Goal: Task Accomplishment & Management: Use online tool/utility

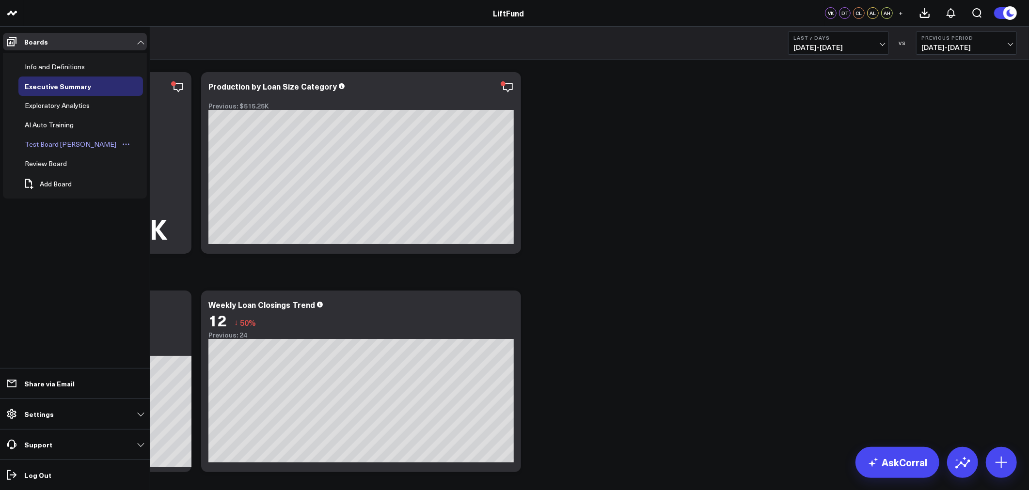
click at [60, 144] on div "Test Board [PERSON_NAME]" at bounding box center [70, 145] width 96 height 12
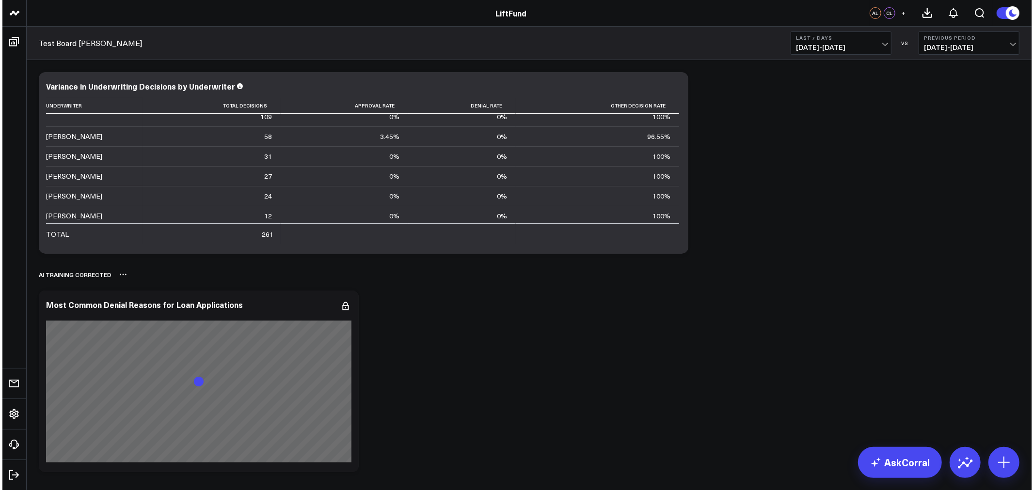
scroll to position [9, 0]
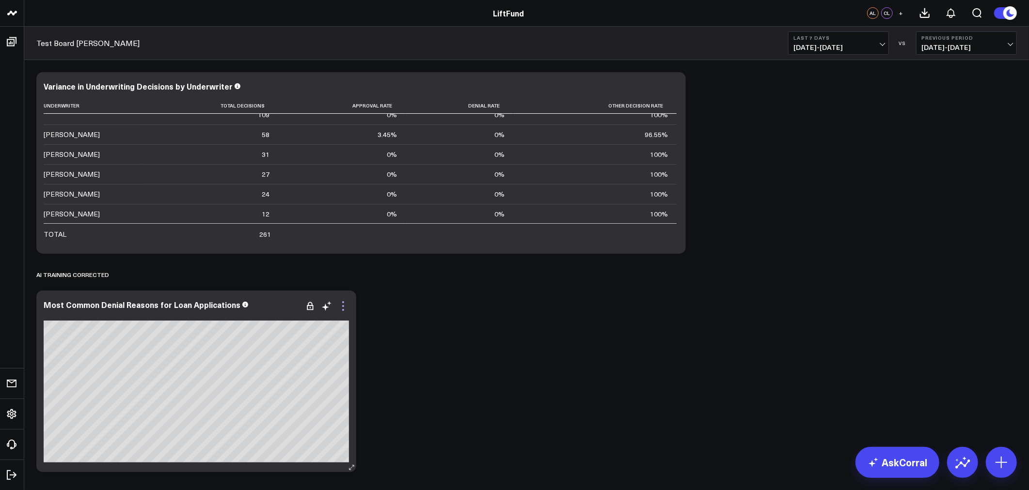
click at [342, 312] on icon at bounding box center [343, 306] width 12 height 12
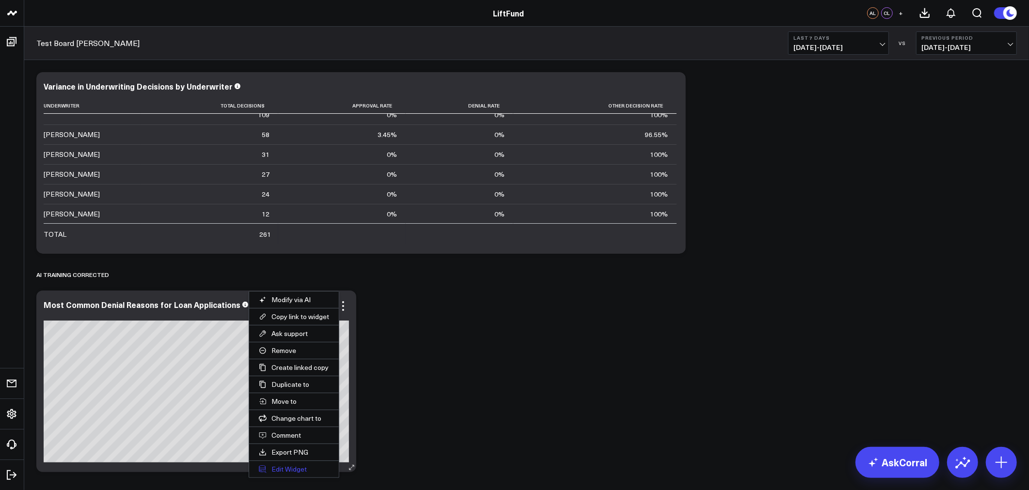
click at [293, 465] on button "Edit Widget" at bounding box center [294, 469] width 90 height 16
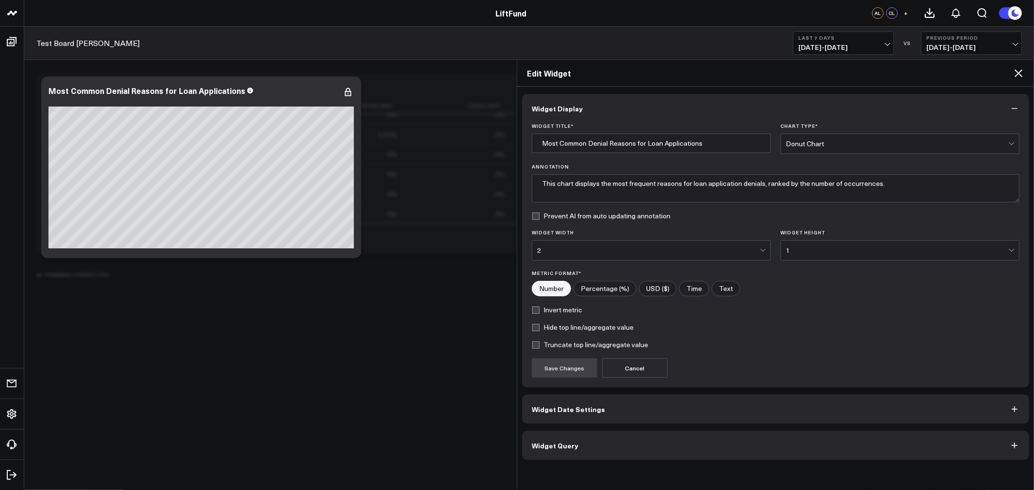
click at [646, 442] on button "Widget Query" at bounding box center [775, 445] width 507 height 29
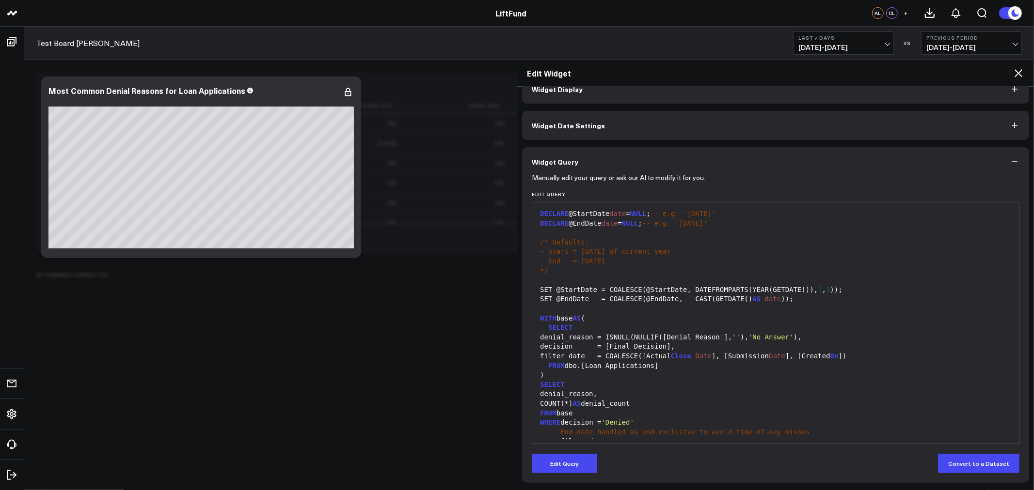
click at [638, 262] on div "- End = [DATE]" at bounding box center [775, 262] width 477 height 10
click at [634, 262] on div "- End = [DATE]" at bounding box center [775, 262] width 477 height 10
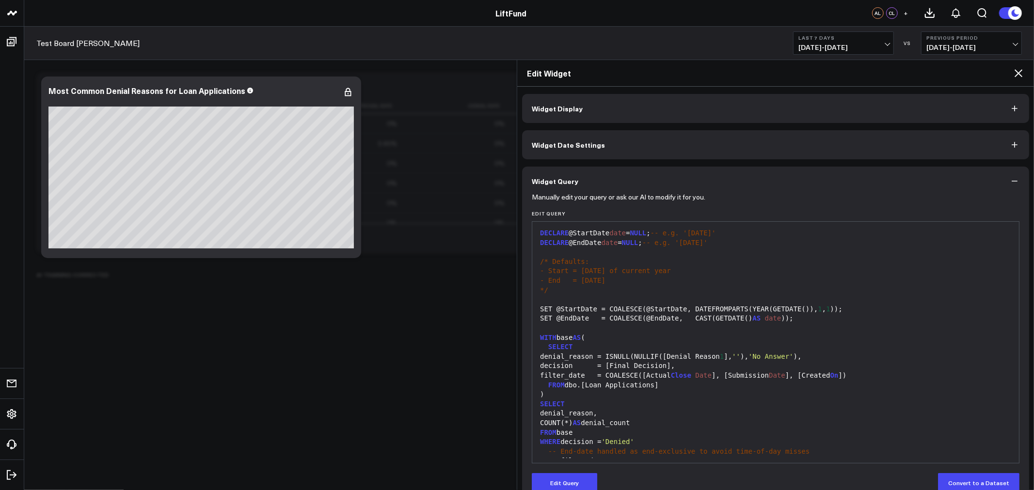
click at [582, 100] on button "Widget Display" at bounding box center [775, 108] width 507 height 29
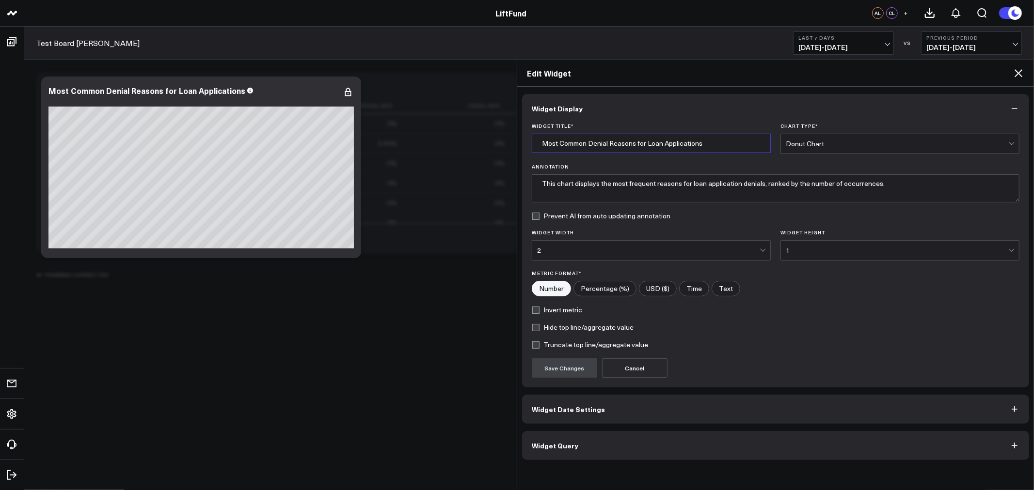
click at [720, 143] on input "Most Common Denial Reasons for Loan Applications" at bounding box center [651, 143] width 239 height 19
click at [719, 143] on input "Most Common Denial Reasons for Loan Applications" at bounding box center [651, 143] width 239 height 19
click at [585, 144] on input "YTD" at bounding box center [651, 143] width 239 height 19
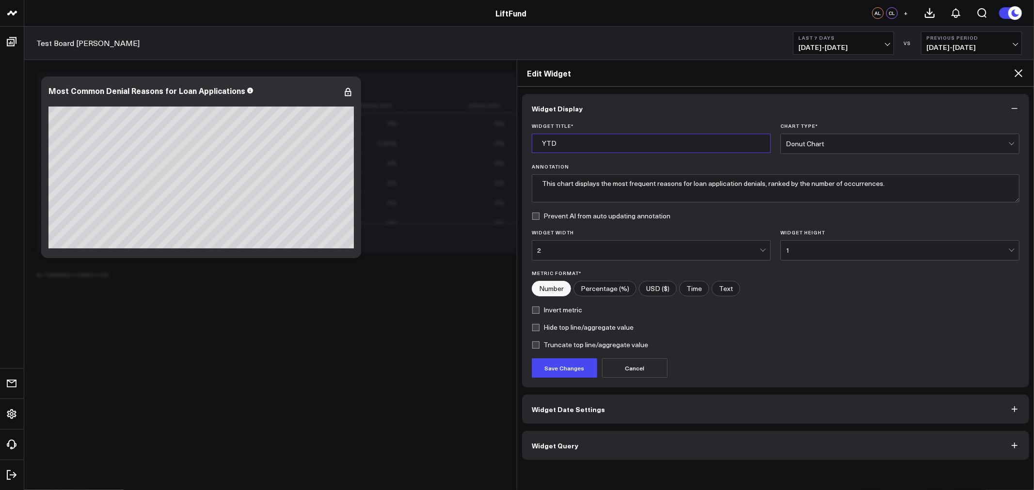
click at [585, 144] on input "YTD" at bounding box center [651, 143] width 239 height 19
type input "Top Denial Reasons Year-to-Date"
click at [613, 445] on button "Widget Query" at bounding box center [775, 445] width 507 height 29
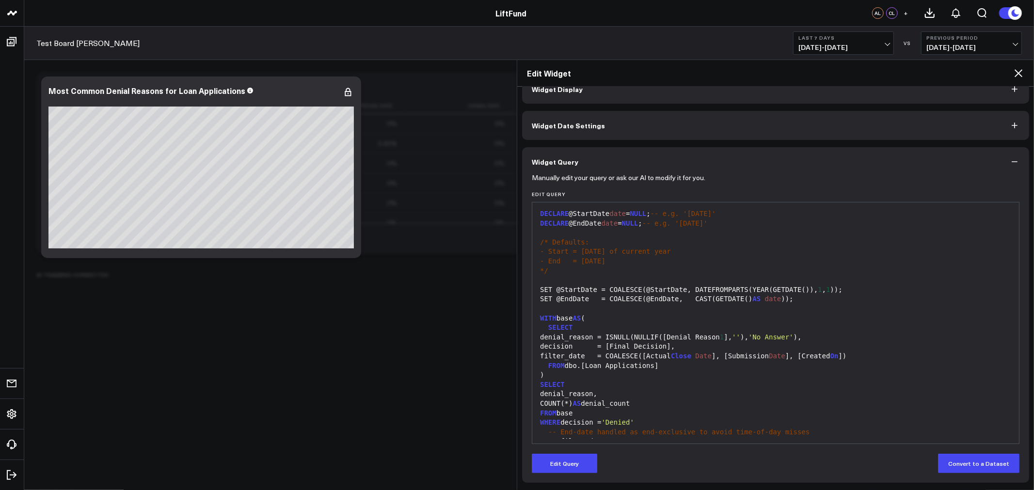
drag, startPoint x: 584, startPoint y: 263, endPoint x: 577, endPoint y: 264, distance: 6.9
click at [583, 263] on span "- End = [DATE]" at bounding box center [572, 261] width 65 height 8
click at [563, 273] on div "*/" at bounding box center [775, 272] width 477 height 10
click at [555, 273] on div "*/" at bounding box center [775, 272] width 477 height 10
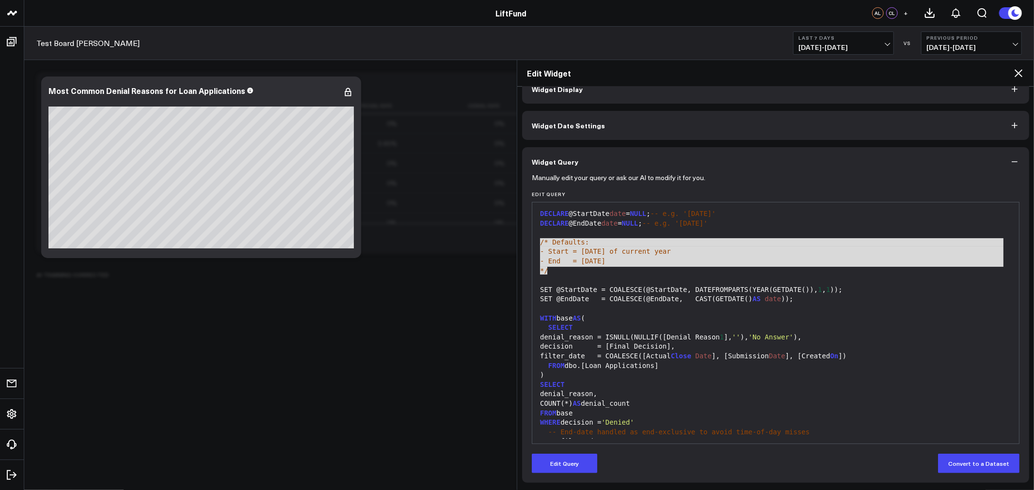
drag, startPoint x: 554, startPoint y: 273, endPoint x: 537, endPoint y: 240, distance: 37.3
click at [537, 240] on div "DECLARE @StartDate date = NULL ; -- e.g. '[DATE]' DECLARE @EndDate date = NULL …" at bounding box center [775, 342] width 477 height 270
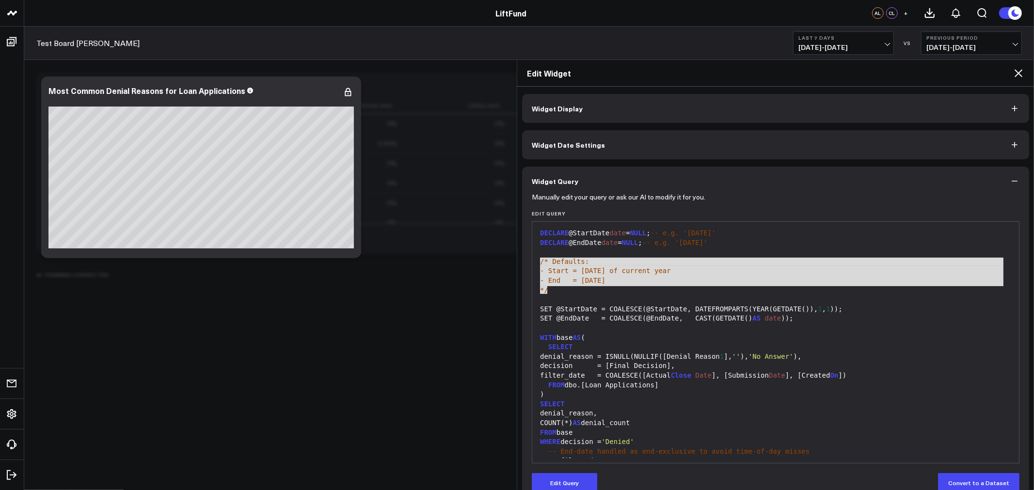
click at [1023, 241] on div "Manually edit your query or ask our AI to modify it for you. Edit Query 99 1 2 …" at bounding box center [775, 349] width 507 height 307
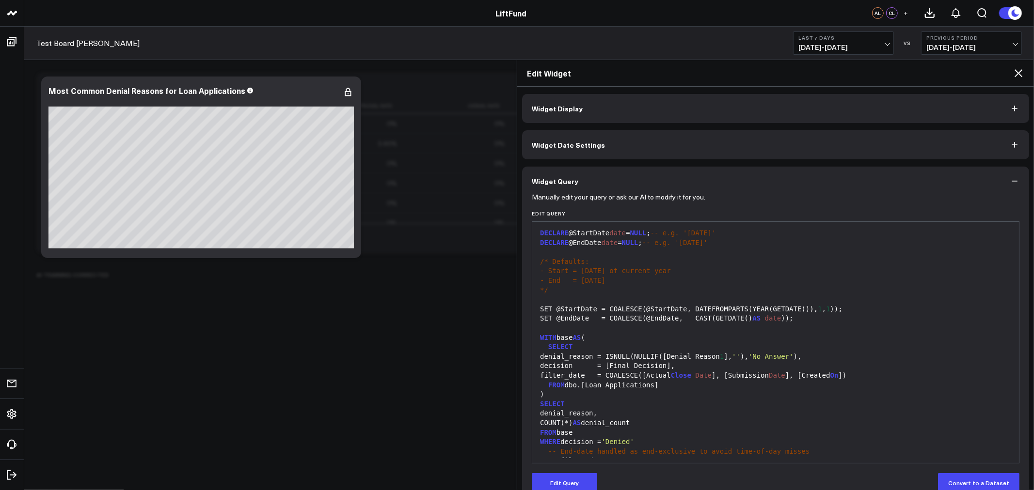
click at [583, 301] on div at bounding box center [775, 300] width 477 height 10
click at [550, 299] on div at bounding box center [775, 300] width 477 height 10
click at [561, 487] on button "Edit Query" at bounding box center [564, 483] width 65 height 19
click at [542, 301] on div at bounding box center [775, 300] width 477 height 10
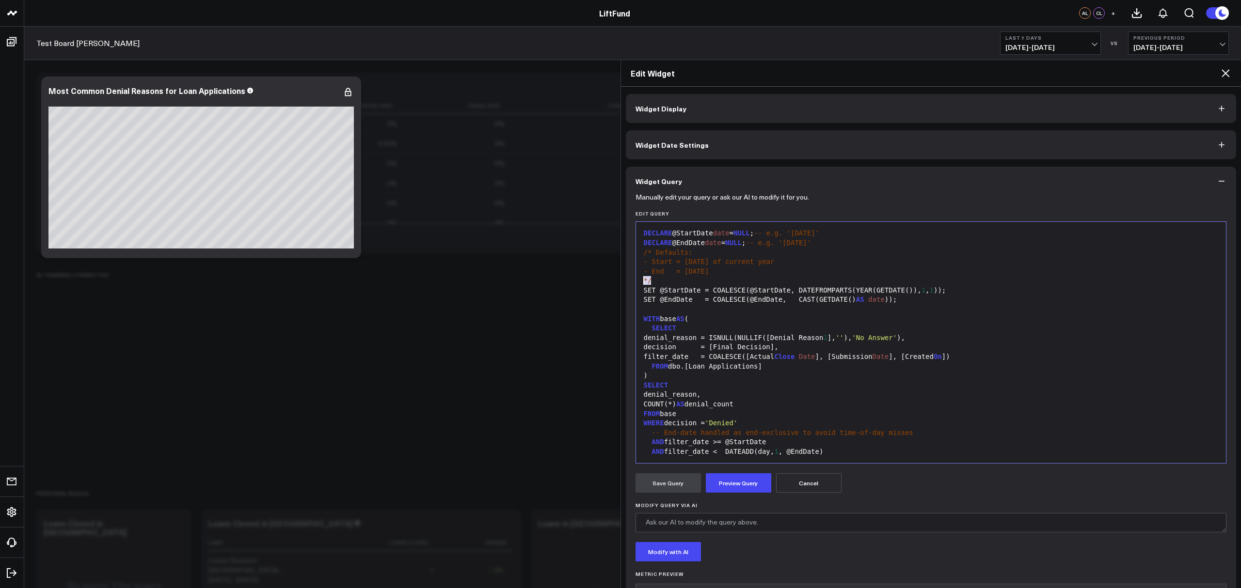
drag, startPoint x: 665, startPoint y: 280, endPoint x: 638, endPoint y: 280, distance: 27.1
click at [638, 280] on div "99 1 2 3 4 5 6 7 8 9 10 11 12 13 14 15 16 17 18 19 20 21 22 23 24 25 26 › ⌄ ⌄ D…" at bounding box center [930, 342] width 591 height 242
click at [714, 275] on div "- End = [DATE]" at bounding box center [931, 272] width 581 height 10
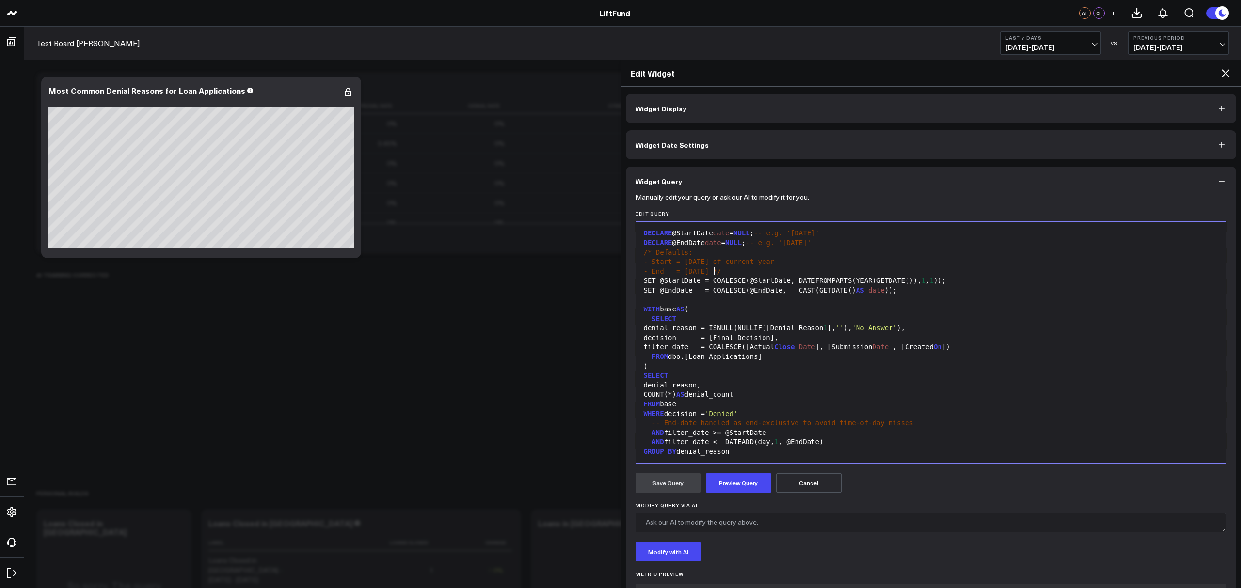
click at [702, 251] on div "/* Defaults:" at bounding box center [931, 253] width 581 height 10
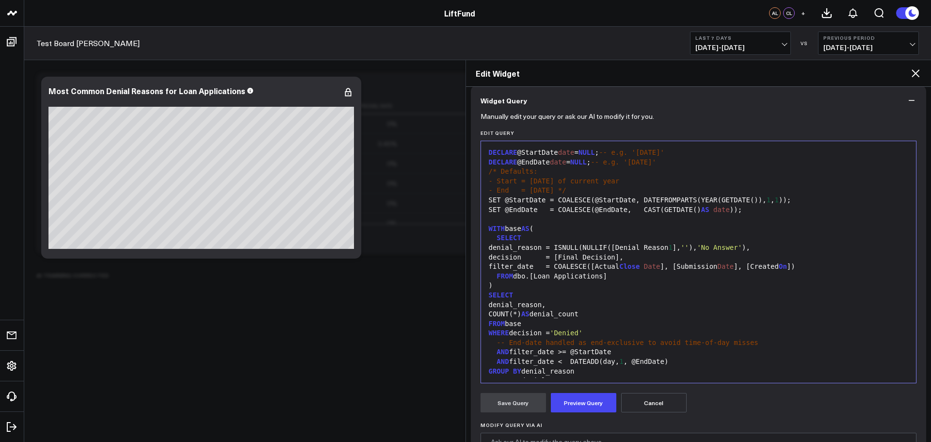
click at [503, 285] on div ")" at bounding box center [699, 286] width 426 height 10
click at [713, 259] on div "decision = [Final Decision]," at bounding box center [699, 258] width 426 height 10
click at [597, 351] on div "AND filter_date >= @StartDate" at bounding box center [699, 352] width 426 height 10
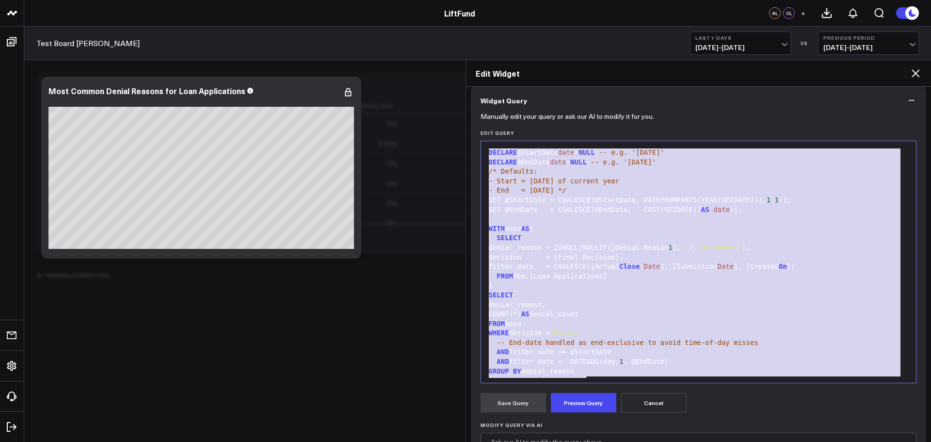
copy div "DECLARE @StartDate date = NULL ; -- e.g. '[DATE]' DECLARE @EndDate date = NULL …"
click at [763, 296] on div "SELECT" at bounding box center [699, 295] width 426 height 10
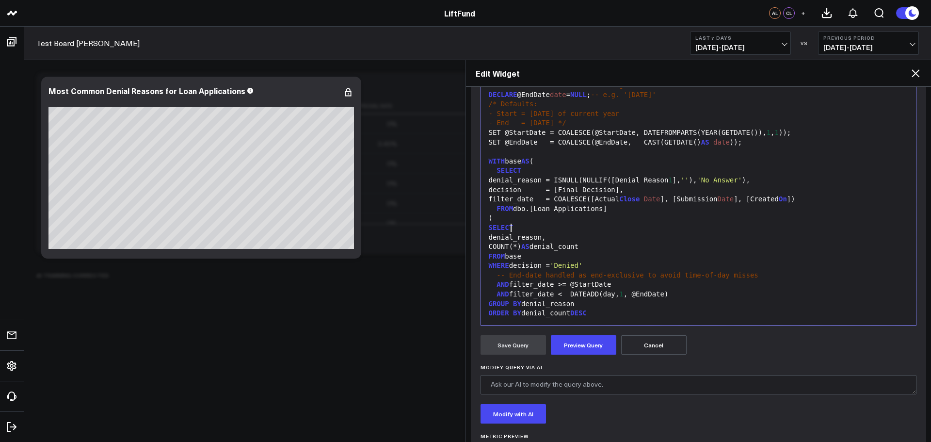
scroll to position [189, 0]
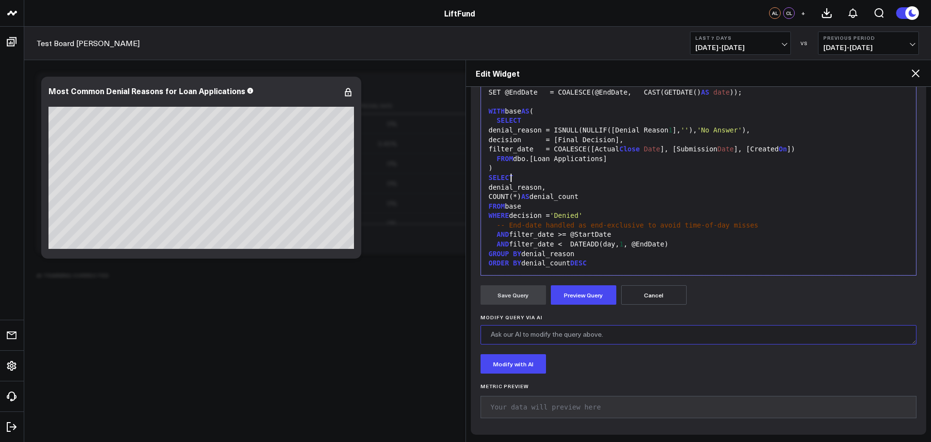
click at [555, 331] on textarea "Modify Query via AI" at bounding box center [698, 334] width 436 height 19
click at [565, 336] on textarea "Add in" at bounding box center [698, 334] width 436 height 19
drag, startPoint x: 640, startPoint y: 334, endPoint x: 513, endPoint y: 335, distance: 127.5
click at [513, 335] on textarea "Add in percentages next to the counts to view" at bounding box center [698, 334] width 436 height 19
type textarea "Add in cumulative percentages next to counts"
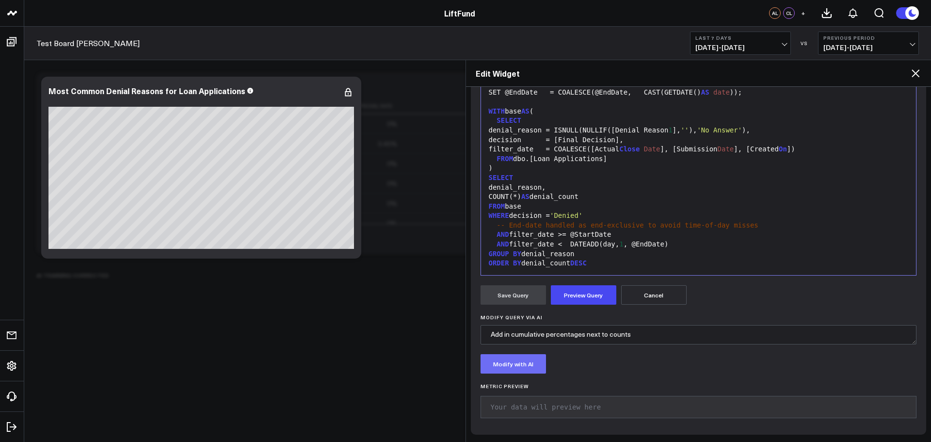
click at [518, 367] on button "Modify with AI" at bounding box center [512, 363] width 65 height 19
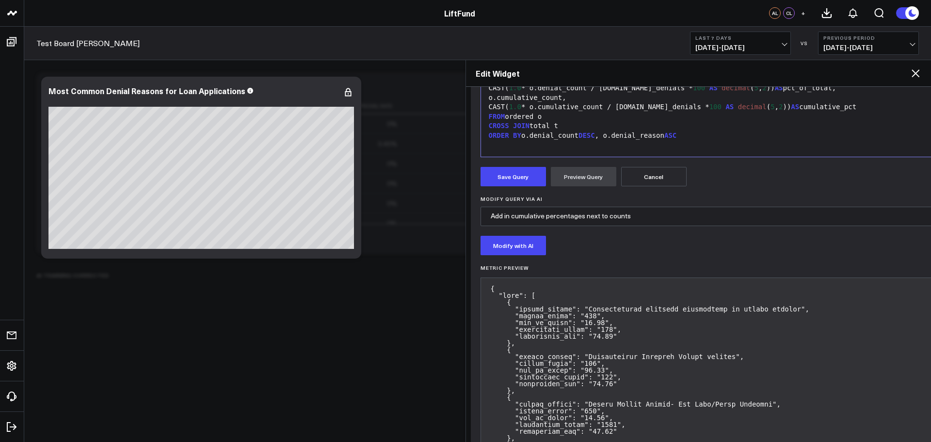
scroll to position [323, 0]
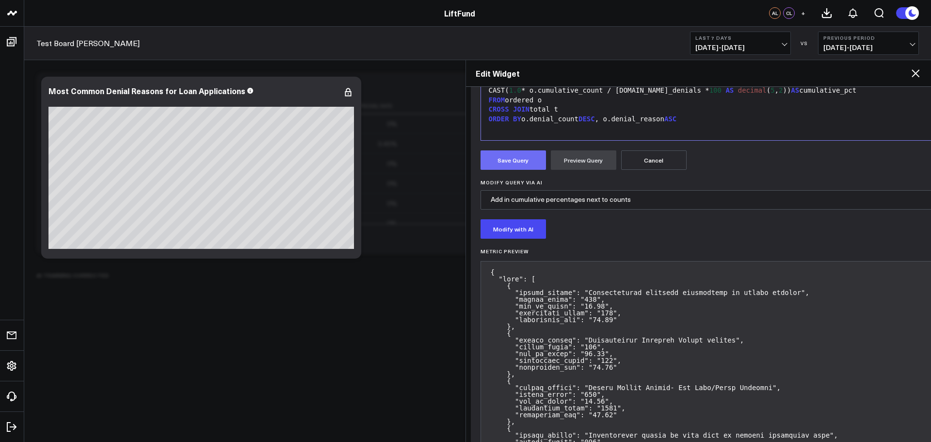
click at [528, 161] on button "Save Query" at bounding box center [512, 159] width 65 height 19
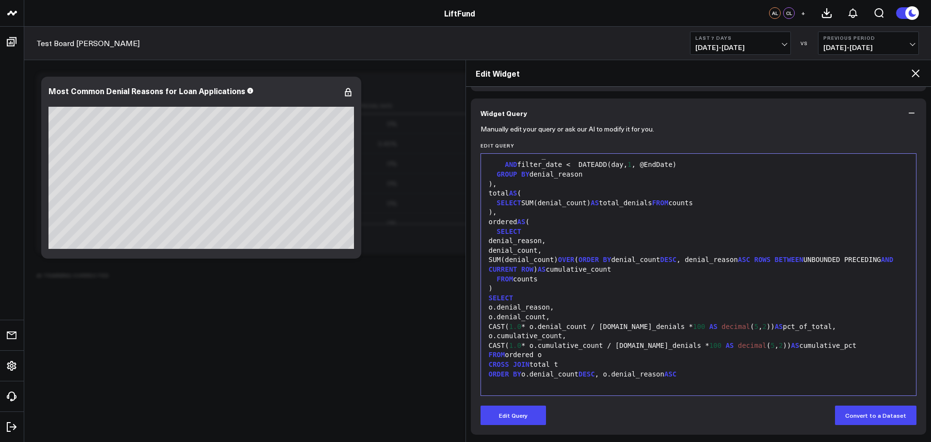
scroll to position [68, 0]
click at [670, 322] on div "CAST( 1.0 * o.denial_count / [DOMAIN_NAME]_denials * 100 AS decimal ( 5 , 2 )) …" at bounding box center [699, 327] width 426 height 10
click at [490, 418] on button "Edit Query" at bounding box center [512, 414] width 65 height 19
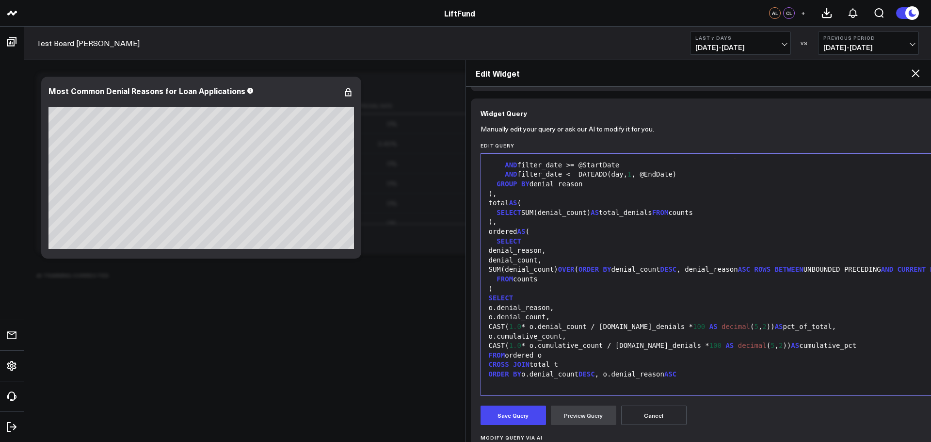
drag, startPoint x: 722, startPoint y: 399, endPoint x: 719, endPoint y: 380, distance: 19.2
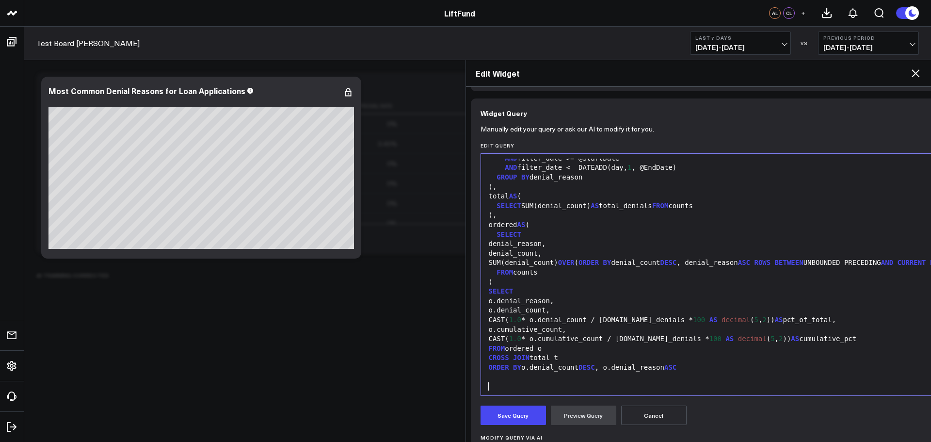
click at [713, 371] on div "ORDER BY o.denial_count DESC , o.denial_reason ASC" at bounding box center [777, 368] width 582 height 10
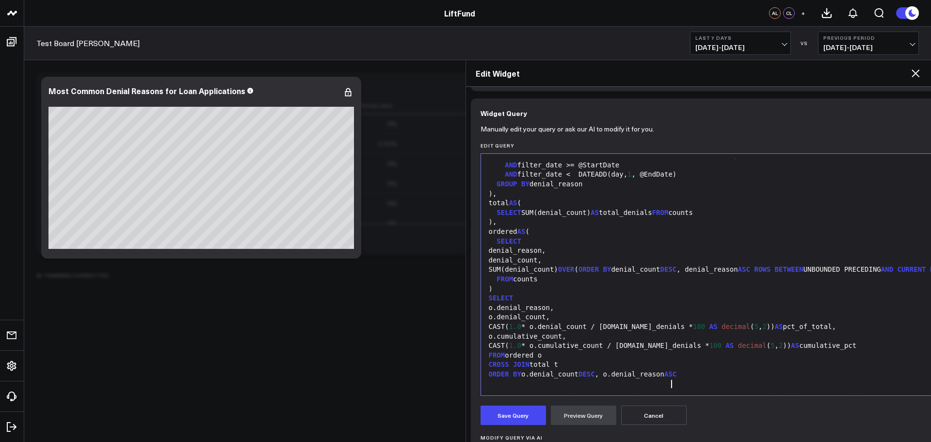
click at [713, 371] on div "ORDER BY o.denial_count DESC , o.denial_reason ASC" at bounding box center [777, 374] width 582 height 10
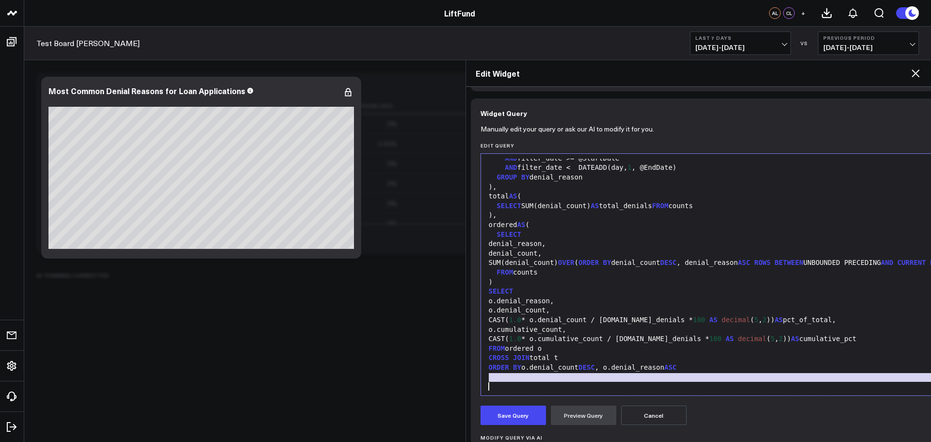
click at [713, 371] on div "ORDER BY o.denial_count DESC , o.denial_reason ASC" at bounding box center [777, 368] width 582 height 10
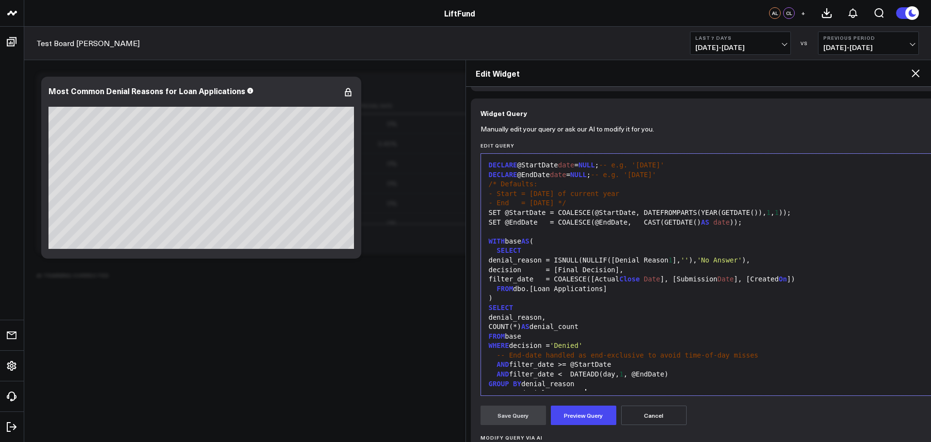
scroll to position [9, 0]
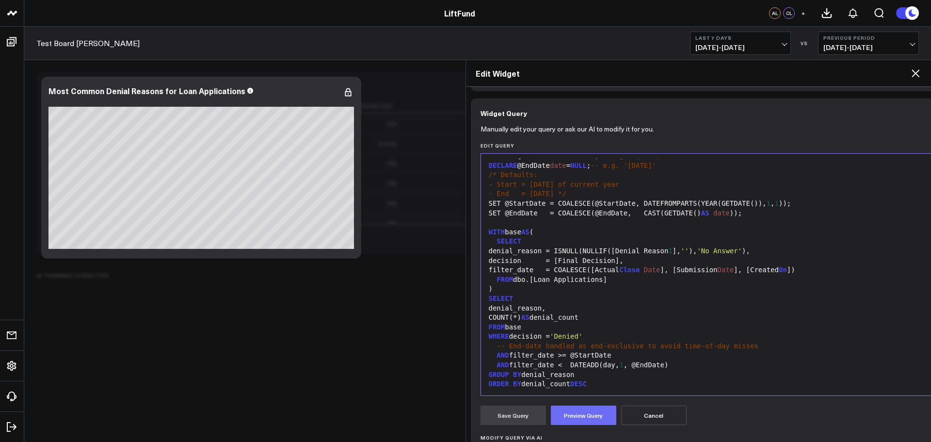
click at [574, 419] on button "Preview Query" at bounding box center [583, 414] width 65 height 19
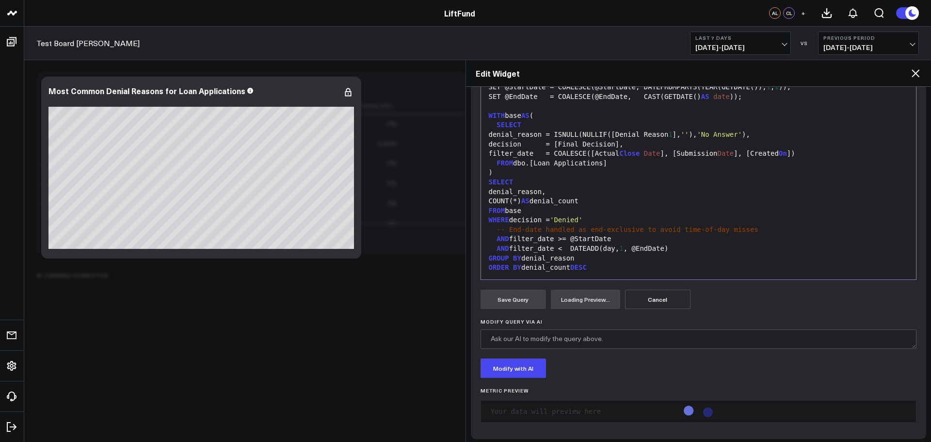
scroll to position [189, 0]
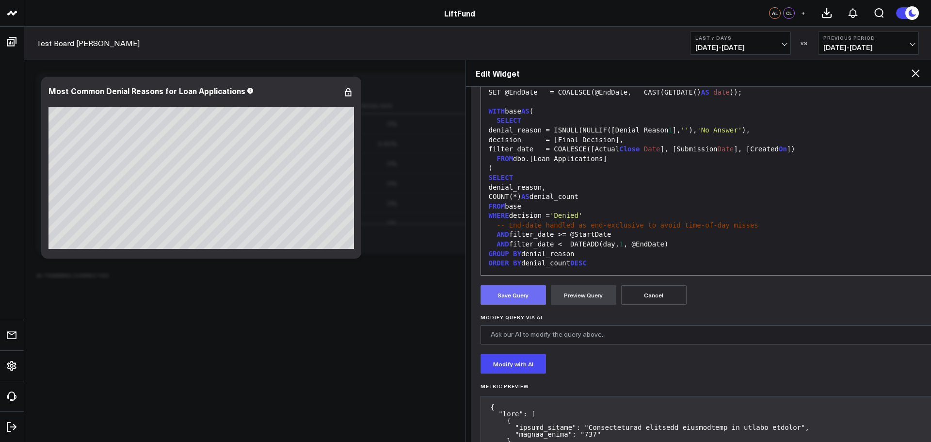
click at [526, 294] on button "Save Query" at bounding box center [512, 294] width 65 height 19
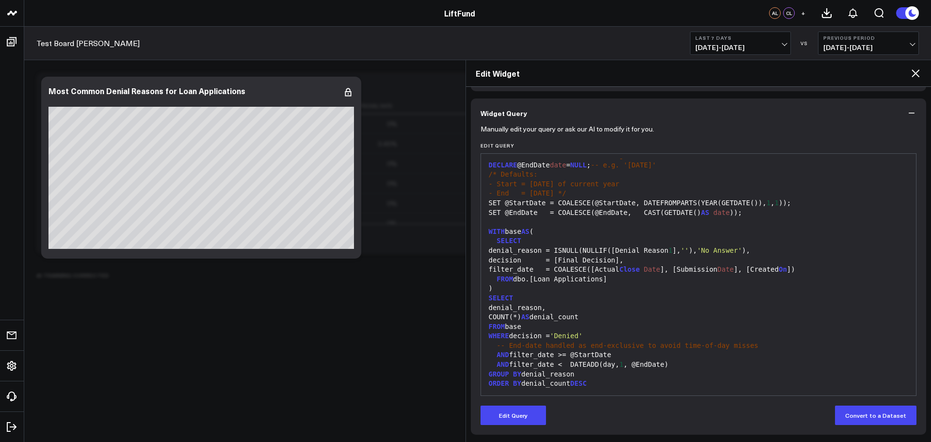
click at [771, 213] on div "SET @EndDate = COALESCE(@EndDate, CAST(GETDATE() AS date ));" at bounding box center [699, 213] width 426 height 10
click at [742, 252] on span "'No Answer'" at bounding box center [718, 250] width 45 height 8
click at [725, 323] on div "FROM base" at bounding box center [699, 327] width 426 height 10
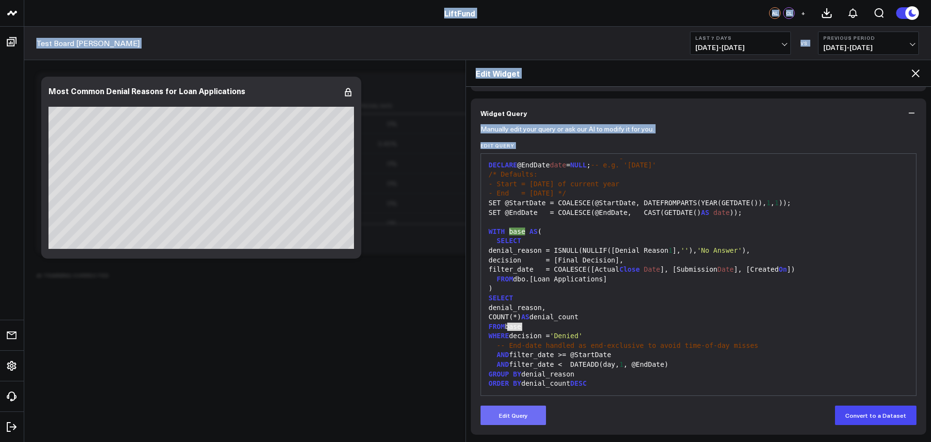
click at [517, 412] on button "Edit Query" at bounding box center [512, 414] width 65 height 19
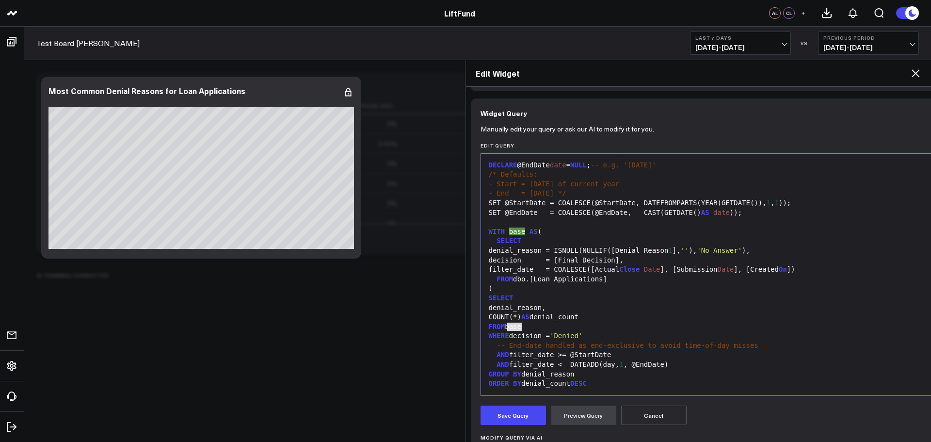
click at [601, 281] on div "FROM dbo.[Loan Applications]" at bounding box center [777, 279] width 582 height 10
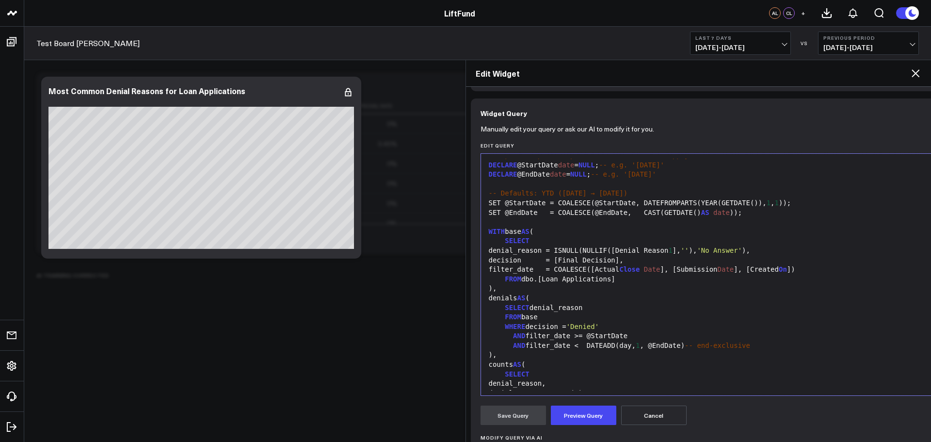
scroll to position [180, 0]
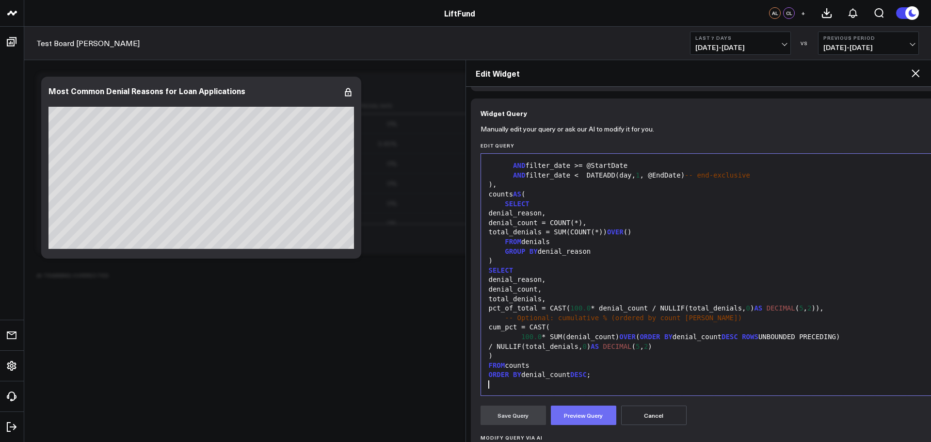
click at [581, 411] on button "Preview Query" at bounding box center [583, 414] width 65 height 19
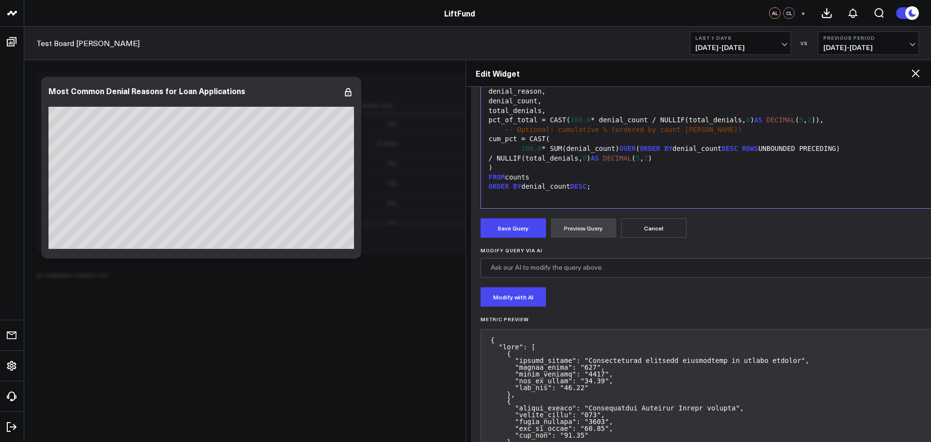
scroll to position [218, 0]
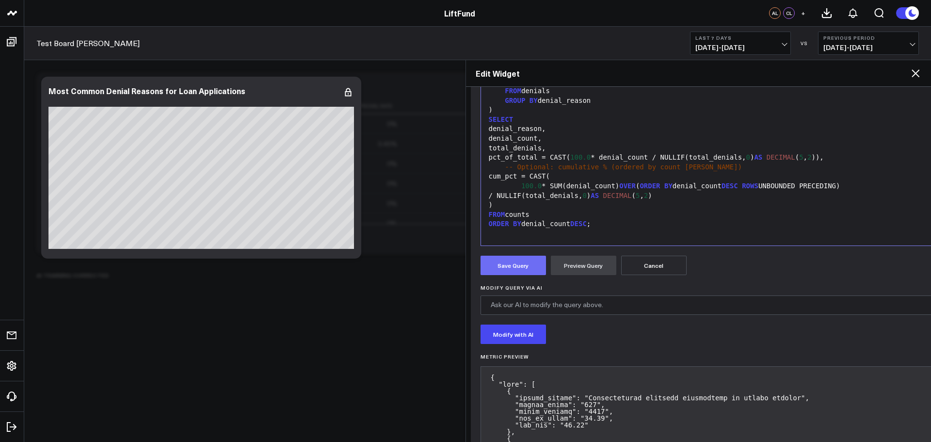
click at [529, 267] on button "Save Query" at bounding box center [512, 264] width 65 height 19
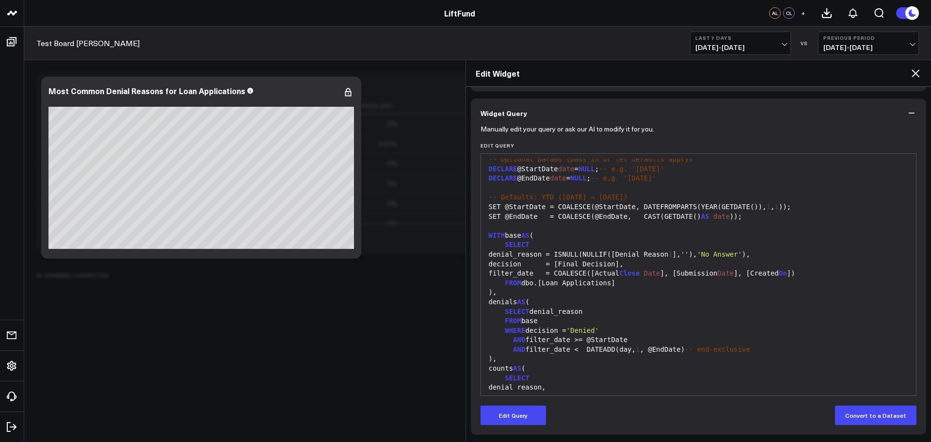
scroll to position [0, 0]
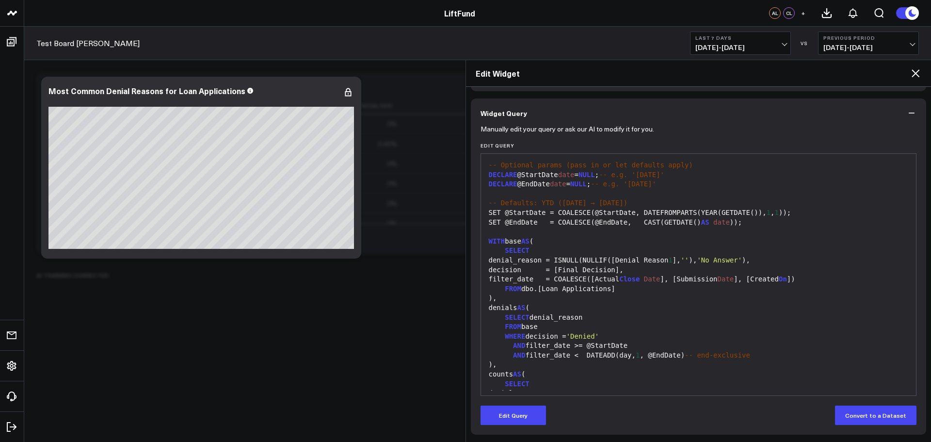
click at [605, 352] on div "AND filter_date < DATEADD(day, 1 , @EndDate) -- end-exclusive" at bounding box center [699, 355] width 426 height 10
click at [532, 421] on button "Edit Query" at bounding box center [512, 414] width 65 height 19
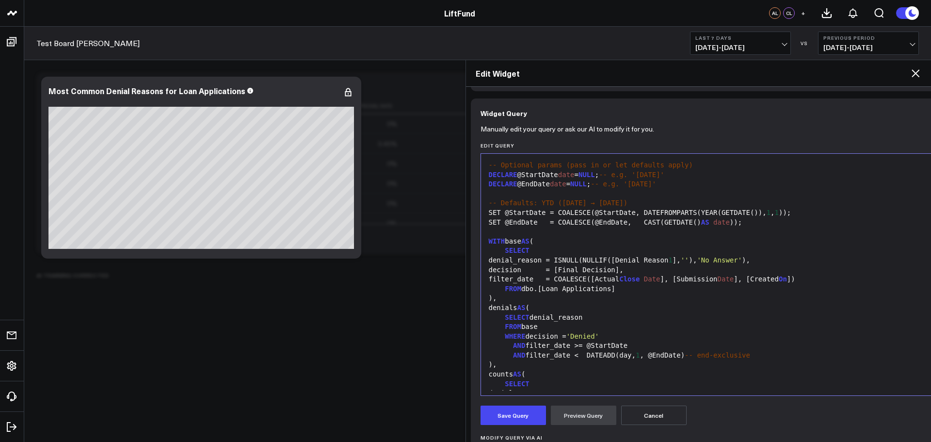
click at [594, 335] on span "'Denied'" at bounding box center [582, 336] width 32 height 8
click at [729, 237] on div "WITH base AS (" at bounding box center [777, 242] width 582 height 10
click at [721, 222] on div "SET @EndDate = COALESCE(@EndDate, CAST(GETDATE() AS date ));" at bounding box center [777, 223] width 582 height 10
click at [714, 242] on div "WITH base AS (" at bounding box center [777, 242] width 582 height 10
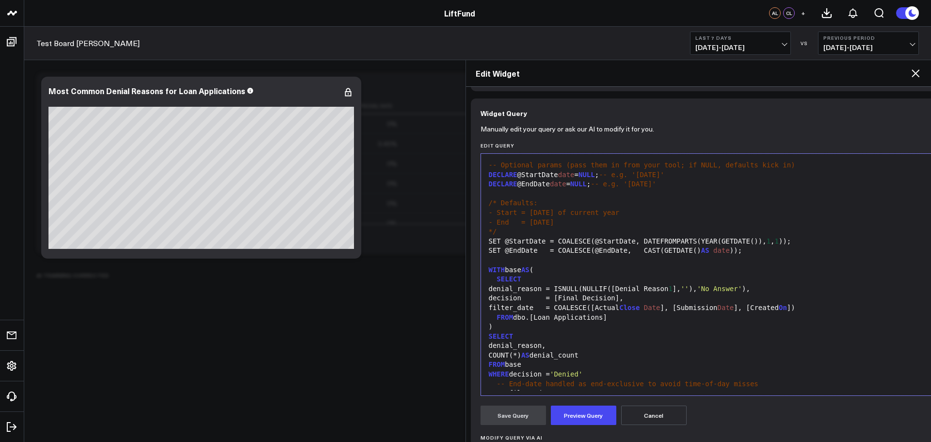
scroll to position [47, 0]
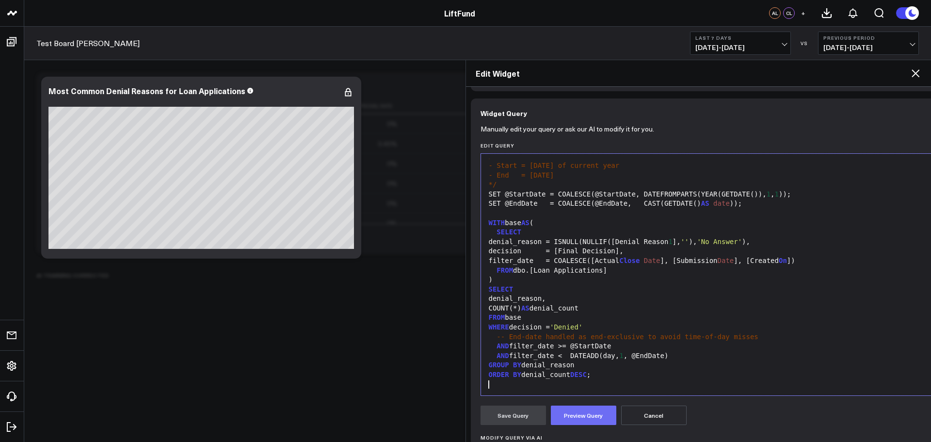
click at [594, 420] on button "Preview Query" at bounding box center [583, 414] width 65 height 19
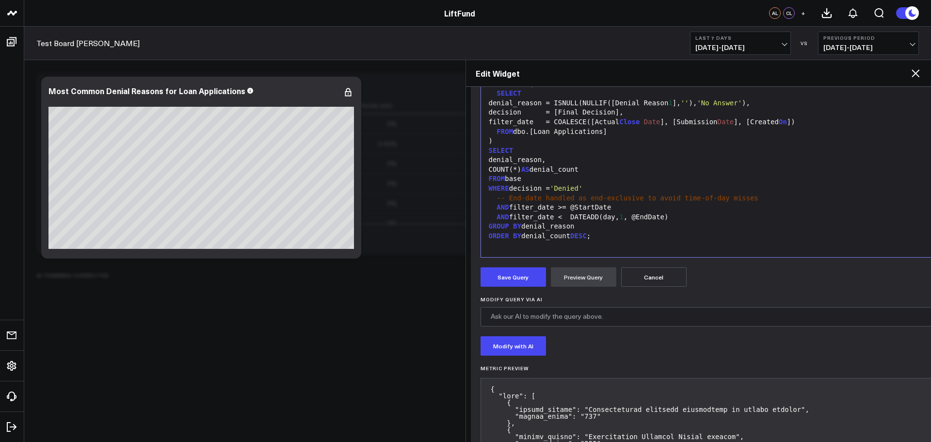
scroll to position [230, 0]
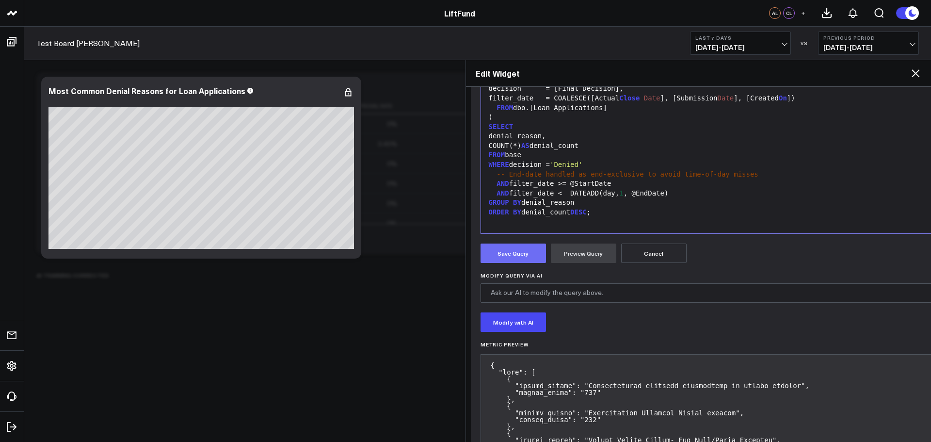
click at [531, 253] on button "Save Query" at bounding box center [512, 252] width 65 height 19
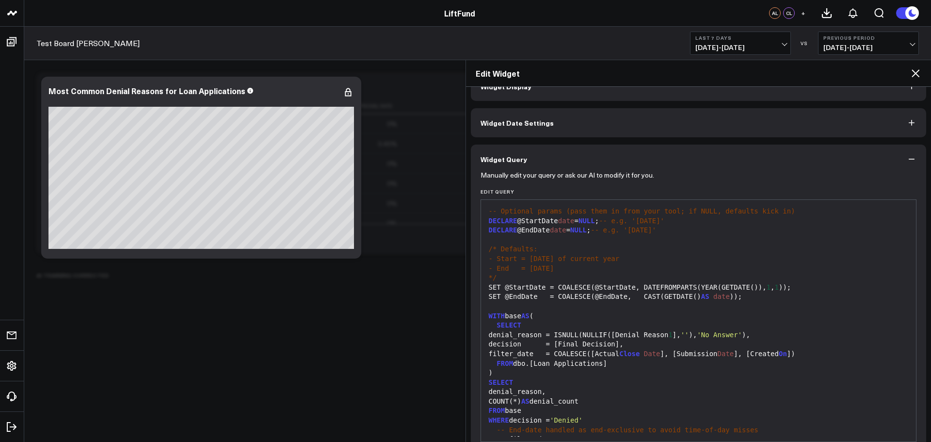
scroll to position [0, 0]
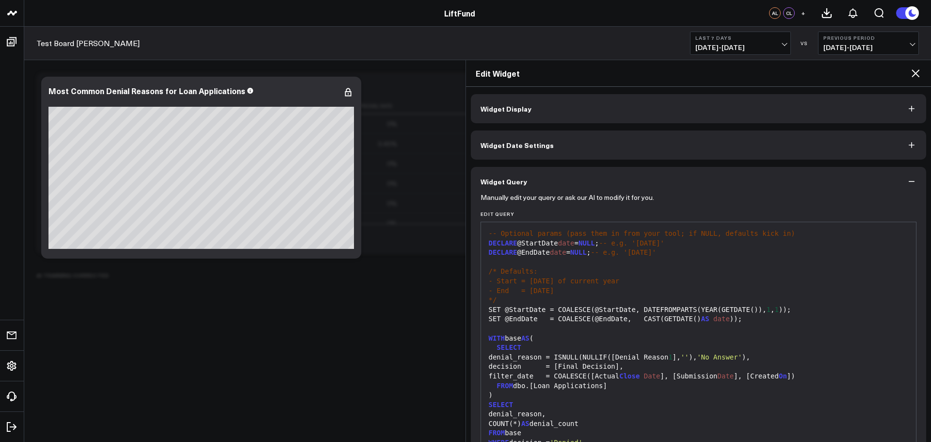
drag, startPoint x: 509, startPoint y: 122, endPoint x: 511, endPoint y: 114, distance: 8.0
click at [509, 121] on button "Widget Display" at bounding box center [699, 108] width 456 height 29
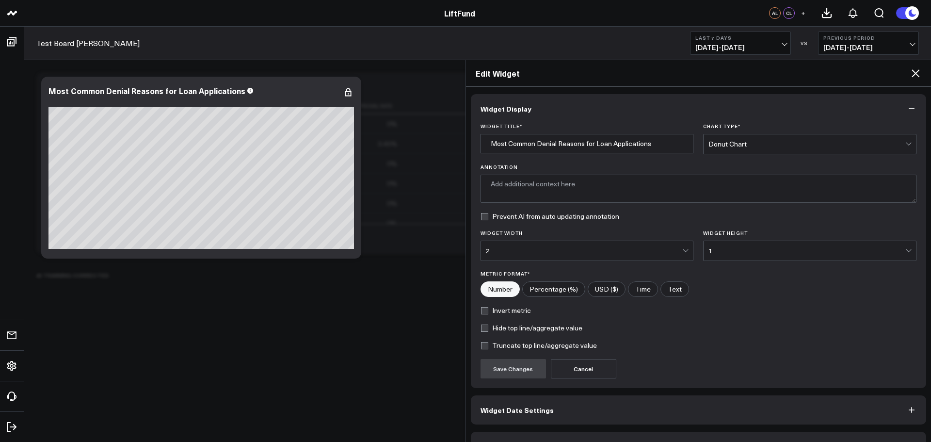
type textarea "This chart displays the most common reasons for loan application denials, ranke…"
click at [660, 144] on input "Most Common Denial Reasons for Loan Applications" at bounding box center [586, 143] width 213 height 19
click at [647, 143] on input "Most Common Denial Reasons for Loan Applications" at bounding box center [586, 143] width 213 height 19
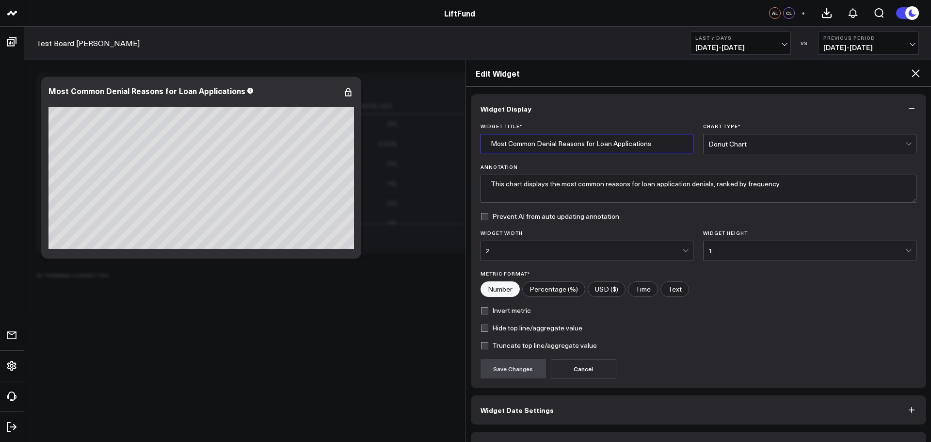
click at [647, 143] on input "Most Common Denial Reasons for Loan Applications" at bounding box center [586, 143] width 213 height 19
type input "Top Denial Reasons Year-to-Date"
click at [521, 373] on button "Save Changes" at bounding box center [512, 368] width 65 height 19
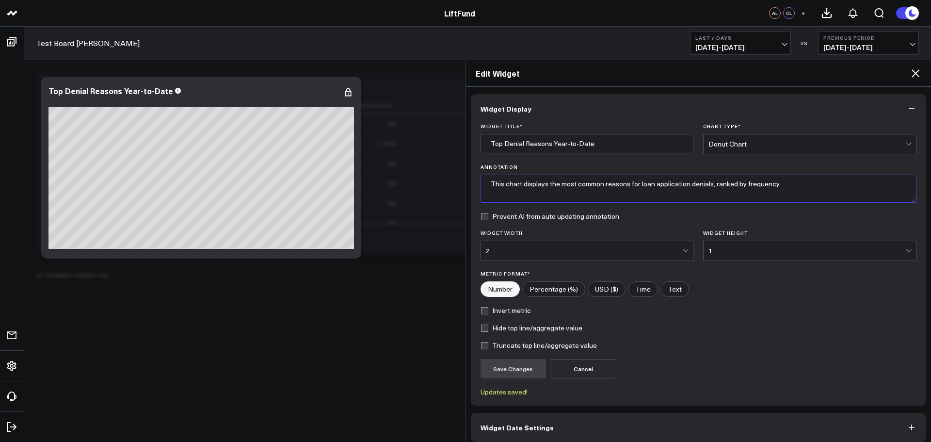
click at [801, 186] on textarea "This chart displays the most common reasons for loan application denials, ranke…" at bounding box center [698, 188] width 436 height 28
click at [541, 181] on textarea "This chart displays the most common reasons for loan application denials, ranke…" at bounding box center [698, 188] width 436 height 28
click at [548, 184] on textarea "This chart displays the most common reasons for loan application denials, ranke…" at bounding box center [698, 188] width 436 height 28
click at [710, 185] on textarea "This chart displays the most common reasons for loan application denials, ranke…" at bounding box center [698, 188] width 436 height 28
type textarea "This chart displays the most common reasons for loan application denials (YTD),…"
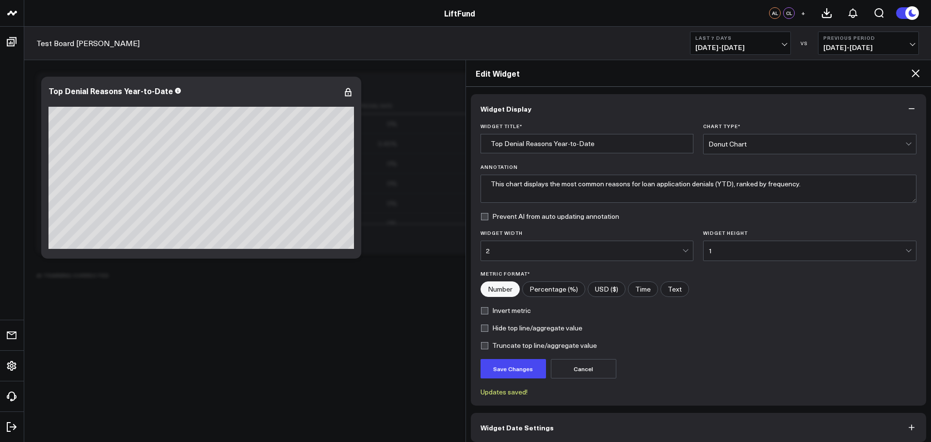
click at [508, 355] on form "Widget Title * Top Denial Reasons Year-to-Date Chart Type * Donut Chart Annotat…" at bounding box center [698, 259] width 436 height 272
click at [509, 369] on button "Save Changes" at bounding box center [512, 368] width 65 height 19
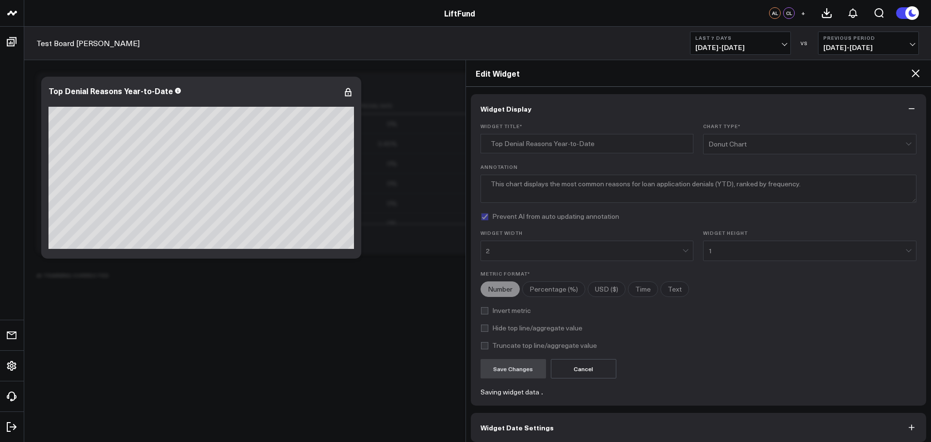
checkbox input "true"
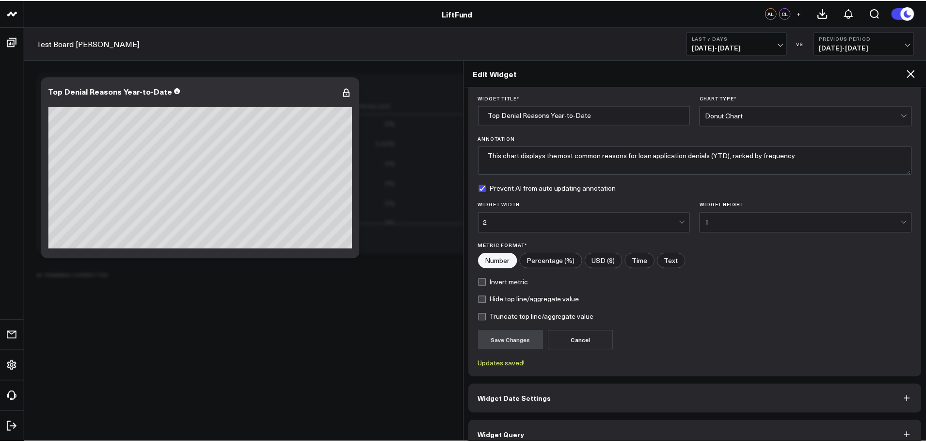
scroll to position [44, 0]
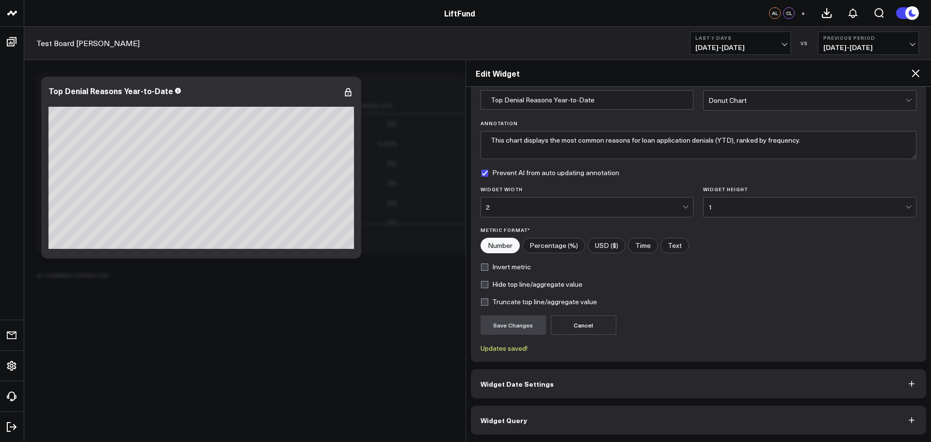
click at [914, 74] on icon at bounding box center [915, 73] width 12 height 12
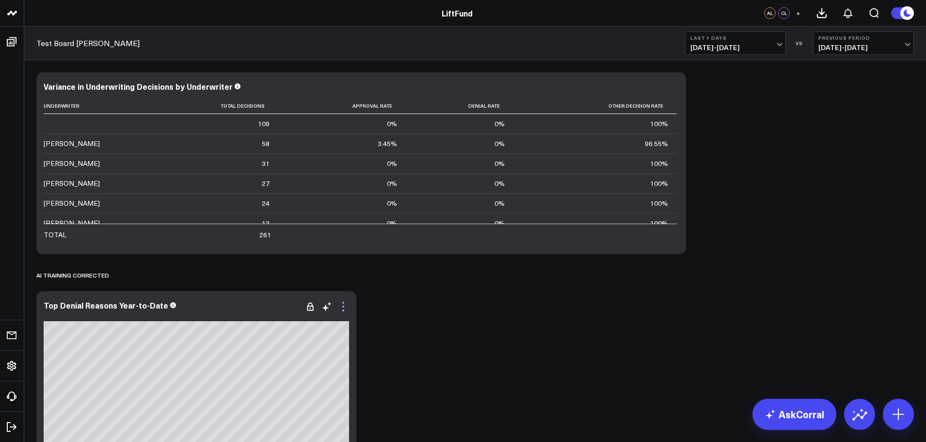
click at [345, 307] on icon at bounding box center [343, 306] width 12 height 12
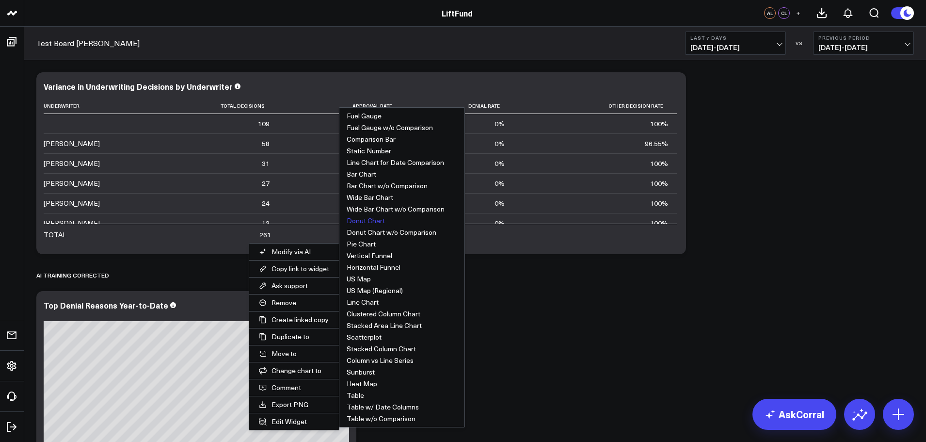
click at [195, 315] on div at bounding box center [196, 315] width 305 height 7
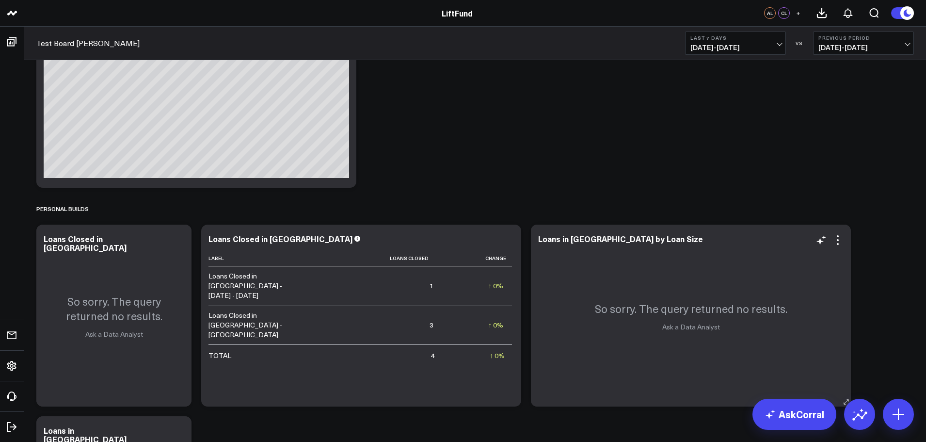
scroll to position [242, 0]
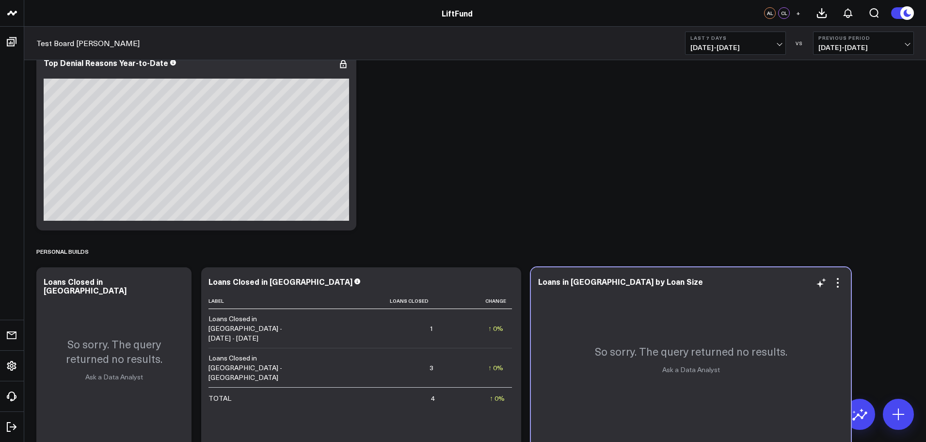
click at [647, 381] on div "So sorry. The query returned no results. Ask a Data Analyst" at bounding box center [691, 358] width 320 height 182
click at [684, 339] on div "So sorry. The query returned no results. Ask a Data Analyst" at bounding box center [691, 358] width 320 height 182
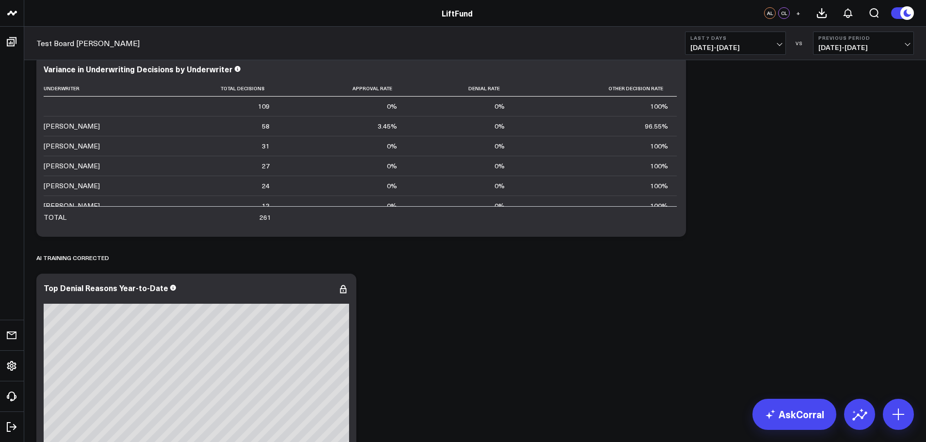
scroll to position [0, 0]
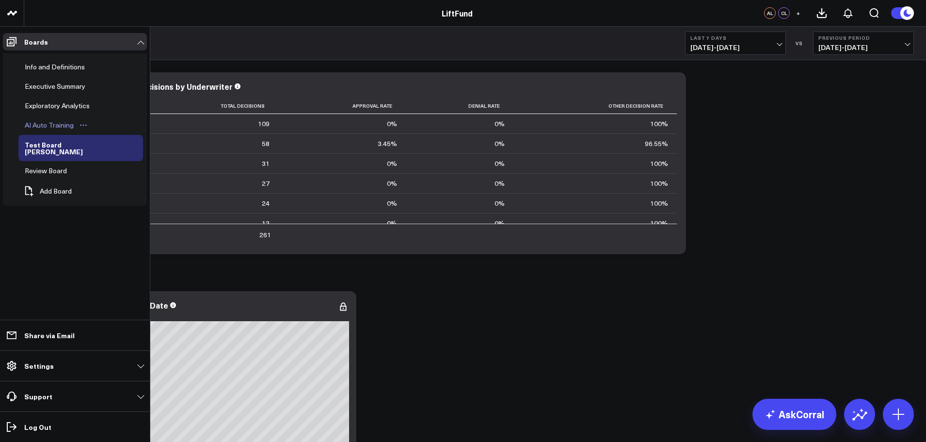
click at [55, 124] on div "AI Auto Training" at bounding box center [49, 125] width 54 height 12
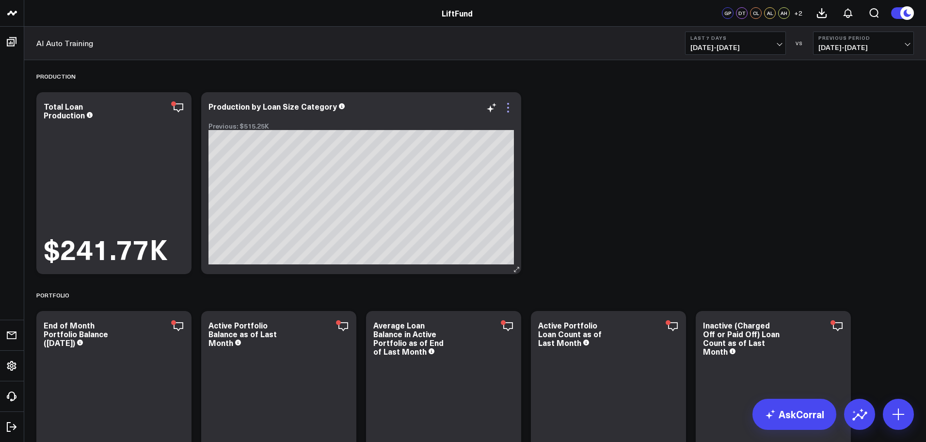
click at [509, 110] on icon at bounding box center [508, 108] width 12 height 12
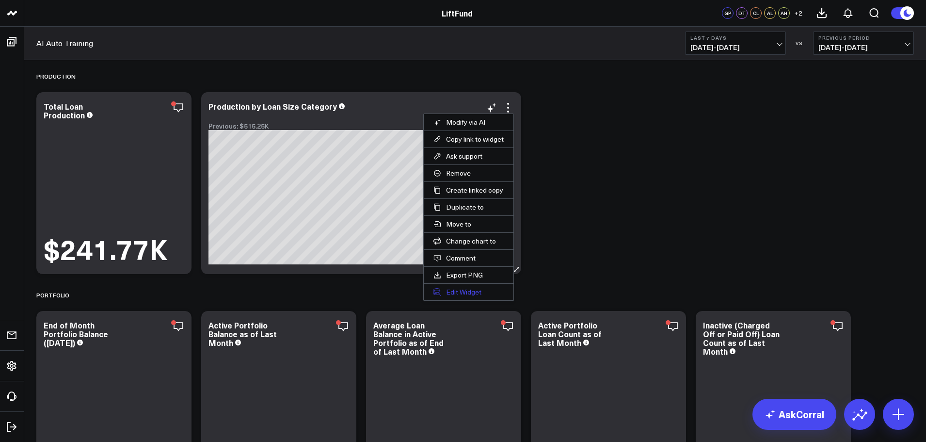
click at [461, 293] on button "Edit Widget" at bounding box center [469, 292] width 90 height 16
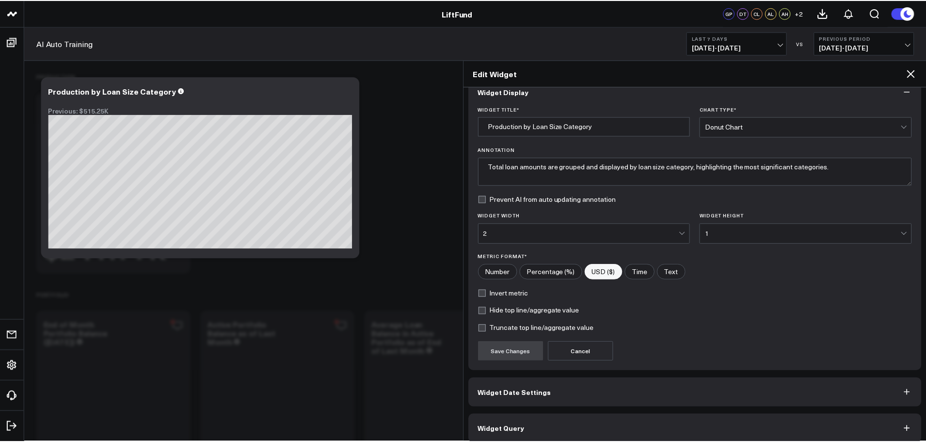
scroll to position [26, 0]
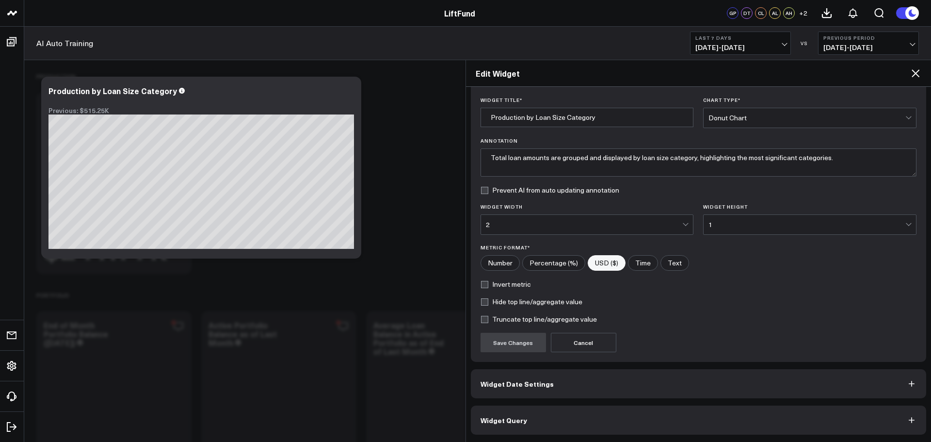
click at [509, 412] on button "Widget Query" at bounding box center [699, 419] width 456 height 29
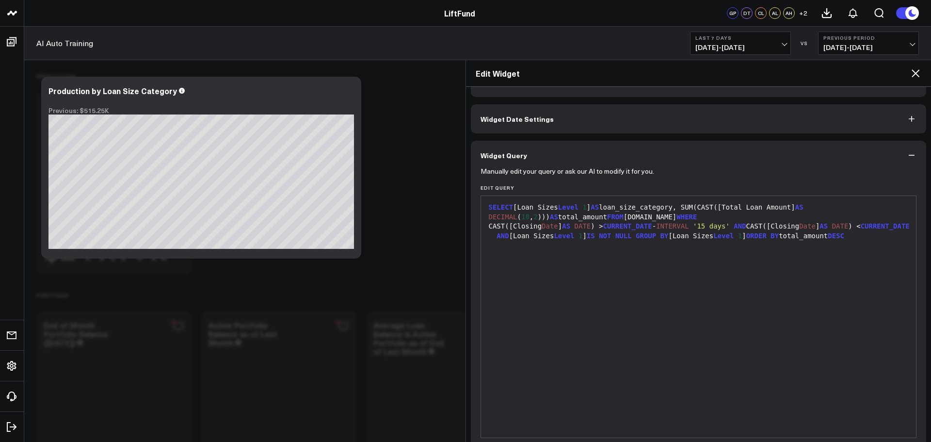
click at [635, 227] on span "CURRENT_DATE" at bounding box center [627, 226] width 49 height 8
click at [921, 75] on div "Edit Widget" at bounding box center [698, 73] width 465 height 27
click at [915, 73] on icon at bounding box center [915, 73] width 8 height 8
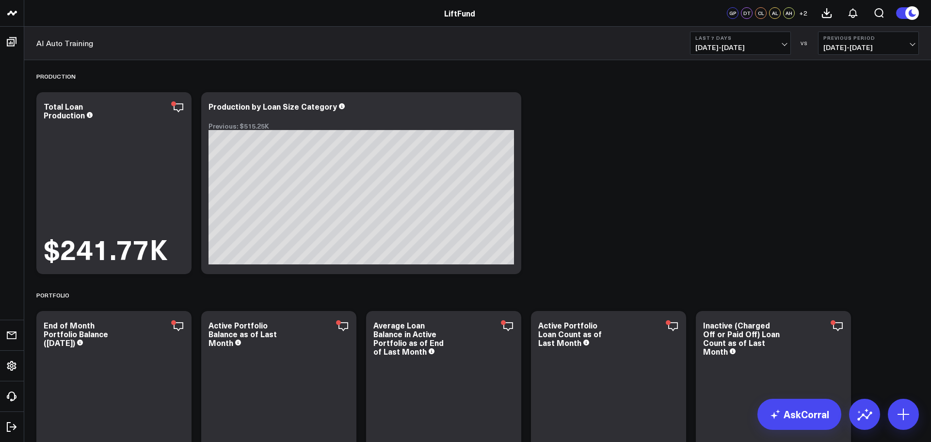
click at [766, 45] on span "[DATE] - [DATE]" at bounding box center [740, 48] width 90 height 8
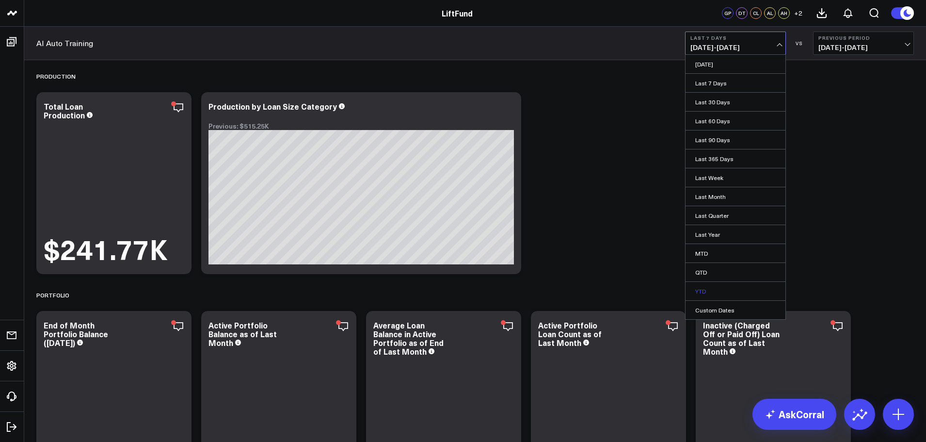
click at [705, 291] on link "YTD" at bounding box center [735, 291] width 100 height 18
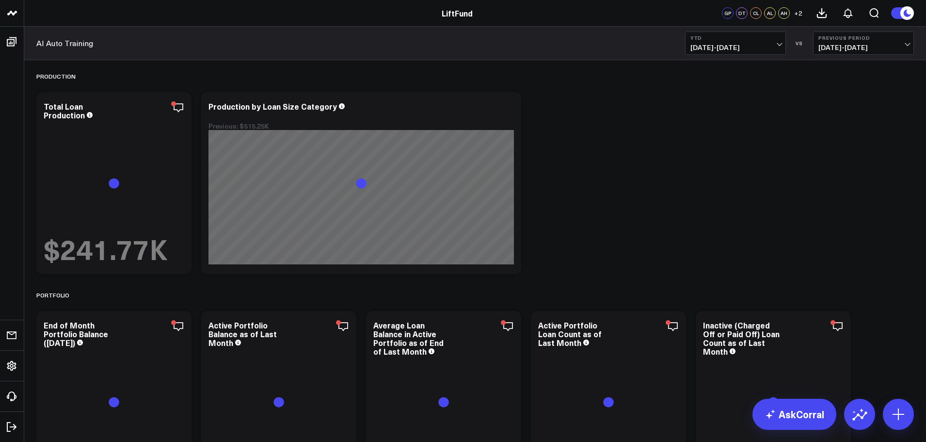
click at [886, 39] on b "Previous Period" at bounding box center [863, 38] width 90 height 6
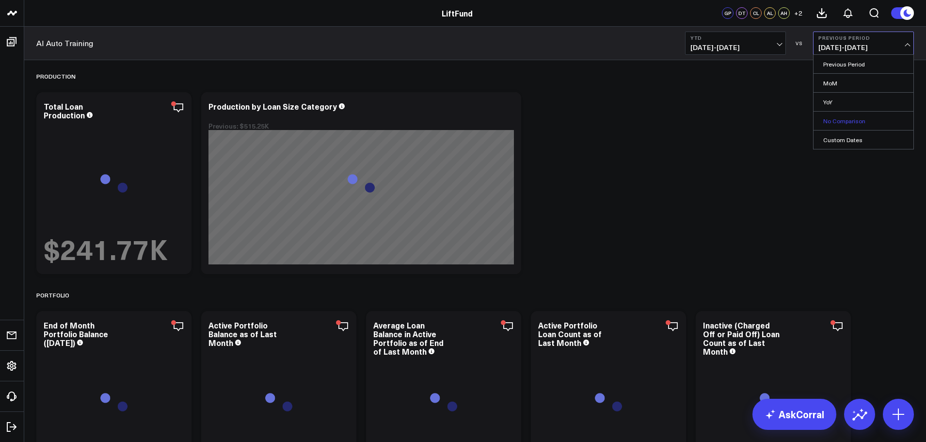
click at [839, 122] on link "No Comparison" at bounding box center [863, 120] width 100 height 18
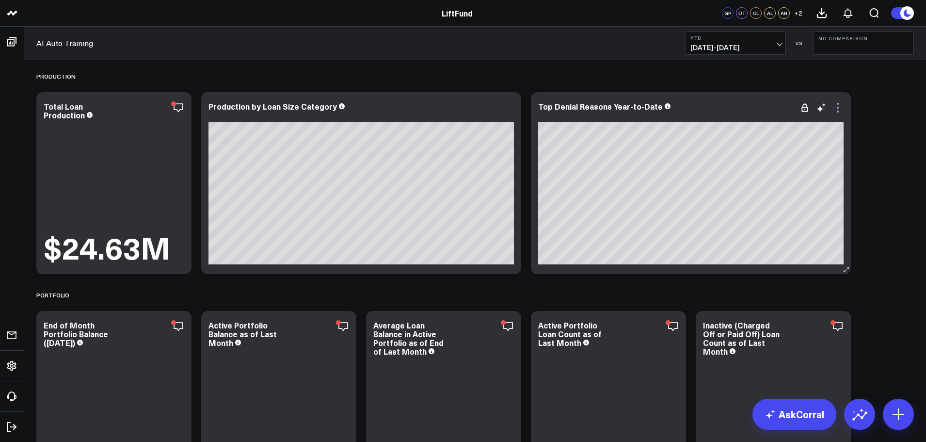
click at [838, 109] on icon at bounding box center [838, 108] width 12 height 12
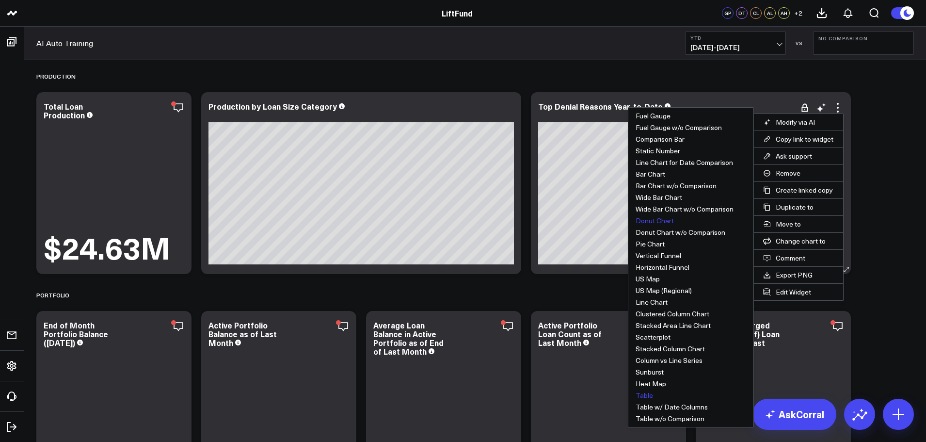
click at [643, 394] on button "Table" at bounding box center [690, 395] width 125 height 12
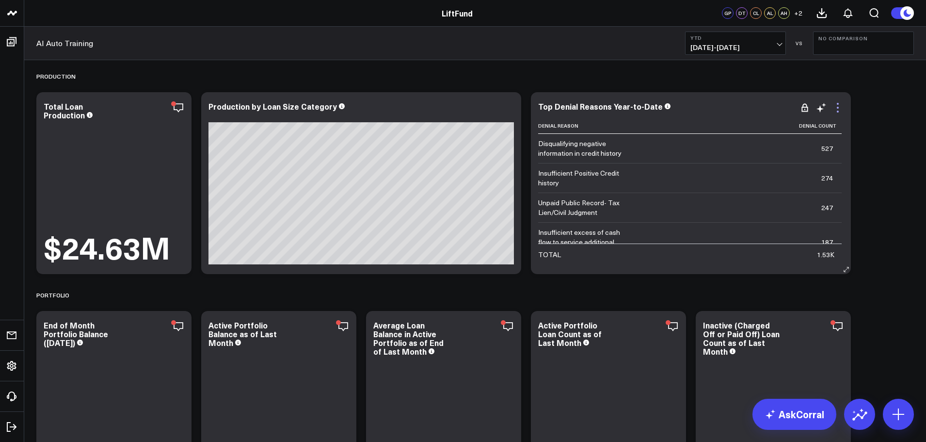
click at [839, 108] on icon at bounding box center [838, 108] width 12 height 12
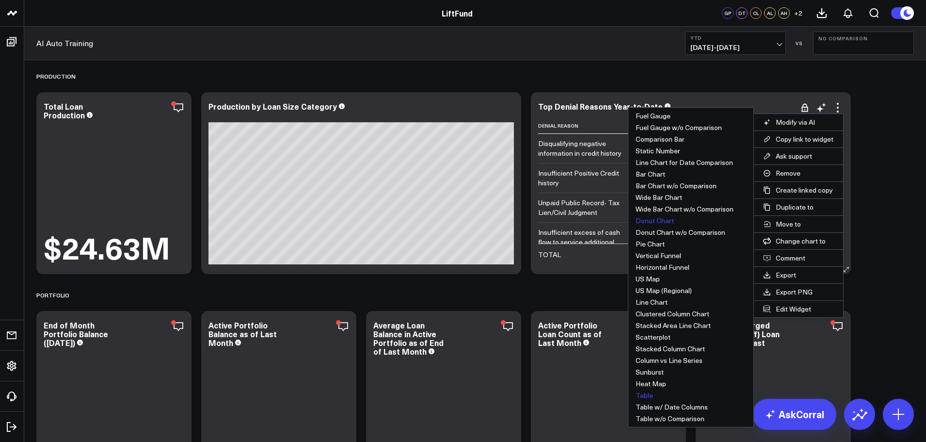
click at [661, 221] on button "Donut Chart" at bounding box center [690, 221] width 125 height 12
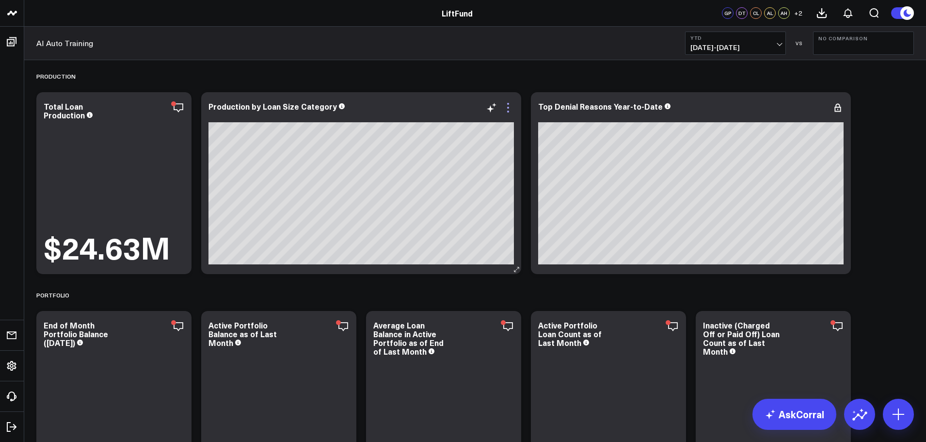
click at [512, 110] on icon at bounding box center [508, 108] width 12 height 12
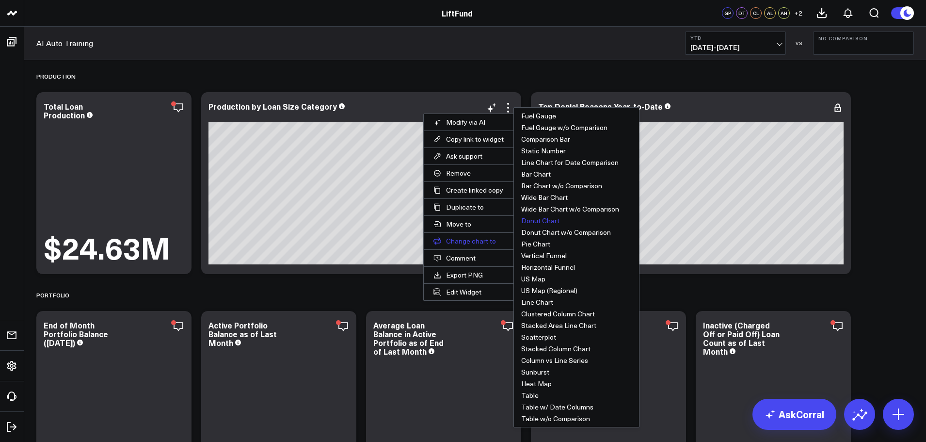
click at [469, 239] on button "Change chart to" at bounding box center [469, 241] width 90 height 16
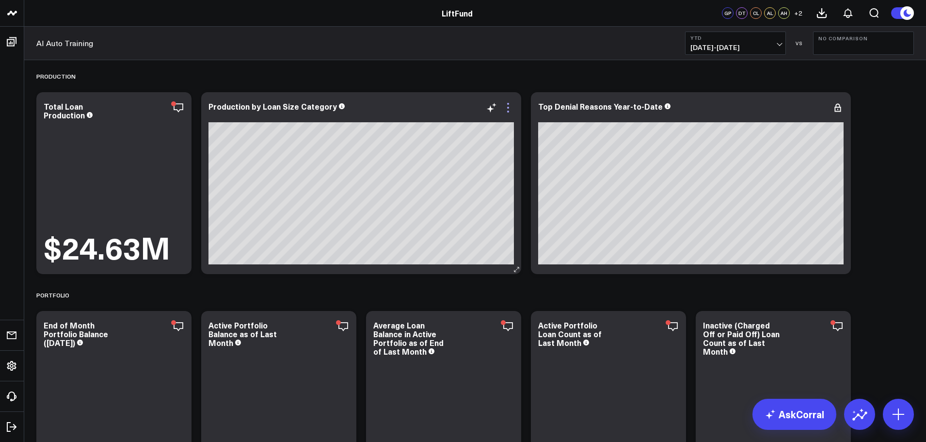
click at [511, 113] on icon at bounding box center [508, 108] width 12 height 12
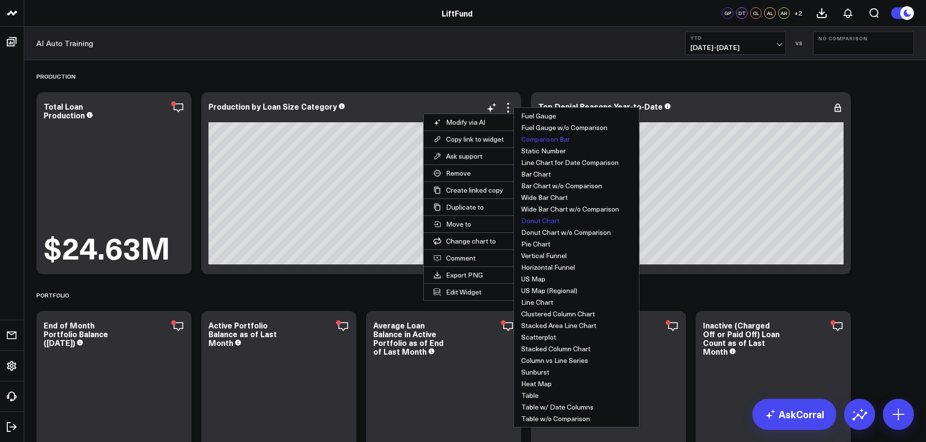
click at [548, 140] on button "Comparison Bar" at bounding box center [576, 139] width 125 height 12
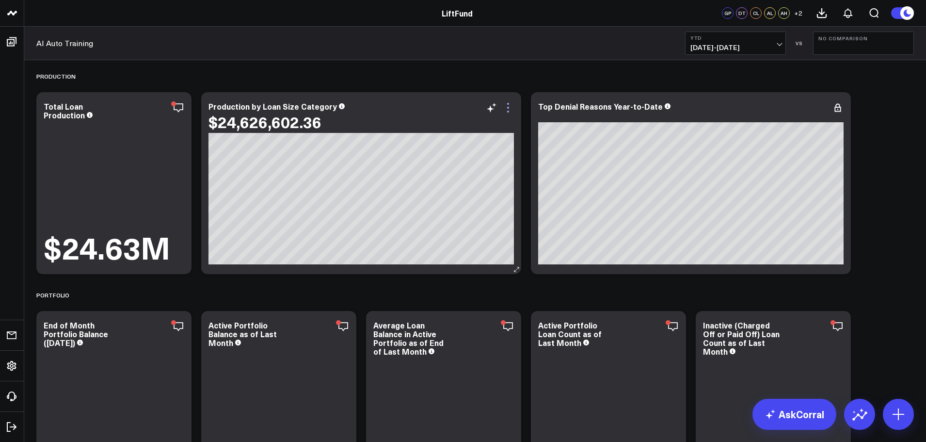
click at [510, 105] on icon at bounding box center [508, 108] width 12 height 12
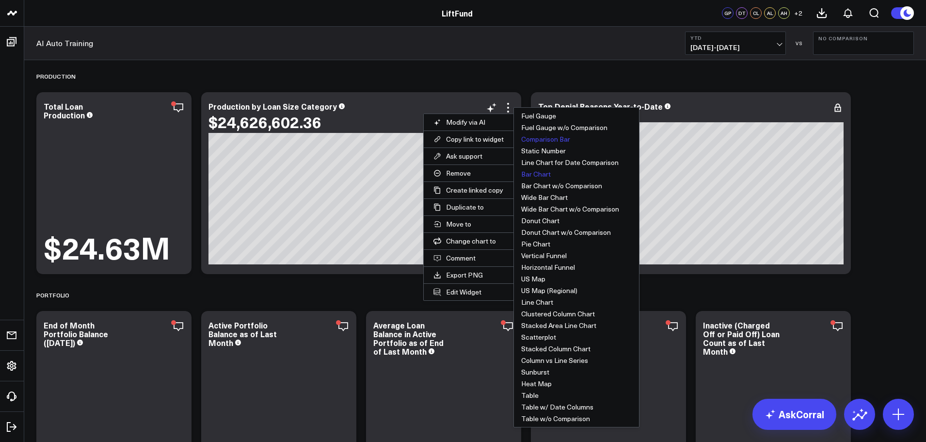
click at [529, 174] on button "Bar Chart" at bounding box center [576, 174] width 125 height 12
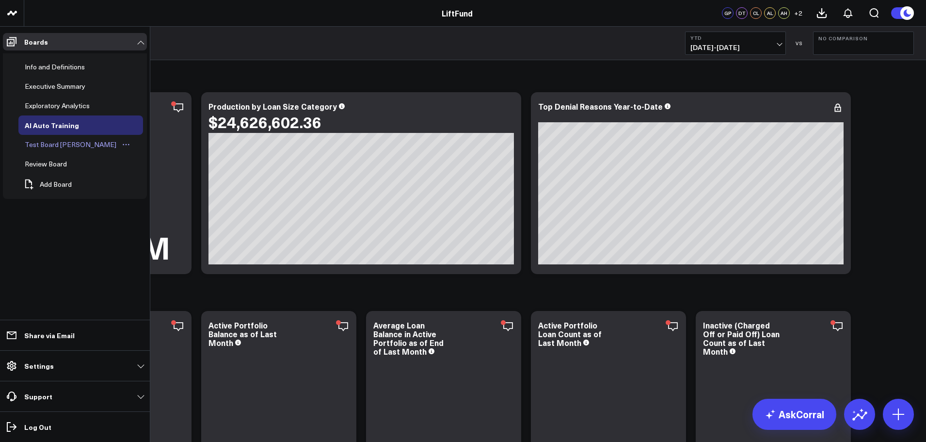
click at [60, 146] on div "Test Board [PERSON_NAME]" at bounding box center [70, 145] width 96 height 12
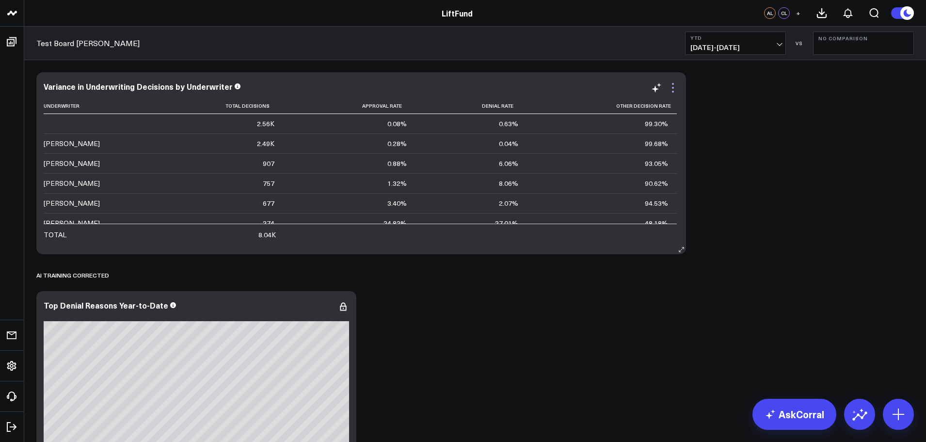
click at [676, 84] on icon at bounding box center [673, 88] width 12 height 12
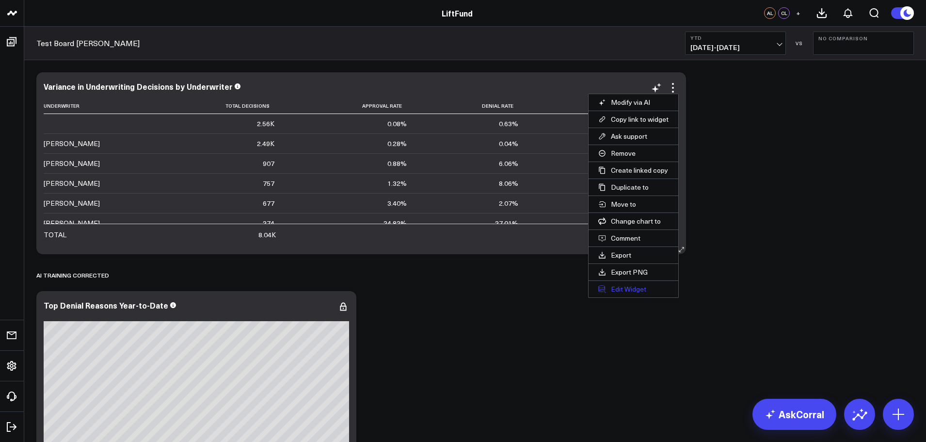
click at [638, 289] on button "Edit Widget" at bounding box center [633, 289] width 90 height 16
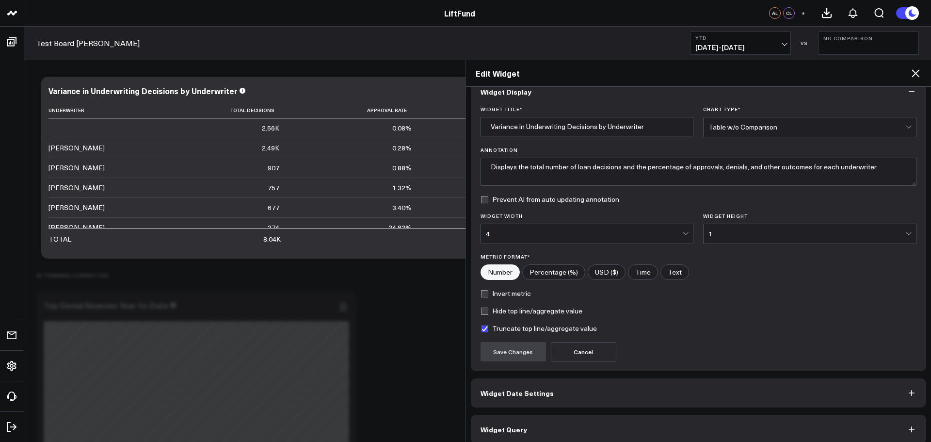
scroll to position [26, 0]
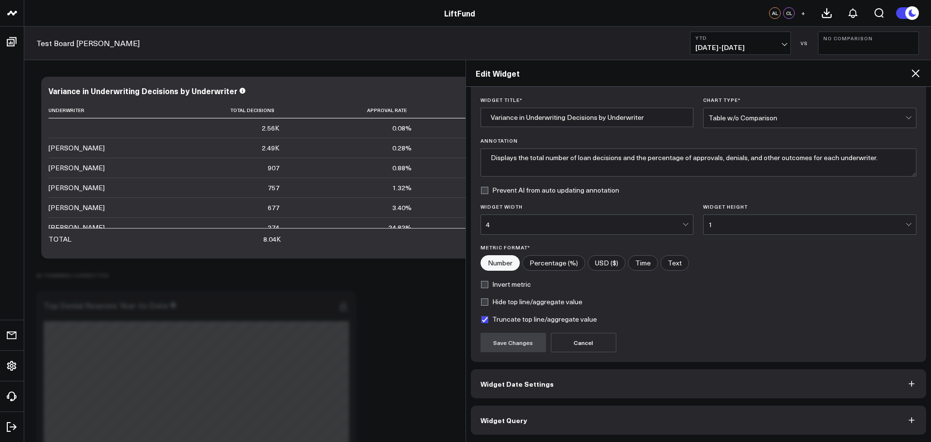
click at [493, 424] on span "Widget Query" at bounding box center [503, 420] width 47 height 8
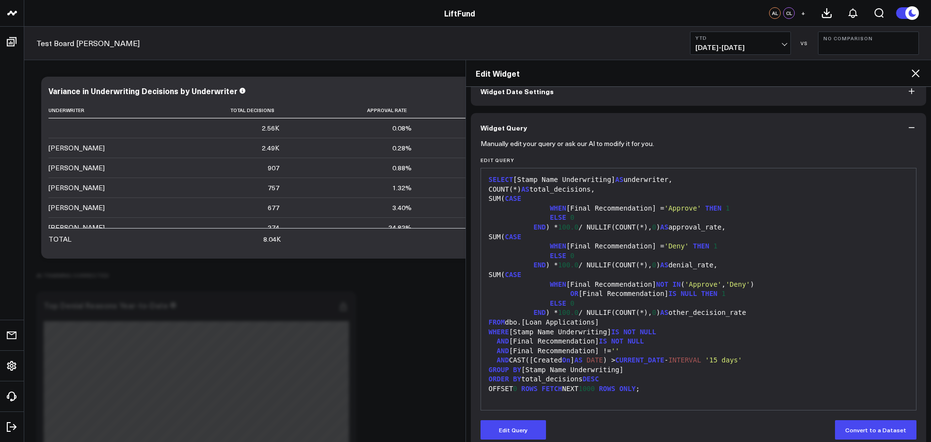
scroll to position [68, 0]
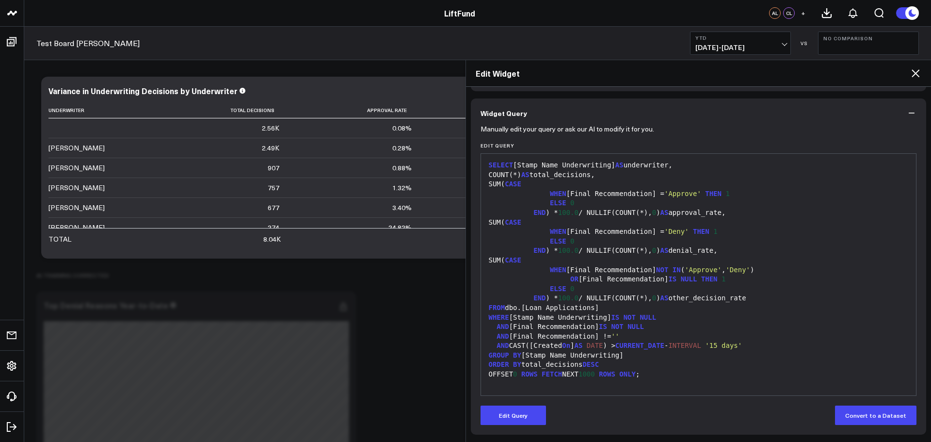
click at [808, 272] on div "WHEN [Final Recommendation] NOT IN ( 'Approve' , 'Deny' )" at bounding box center [699, 270] width 426 height 10
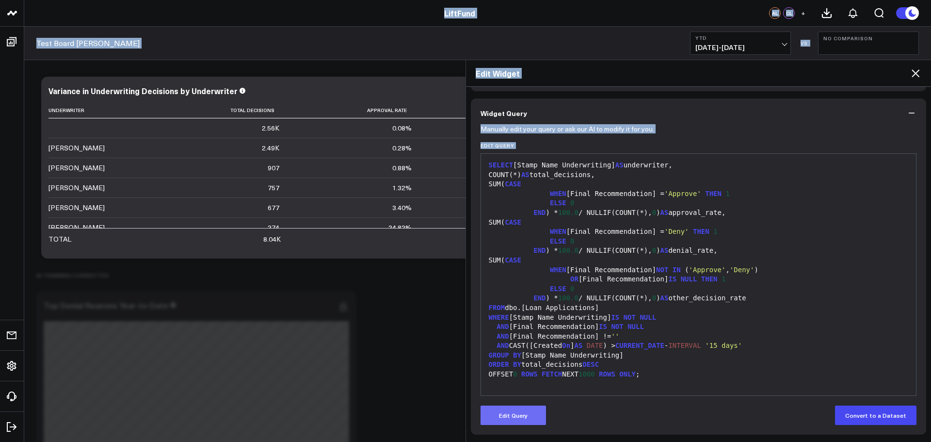
click at [491, 417] on button "Edit Query" at bounding box center [512, 414] width 65 height 19
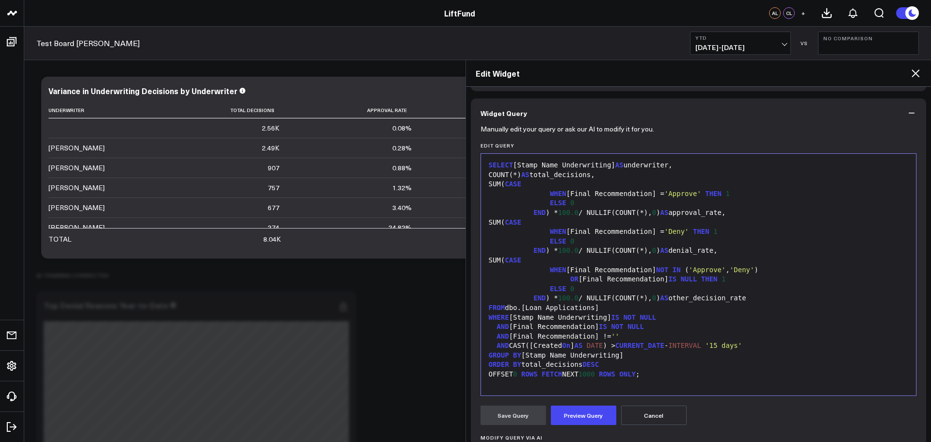
click at [677, 295] on div "END ) * 100.0 / NULLIF(COUNT(*), 0 ) AS other_decision_rate" at bounding box center [699, 298] width 426 height 10
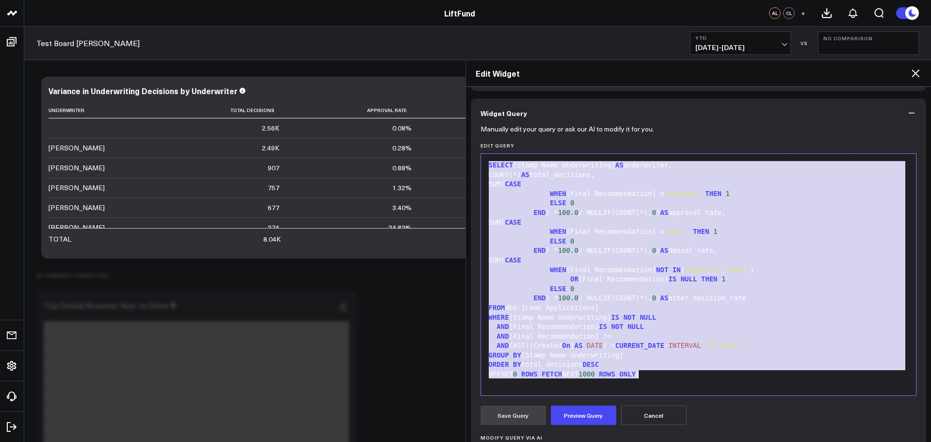
copy div "SELECT [Stamp Name Underwriting] AS underwriter, COUNT(*) AS total_decisions, S…"
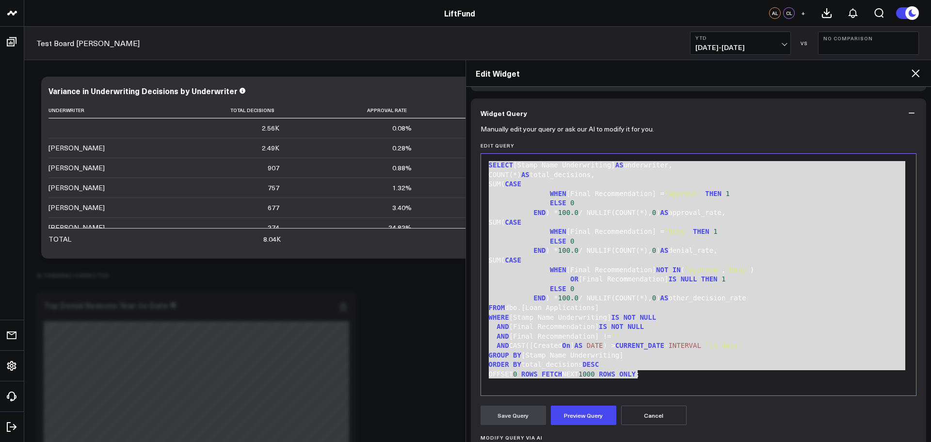
click at [776, 280] on div "OR [Final Recommendation] IS NULL THEN 1" at bounding box center [699, 279] width 426 height 10
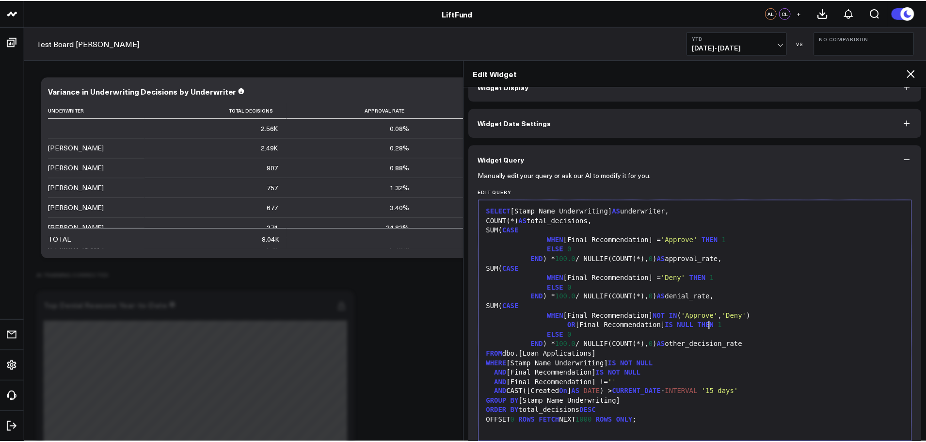
scroll to position [0, 0]
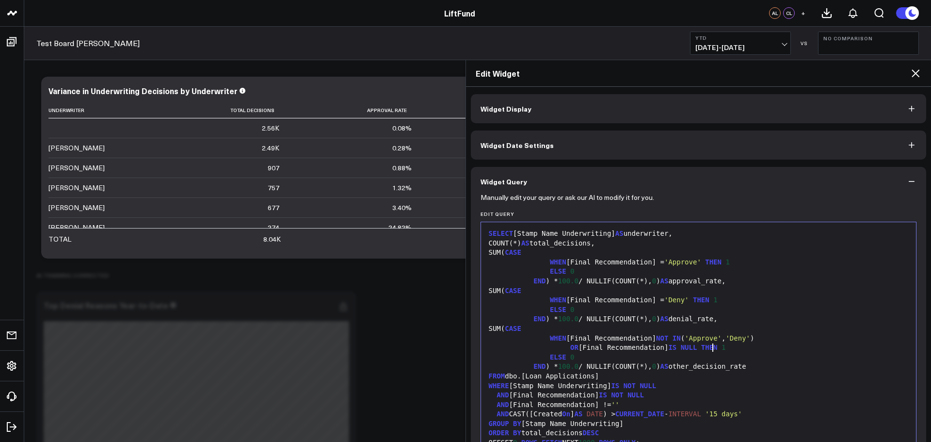
click at [914, 76] on icon at bounding box center [915, 73] width 12 height 12
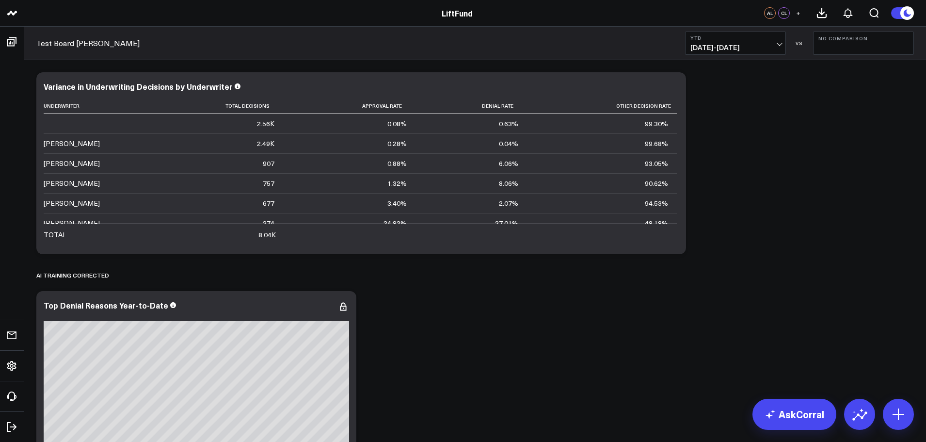
click at [767, 43] on button "YTD [DATE] - [DATE]" at bounding box center [735, 43] width 101 height 23
click at [717, 85] on link "Last 7 Days" at bounding box center [735, 83] width 100 height 18
click at [767, 44] on span "[DATE] - [DATE]" at bounding box center [735, 48] width 90 height 8
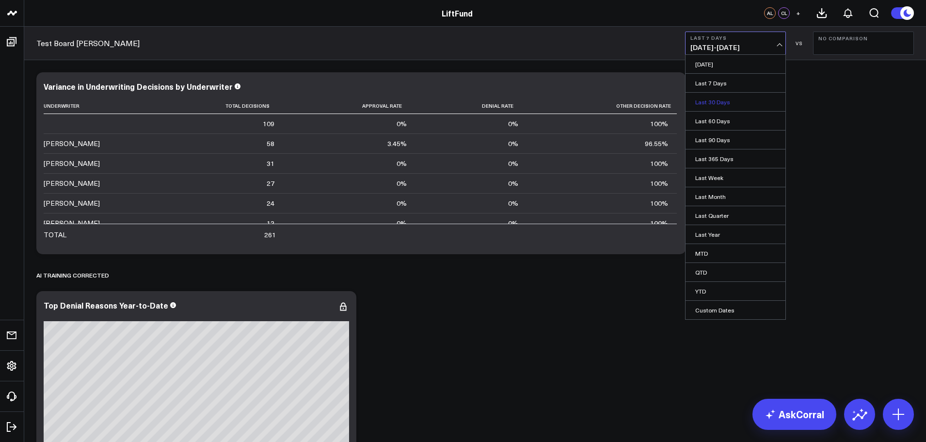
click at [713, 103] on link "Last 30 Days" at bounding box center [735, 102] width 100 height 18
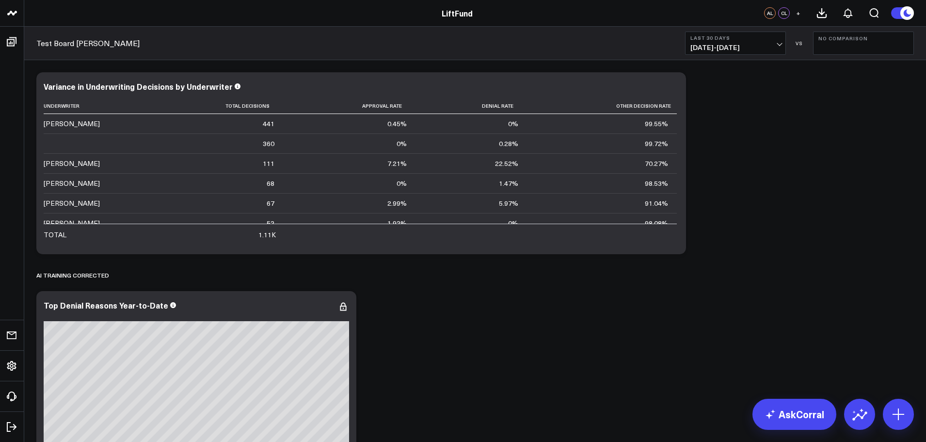
click at [725, 57] on div "Test Board [PERSON_NAME] Last 30 Days [DATE] - [DATE] VS No Comparison" at bounding box center [474, 43] width 901 height 33
click at [727, 47] on span "[DATE] - [DATE]" at bounding box center [735, 48] width 90 height 8
click at [730, 79] on link "Last 7 Days" at bounding box center [735, 83] width 100 height 18
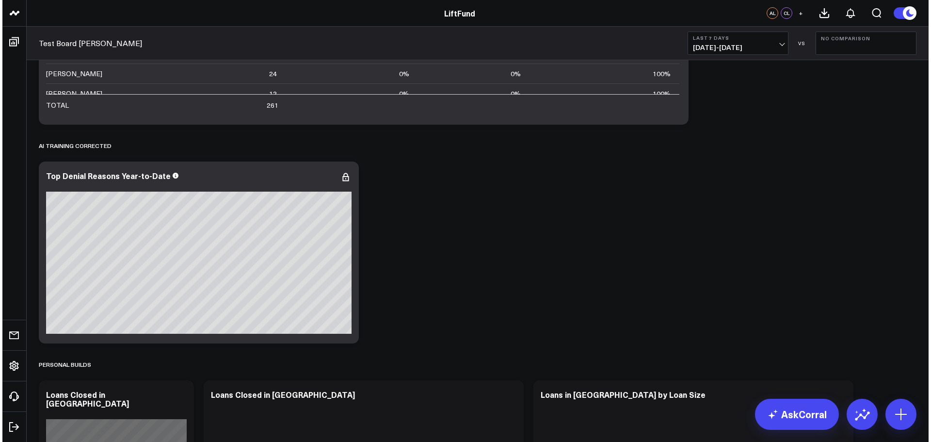
scroll to position [161, 0]
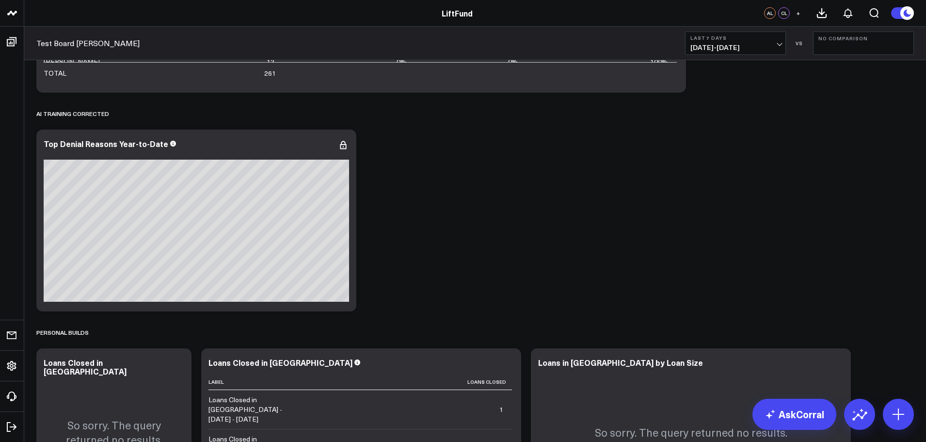
click at [787, 129] on div "Modify via AI Copy link to widget Ask support Remove Create linked copy Info an…" at bounding box center [475, 316] width 887 height 820
click at [710, 37] on b "Last 7 Days" at bounding box center [735, 38] width 90 height 6
click at [610, 24] on header "LiftFund LiftFund AL CL +" at bounding box center [463, 13] width 926 height 27
click at [343, 143] on icon at bounding box center [343, 145] width 12 height 12
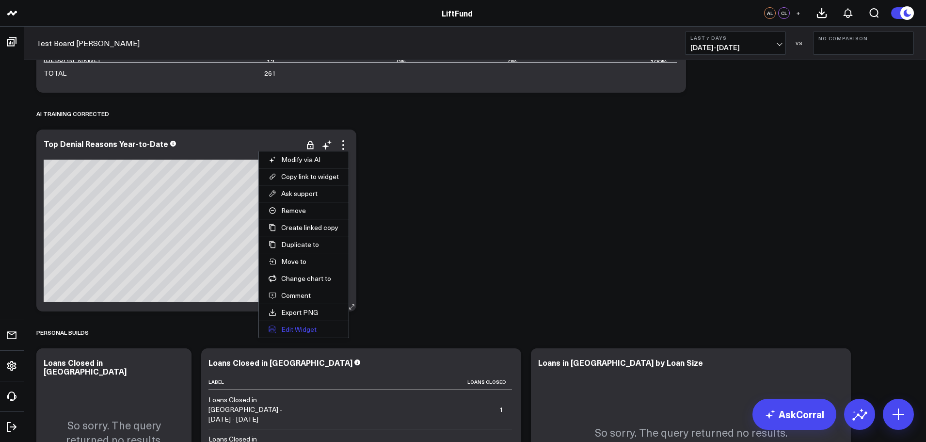
click at [291, 330] on button "Edit Widget" at bounding box center [304, 329] width 90 height 16
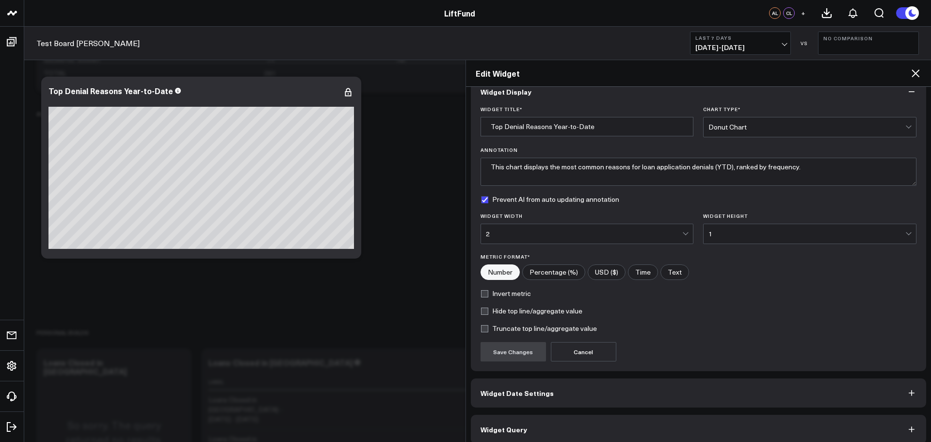
scroll to position [26, 0]
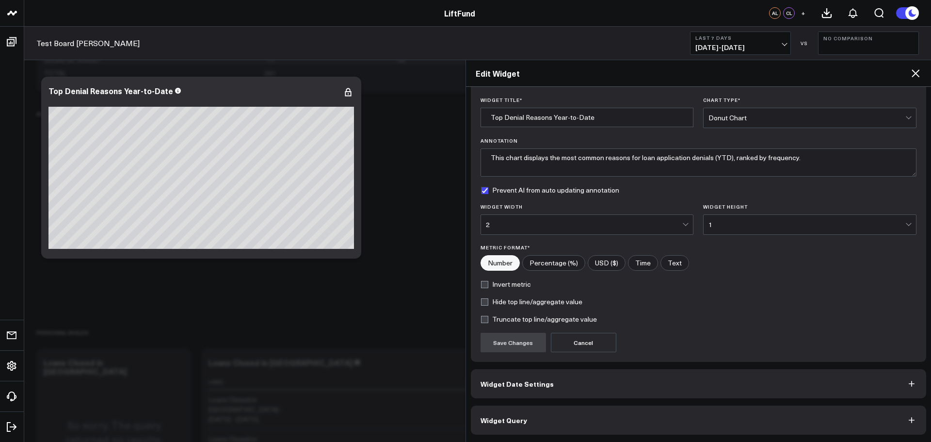
click at [510, 419] on span "Widget Query" at bounding box center [503, 420] width 47 height 8
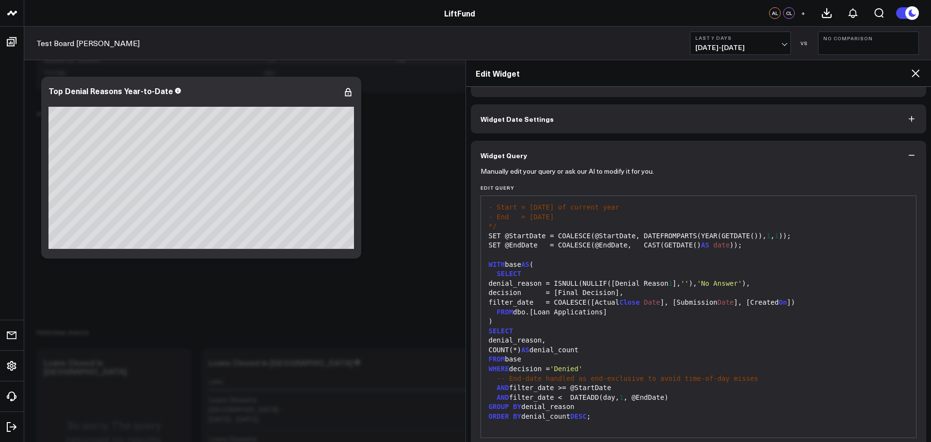
scroll to position [68, 0]
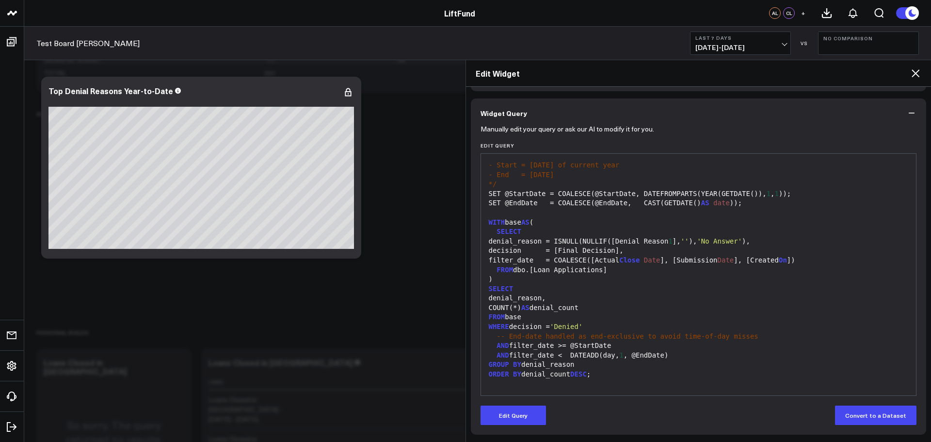
click at [752, 288] on div "SELECT" at bounding box center [699, 289] width 426 height 10
click at [584, 294] on div "denial_reason," at bounding box center [699, 298] width 426 height 10
click at [533, 413] on button "Edit Query" at bounding box center [512, 414] width 65 height 19
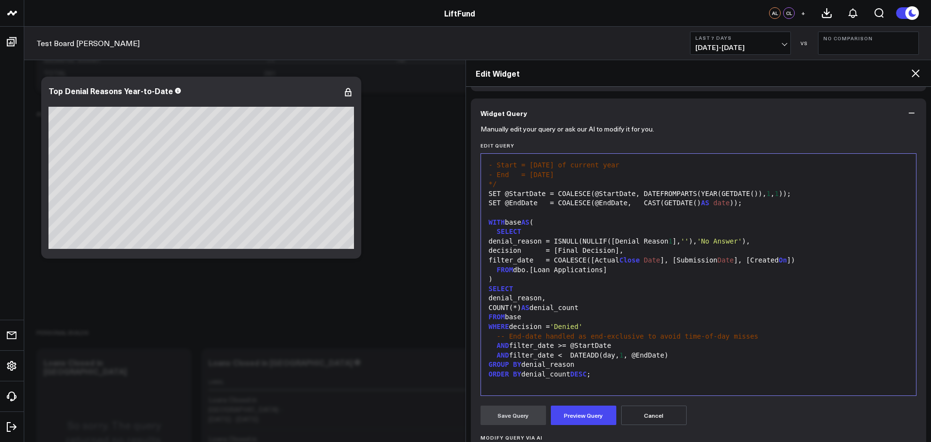
click at [658, 311] on div "COUNT(*) AS denial_count" at bounding box center [699, 308] width 426 height 10
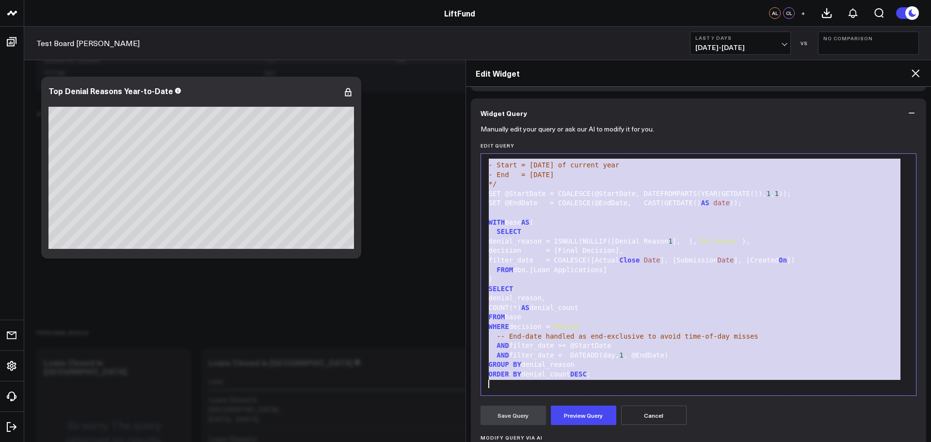
copy div "-- Optional params (pass them in from your tool; if NULL, defaults kick in) DEC…"
click at [764, 279] on div ")" at bounding box center [699, 279] width 426 height 10
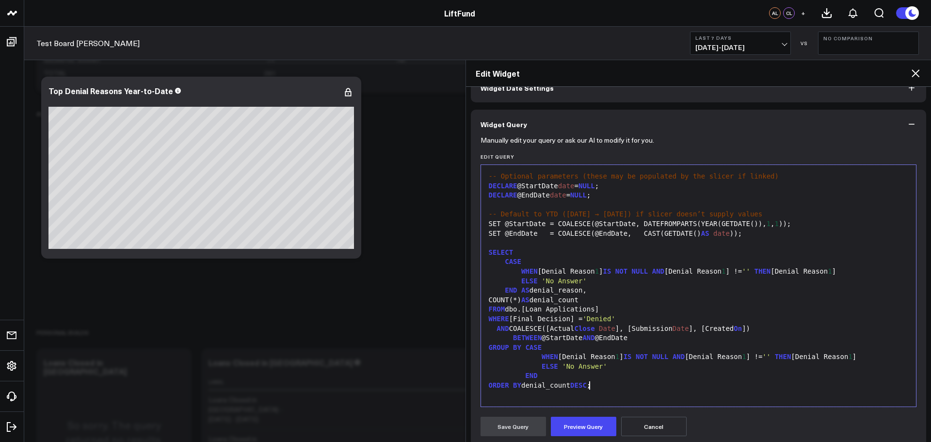
scroll to position [81, 0]
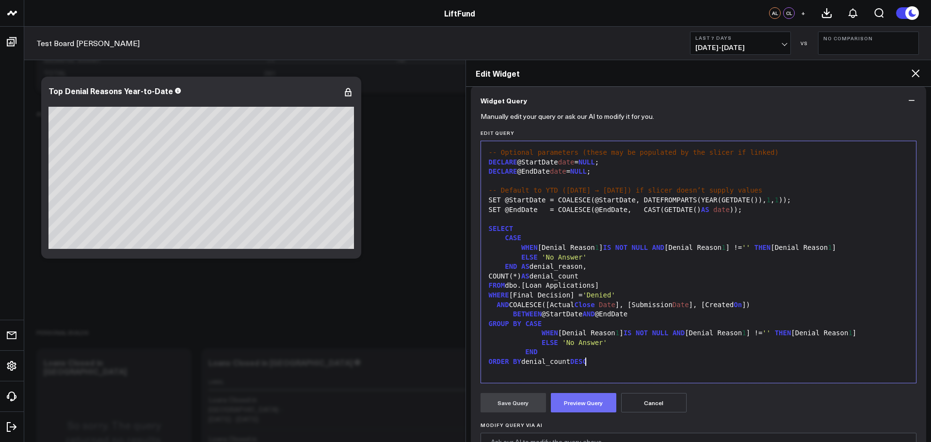
click at [572, 400] on button "Preview Query" at bounding box center [583, 402] width 65 height 19
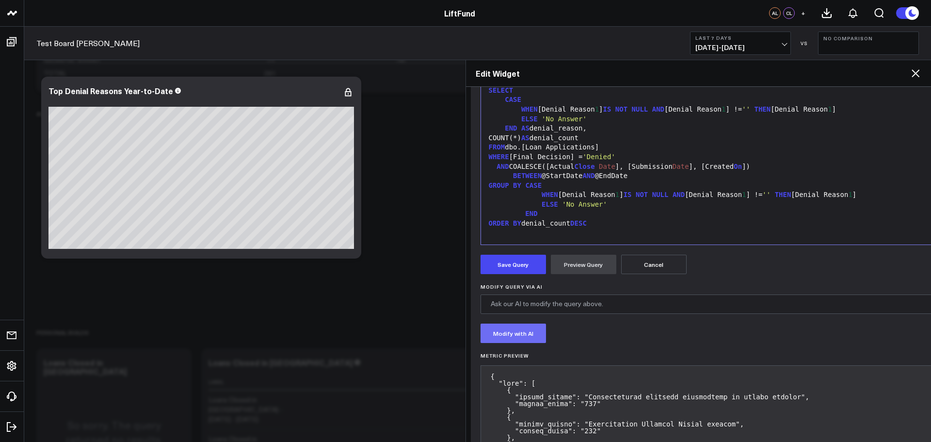
scroll to position [216, 0]
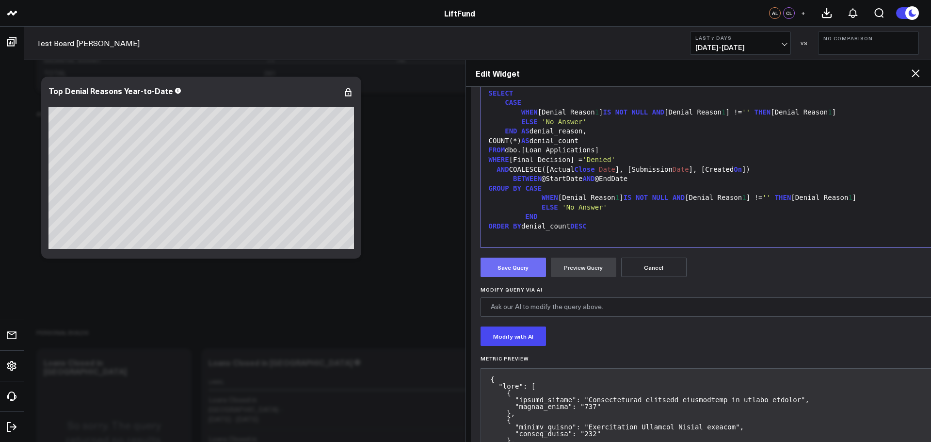
click at [513, 268] on button "Save Query" at bounding box center [512, 266] width 65 height 19
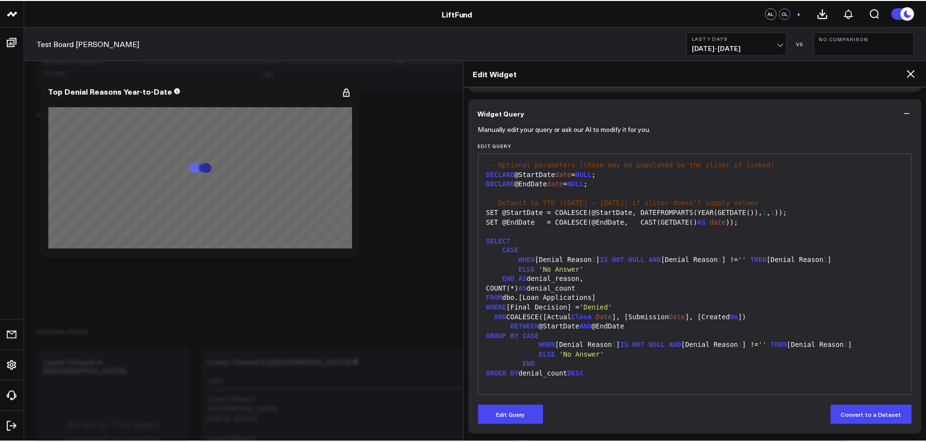
scroll to position [68, 0]
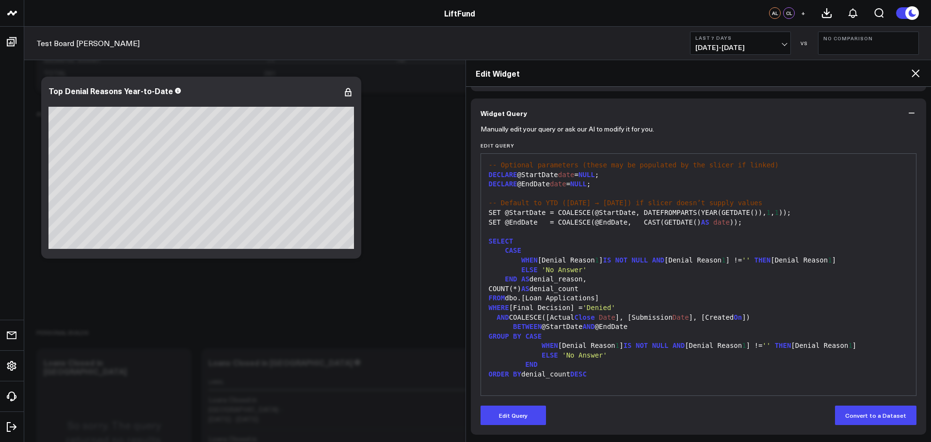
click at [916, 73] on icon at bounding box center [915, 73] width 8 height 8
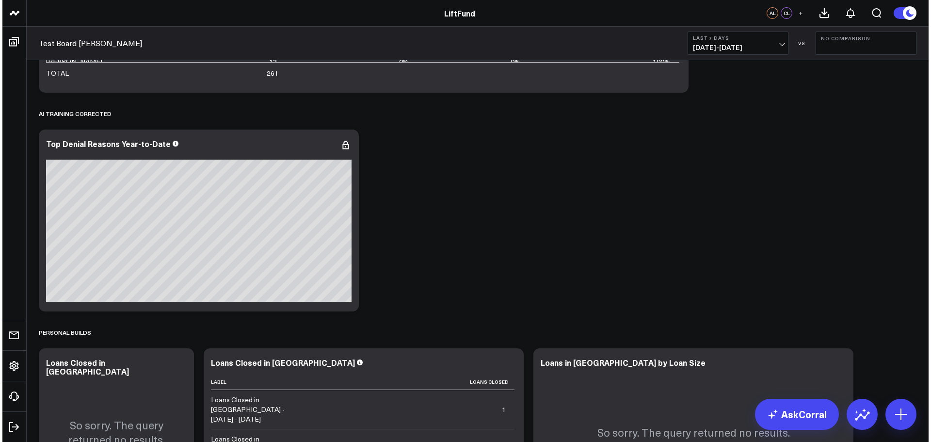
scroll to position [81, 0]
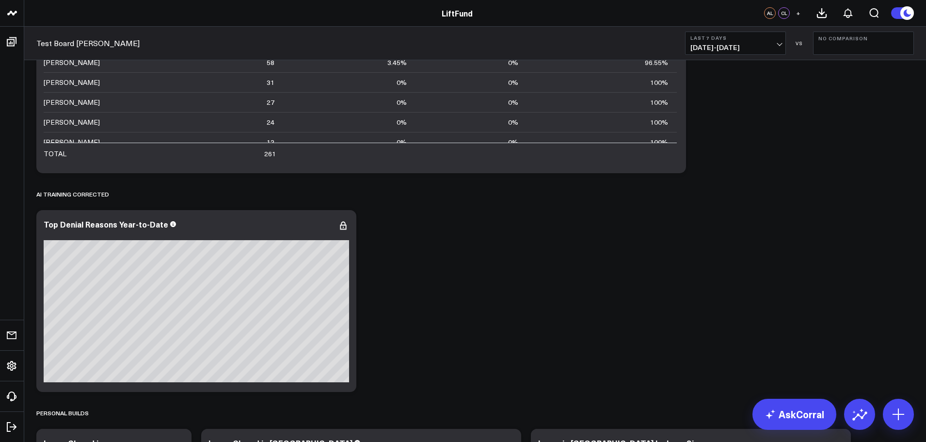
click at [766, 45] on span "[DATE] - [DATE]" at bounding box center [735, 48] width 90 height 8
click at [711, 121] on link "Last 60 Days" at bounding box center [735, 120] width 100 height 18
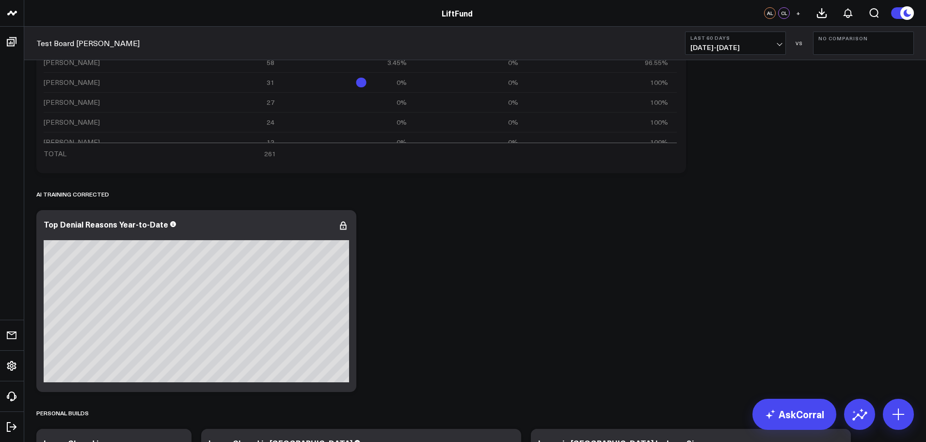
click at [724, 40] on b "Last 60 Days" at bounding box center [735, 38] width 90 height 6
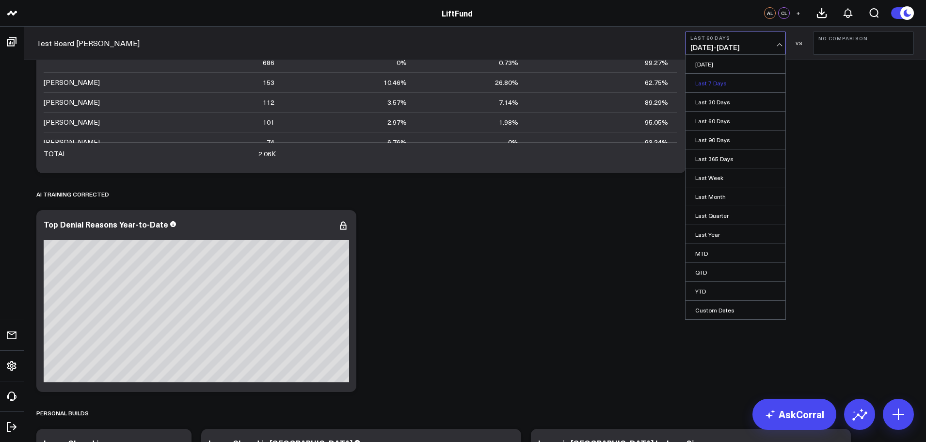
click at [716, 87] on link "Last 7 Days" at bounding box center [735, 83] width 100 height 18
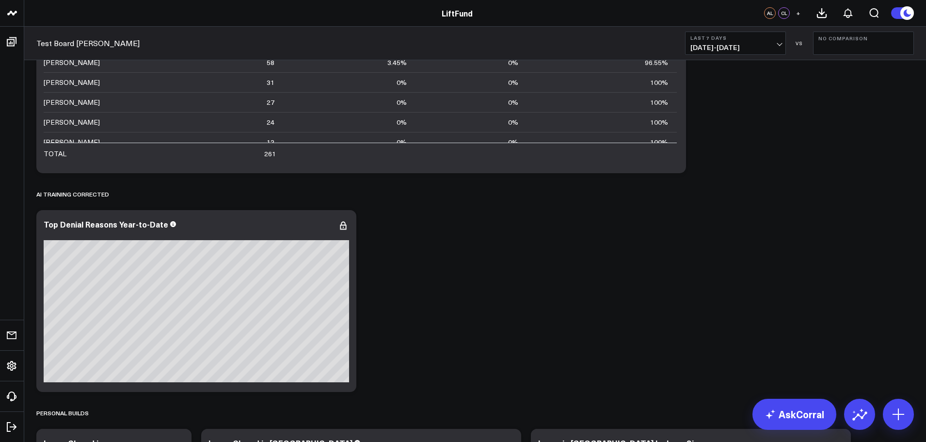
click at [739, 44] on span "[DATE] - [DATE]" at bounding box center [735, 48] width 90 height 8
click at [706, 294] on link "YTD" at bounding box center [735, 291] width 100 height 18
click at [343, 225] on icon at bounding box center [343, 225] width 2 height 2
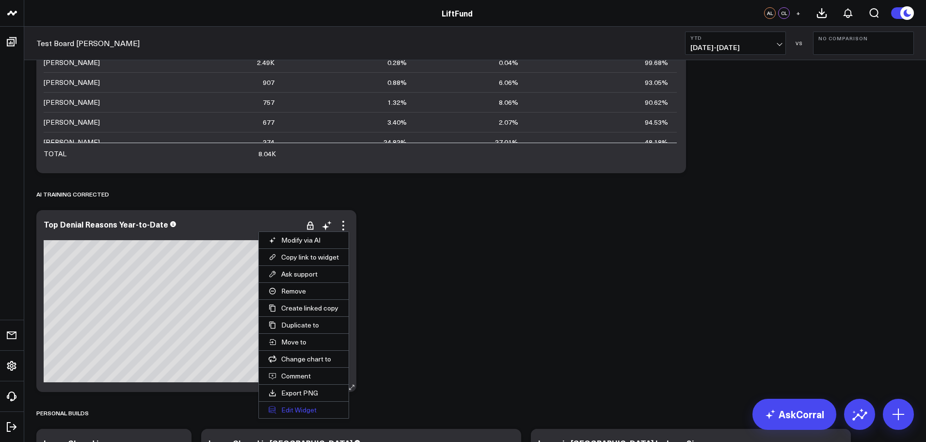
click at [306, 412] on button "Edit Widget" at bounding box center [304, 409] width 90 height 16
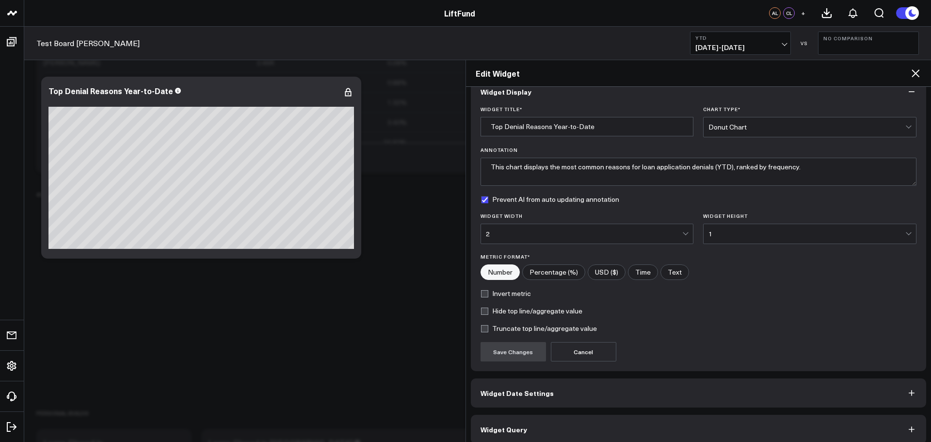
scroll to position [26, 0]
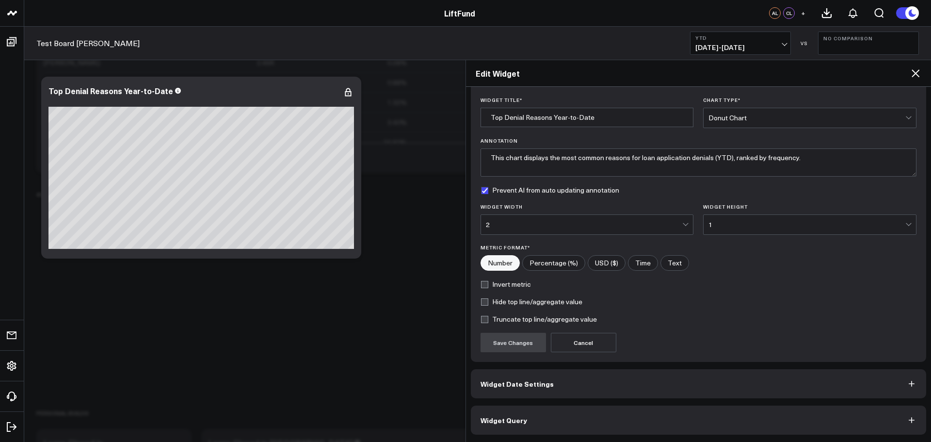
click at [522, 426] on button "Widget Query" at bounding box center [699, 419] width 456 height 29
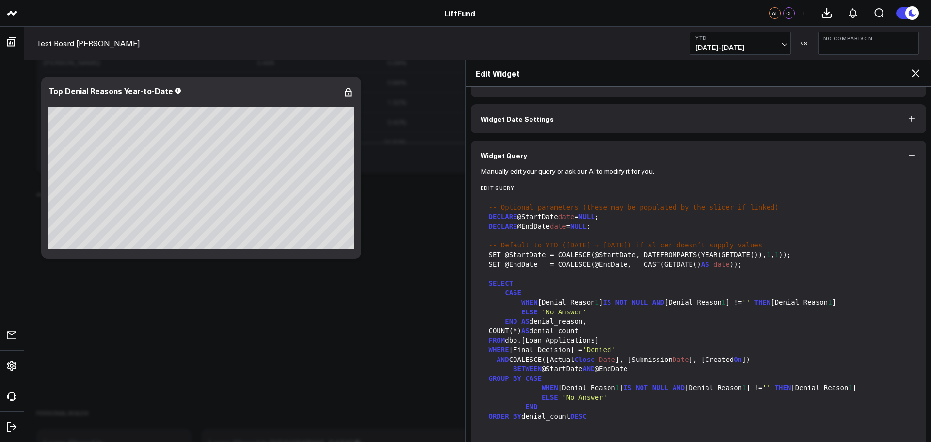
click at [637, 363] on div "AND COALESCE([Actual Close Date ], [Submission Date ], [Created On ])" at bounding box center [699, 360] width 426 height 10
click at [612, 286] on div "SELECT" at bounding box center [699, 284] width 426 height 10
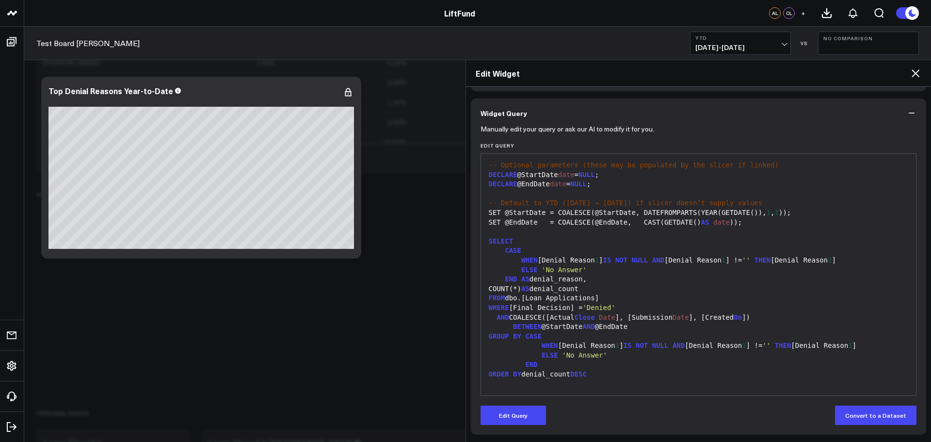
click at [738, 338] on div "GROUP BY CASE" at bounding box center [699, 337] width 426 height 10
click at [524, 419] on button "Edit Query" at bounding box center [512, 414] width 65 height 19
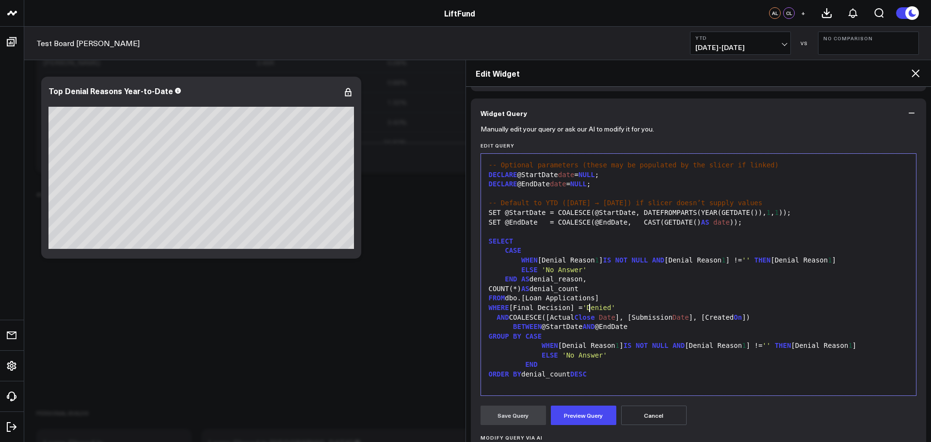
click at [589, 303] on span "'Denied'" at bounding box center [598, 307] width 32 height 8
click at [581, 272] on div "ELSE 'No Answer'" at bounding box center [699, 270] width 426 height 10
click at [609, 347] on div "WHEN [Denial Reason 1 ] IS NOT NULL AND [Denial Reason 1 ] != '' THEN [Denial R…" at bounding box center [699, 346] width 426 height 10
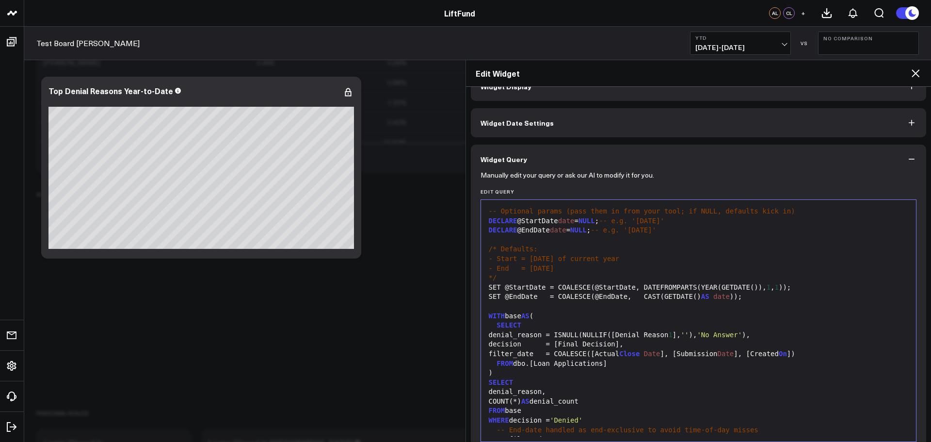
scroll to position [0, 0]
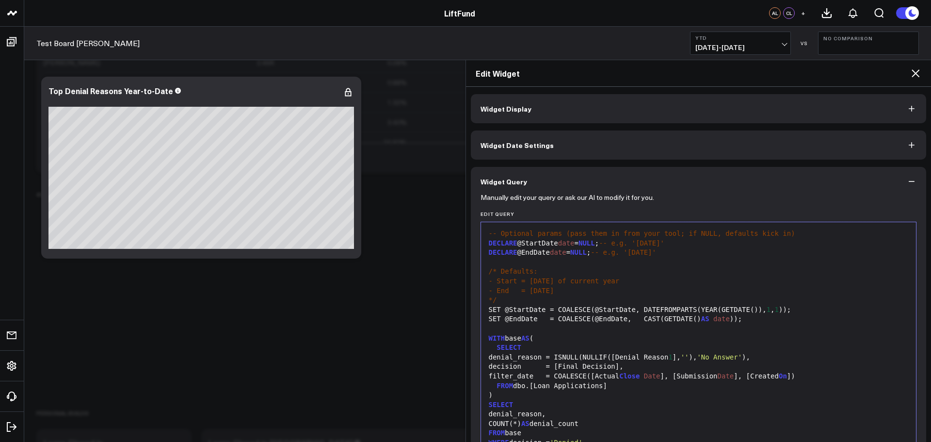
click at [592, 290] on div "- End = [DATE]" at bounding box center [699, 291] width 426 height 10
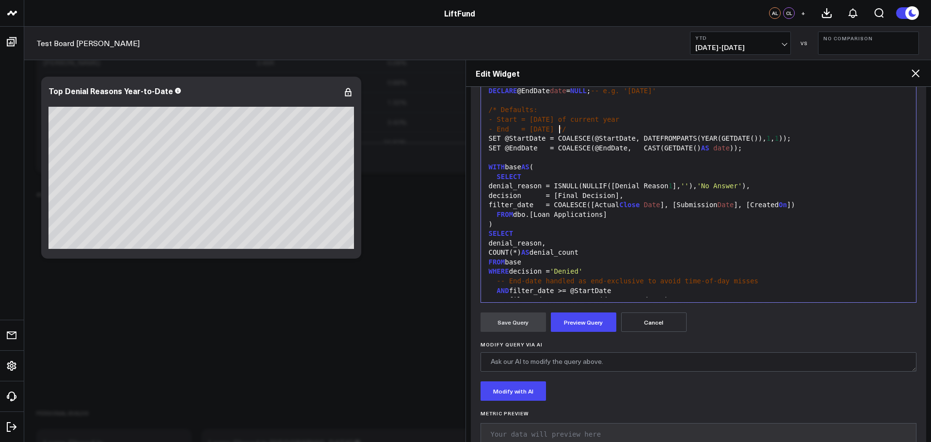
scroll to position [38, 0]
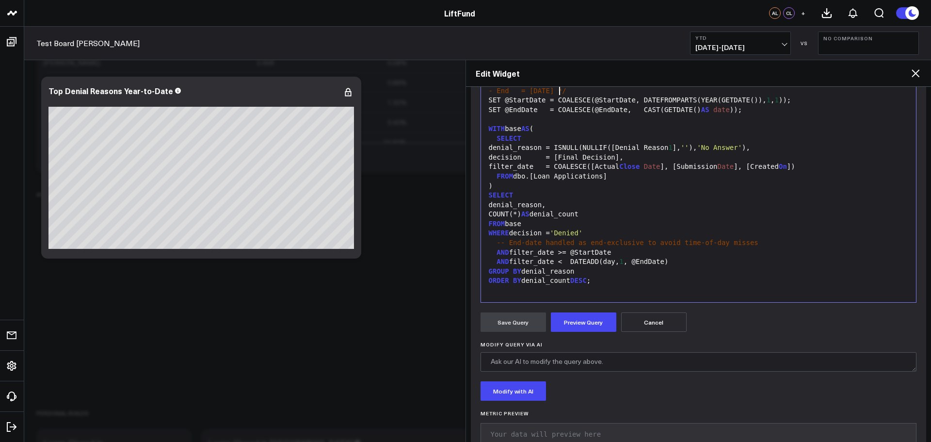
click at [568, 290] on div at bounding box center [699, 290] width 426 height 10
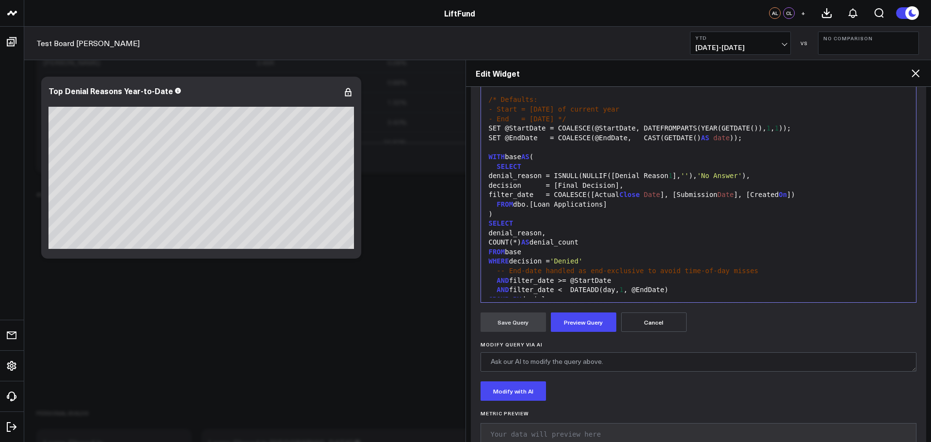
scroll to position [0, 0]
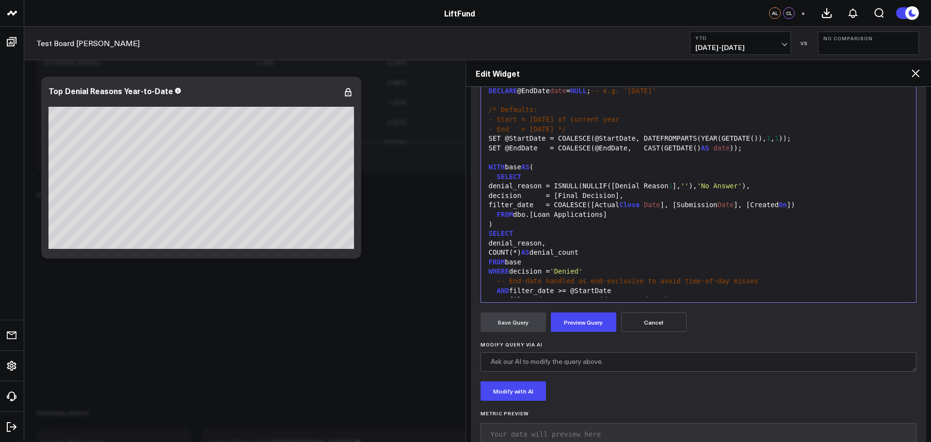
click at [400, 303] on div "Modify via AI Copy link to widget Ask support Remove Create linked copy Info an…" at bounding box center [475, 396] width 887 height 820
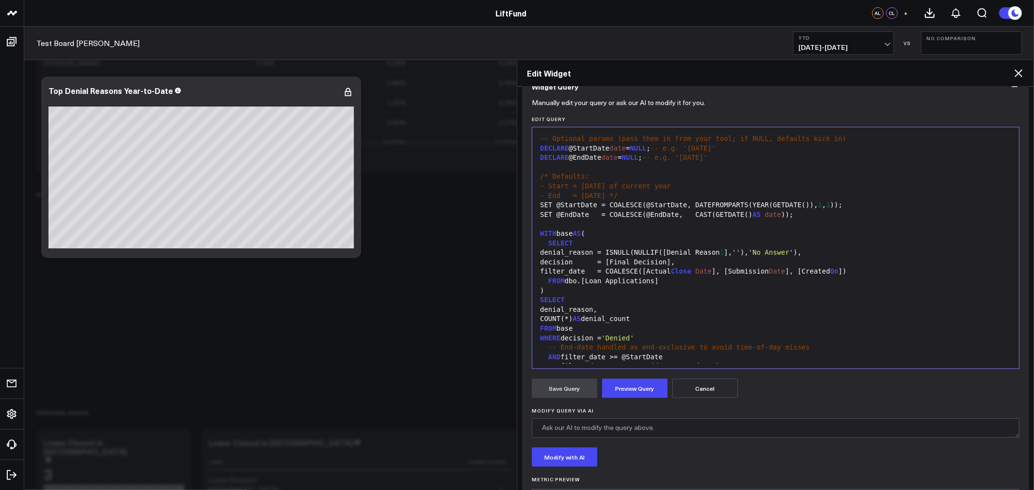
click at [563, 166] on div at bounding box center [775, 168] width 477 height 10
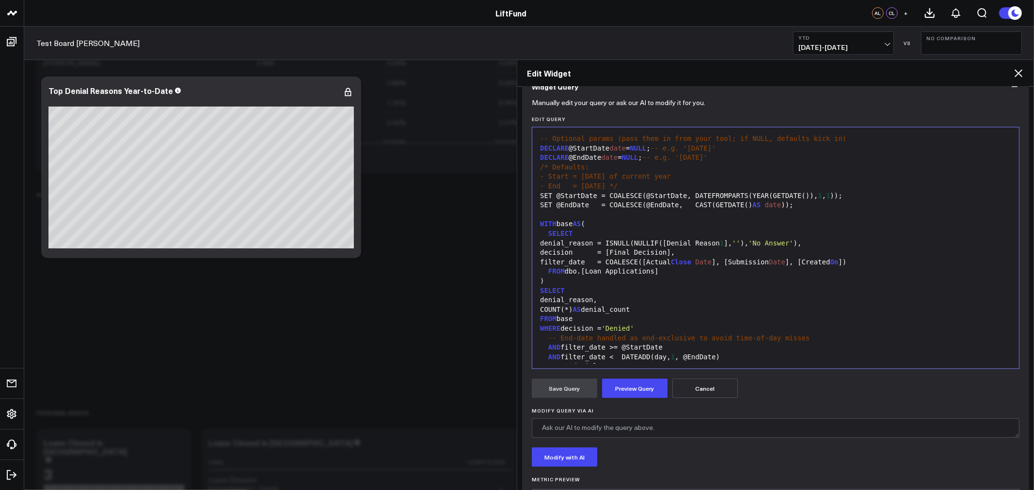
click at [665, 135] on span "-- Optional params (pass them in from your tool; if NULL, defaults kick in)" at bounding box center [693, 139] width 306 height 8
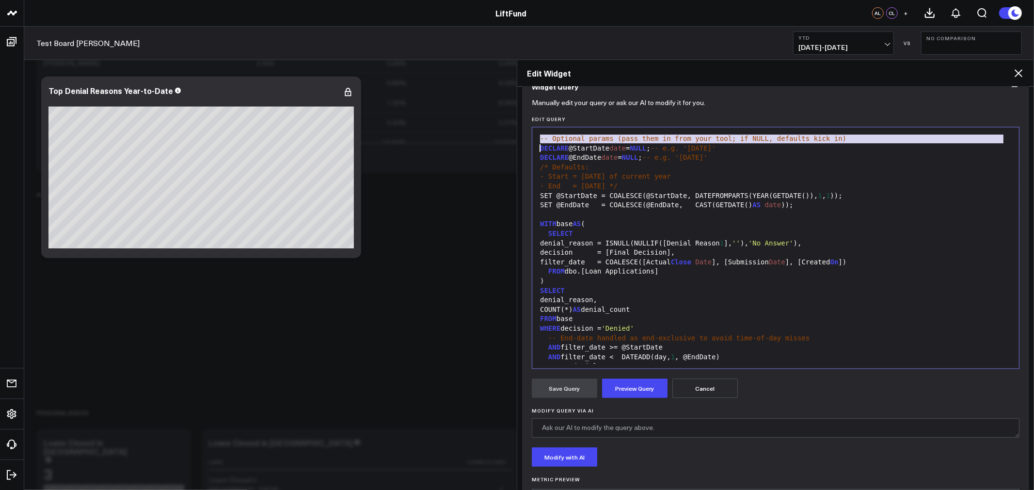
click at [665, 135] on span "-- Optional params (pass them in from your tool; if NULL, defaults kick in)" at bounding box center [693, 139] width 306 height 8
click at [816, 141] on span "-- Optional params (pass them in from your tool; if NULL, defaults kick in)" at bounding box center [693, 139] width 306 height 8
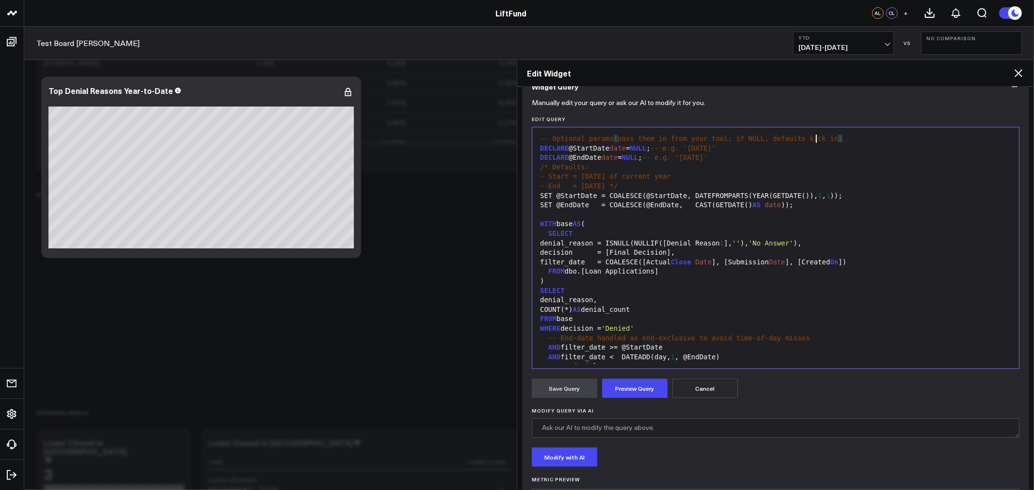
click at [838, 139] on span ")" at bounding box center [840, 139] width 4 height 8
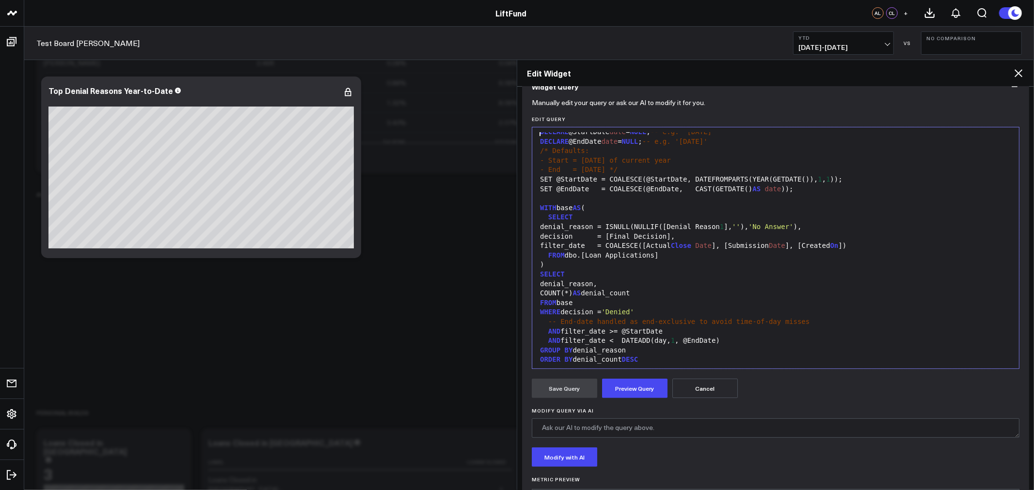
scroll to position [9, 0]
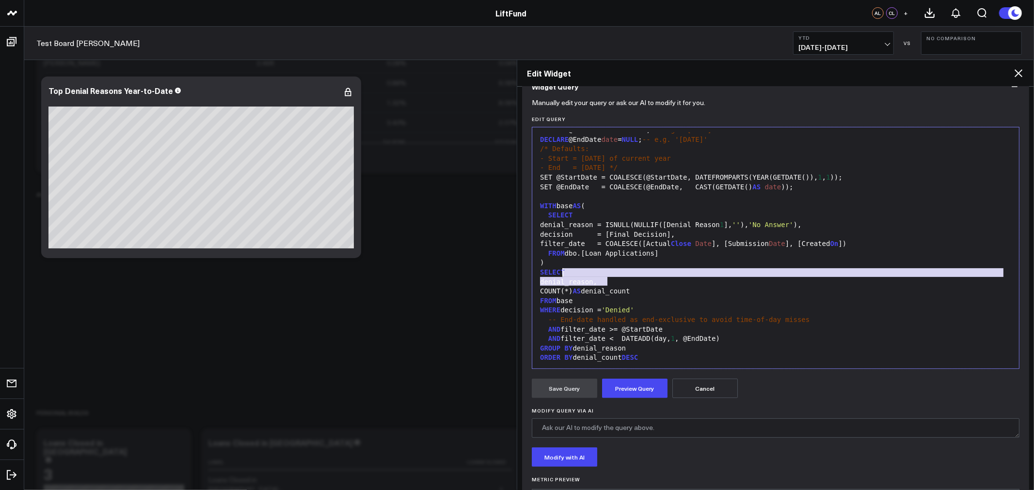
drag, startPoint x: 1009, startPoint y: 285, endPoint x: 1007, endPoint y: 268, distance: 16.6
click at [1007, 268] on div "99 1 2 3 4 5 6 7 8 9 10 11 12 13 14 15 16 17 18 19 20 21 22 23 24 25 › ⌄ ⌄ DECL…" at bounding box center [775, 248] width 477 height 232
click at [1003, 279] on div "denial_reason," at bounding box center [775, 283] width 477 height 10
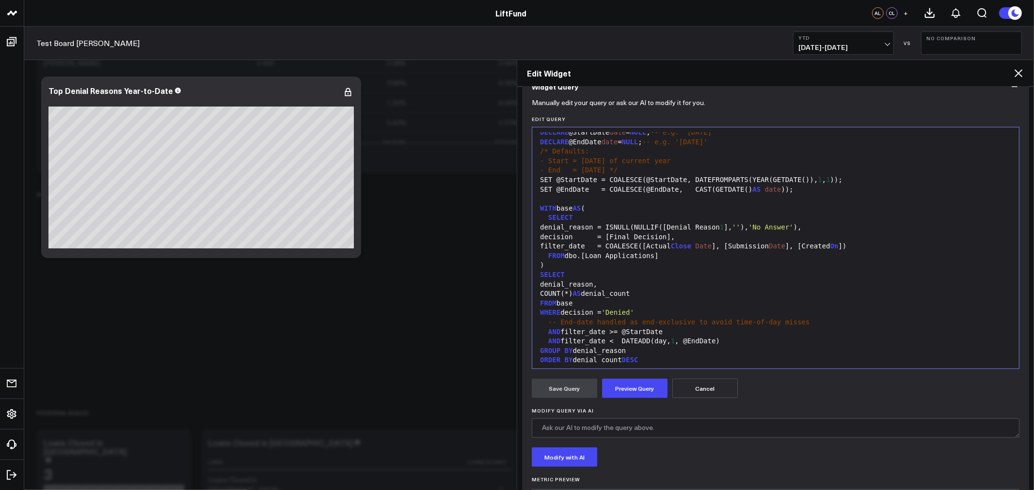
scroll to position [3, 0]
click at [559, 199] on div at bounding box center [775, 202] width 477 height 10
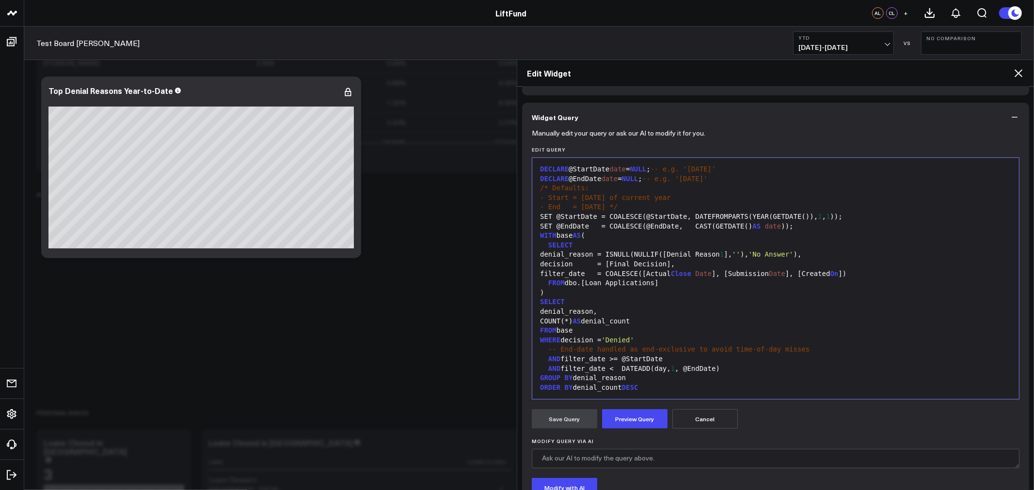
scroll to position [90, 0]
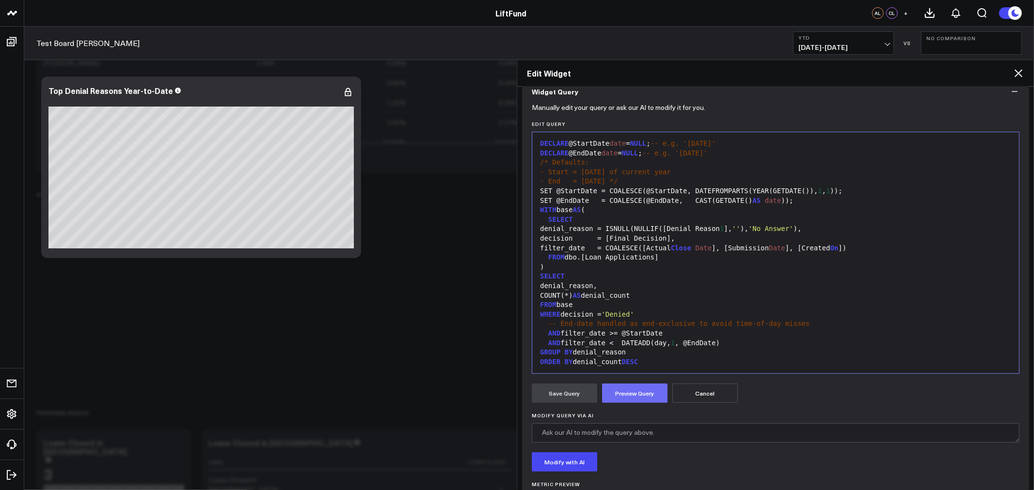
click at [628, 393] on button "Preview Query" at bounding box center [634, 393] width 65 height 19
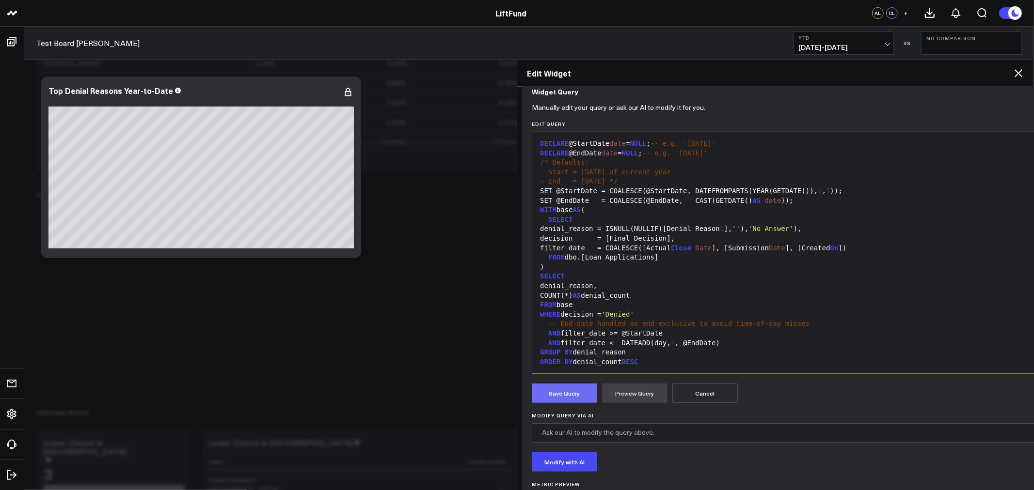
click at [560, 395] on button "Save Query" at bounding box center [564, 393] width 65 height 19
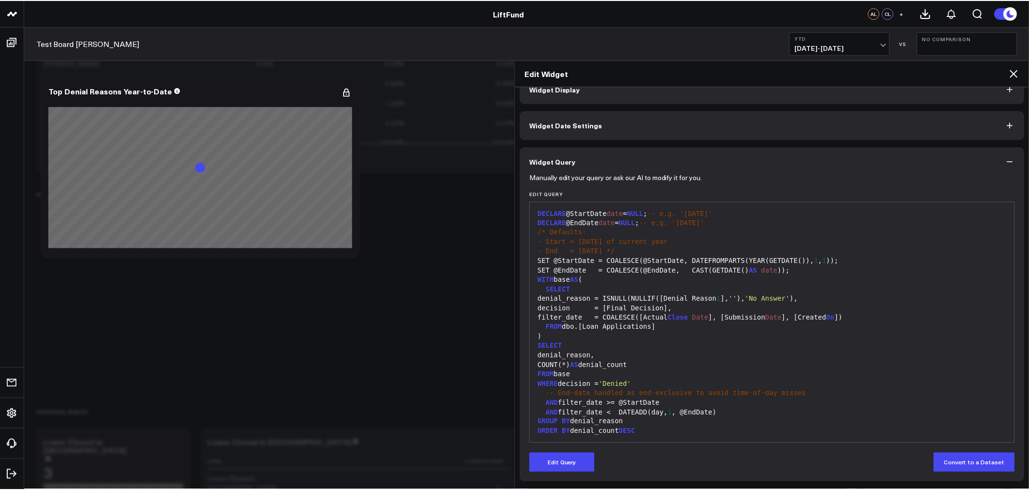
scroll to position [19, 0]
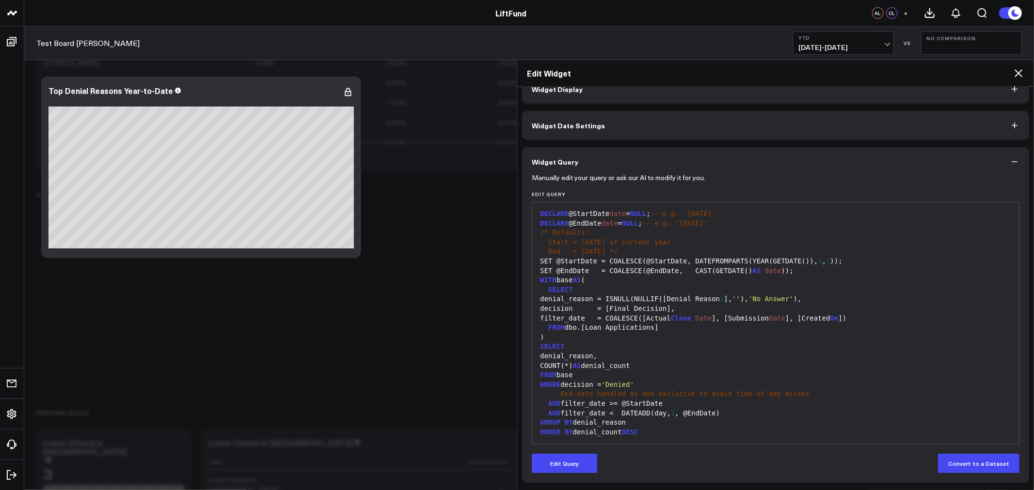
click at [1020, 69] on icon at bounding box center [1018, 73] width 12 height 12
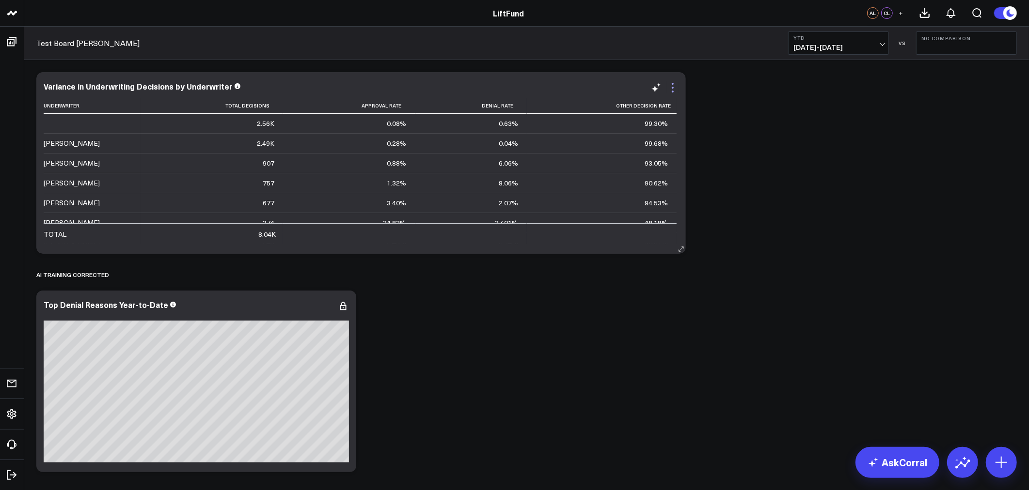
click at [672, 90] on icon at bounding box center [673, 88] width 12 height 12
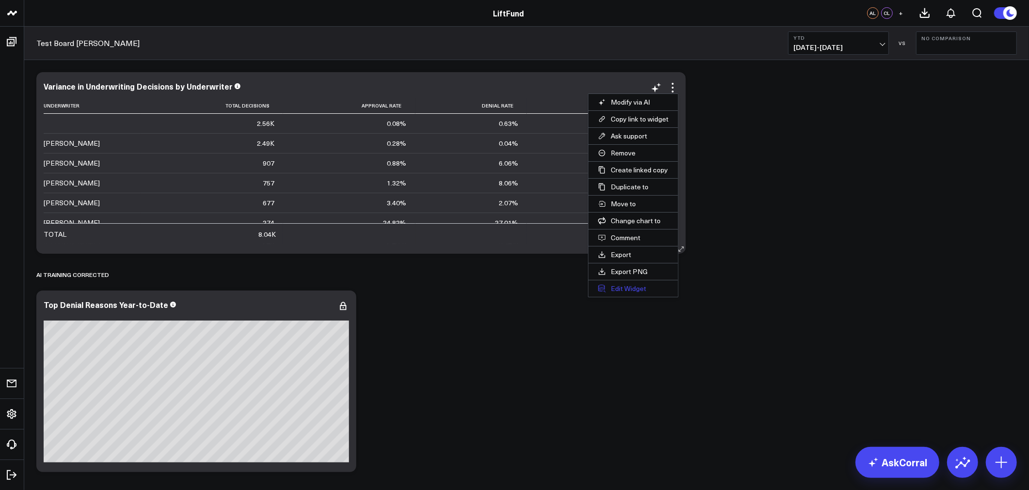
click at [622, 286] on button "Edit Widget" at bounding box center [633, 289] width 90 height 16
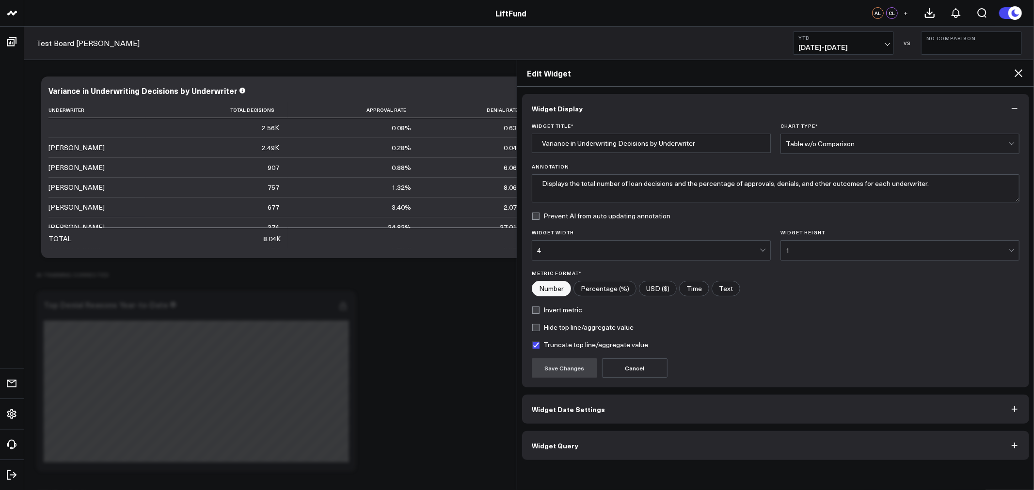
click at [690, 447] on button "Widget Query" at bounding box center [775, 445] width 507 height 29
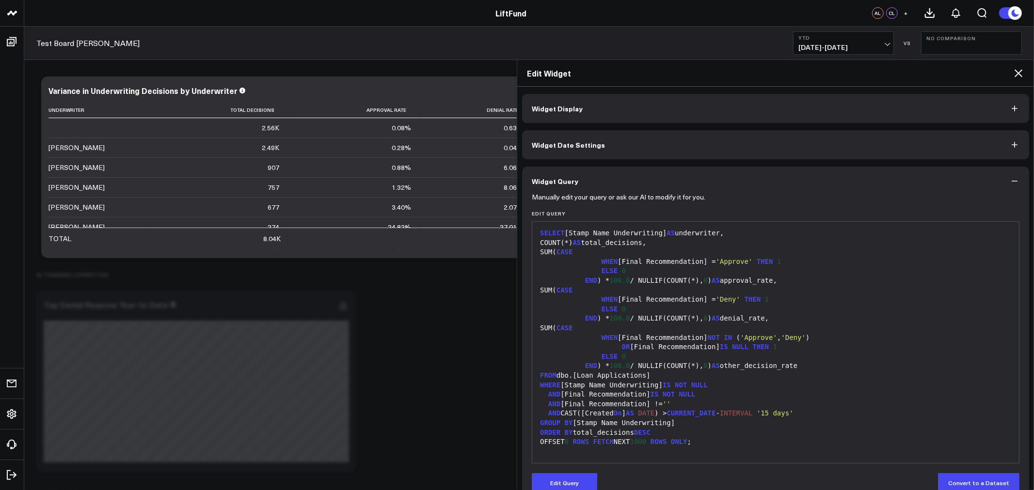
click at [823, 338] on div "WHEN [Final Recommendation] NOT IN ( 'Approve' , 'Deny' )" at bounding box center [775, 338] width 477 height 10
click at [756, 327] on div "SUM( CASE" at bounding box center [775, 329] width 477 height 10
click at [915, 308] on div "ELSE 0" at bounding box center [775, 310] width 477 height 10
click at [570, 478] on button "Edit Query" at bounding box center [564, 483] width 65 height 19
click at [660, 295] on div "WHEN [Final Recommendation] = 'Deny' THEN 1" at bounding box center [775, 300] width 477 height 10
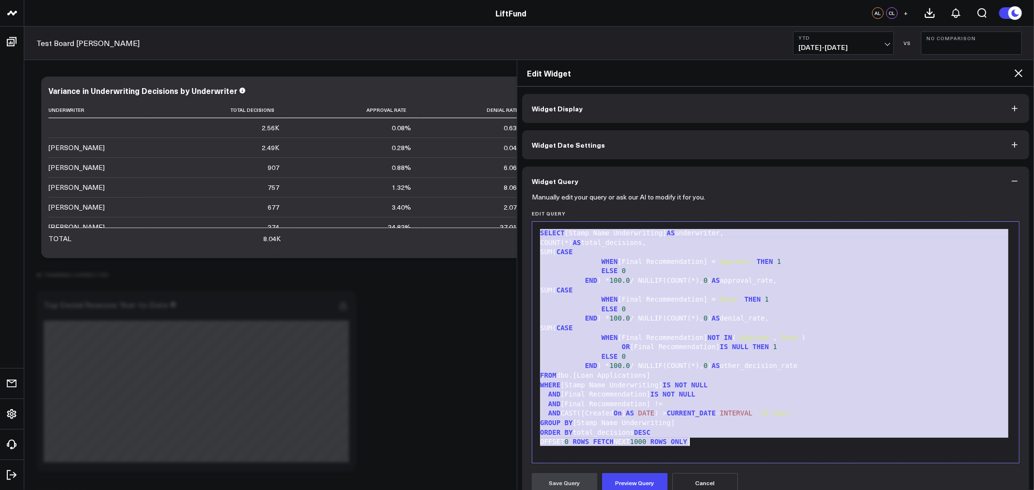
copy div "SELECT [Stamp Name Underwriting] AS underwriter, COUNT(*) AS total_decisions, S…"
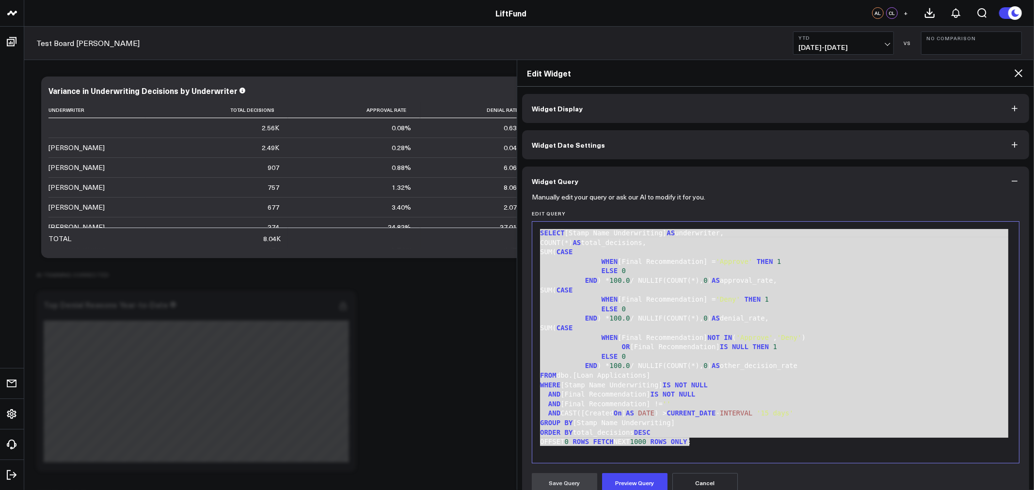
click at [806, 327] on div "SUM( CASE" at bounding box center [775, 329] width 477 height 10
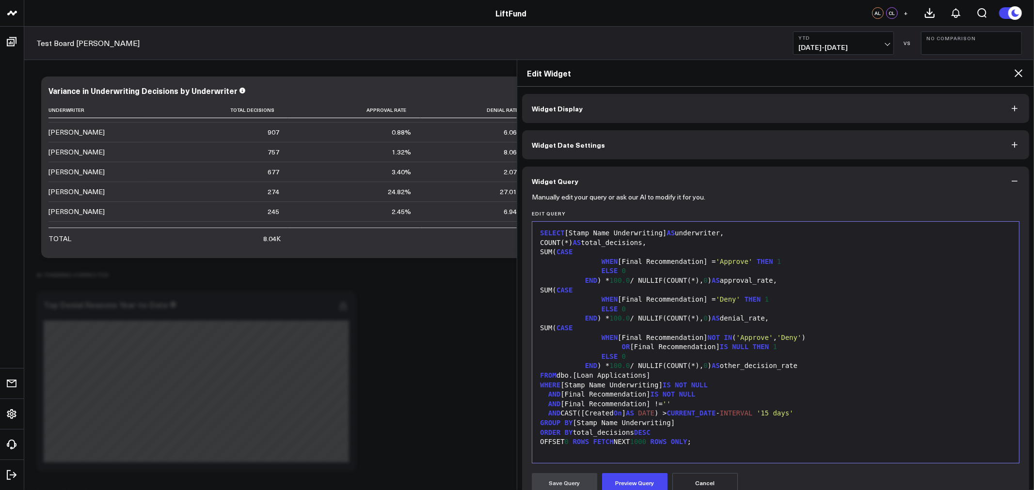
scroll to position [69, 0]
click at [868, 46] on span "[DATE] - [DATE]" at bounding box center [843, 48] width 90 height 8
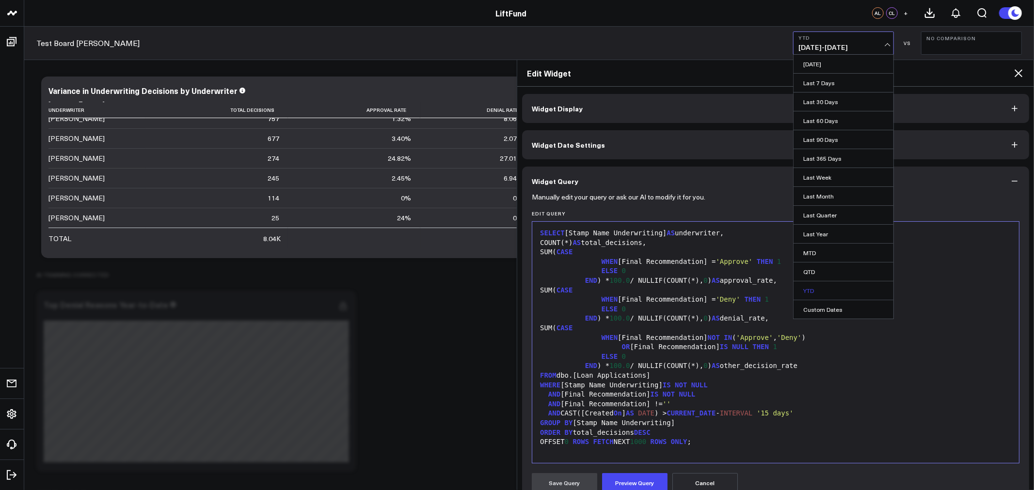
click at [808, 289] on link "YTD" at bounding box center [843, 291] width 100 height 18
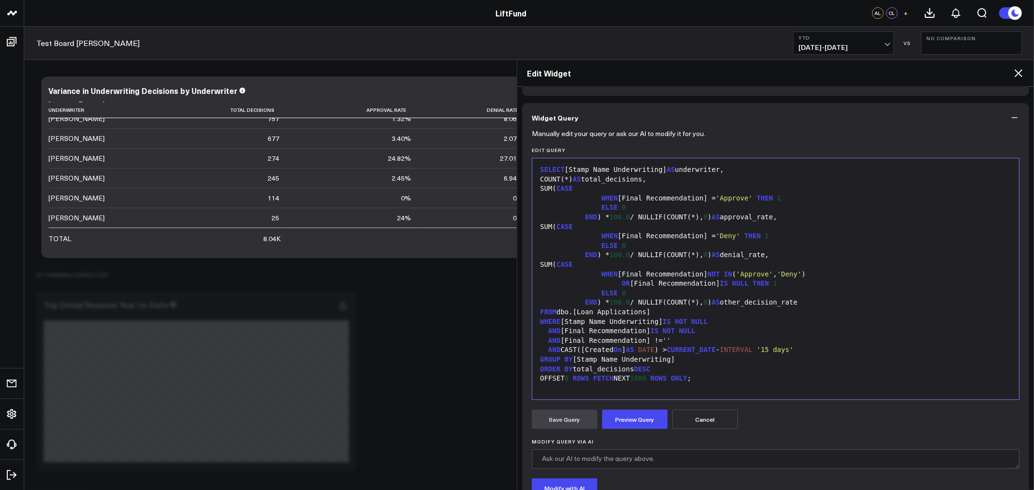
scroll to position [90, 0]
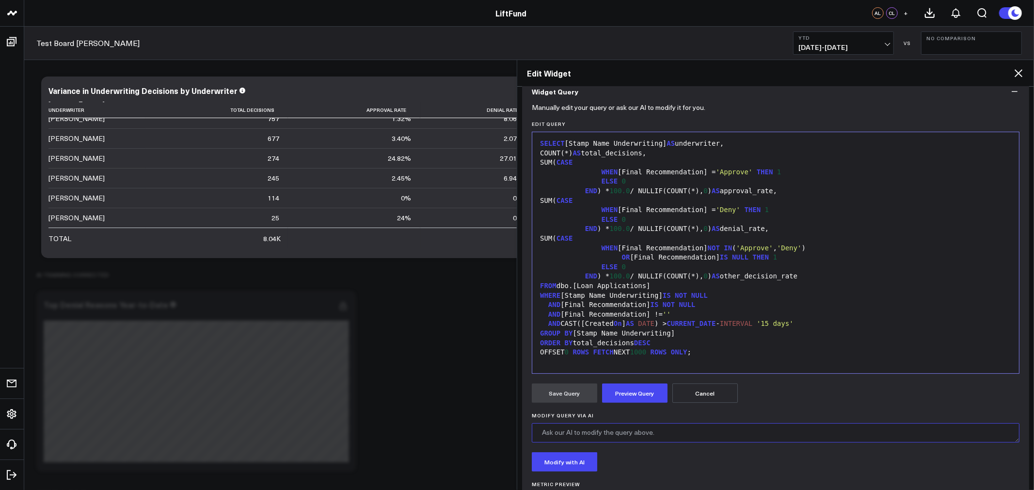
click at [628, 435] on textarea "Modify Query via AI" at bounding box center [776, 433] width 488 height 19
click at [768, 431] on textarea "Adjust the the date of applications to pull from Submission date, actual decisi…" at bounding box center [776, 433] width 488 height 19
type textarea "Adjust the the date of applications to pull from Submission date, actual close …"
click at [568, 467] on button "Modify with AI" at bounding box center [564, 462] width 65 height 19
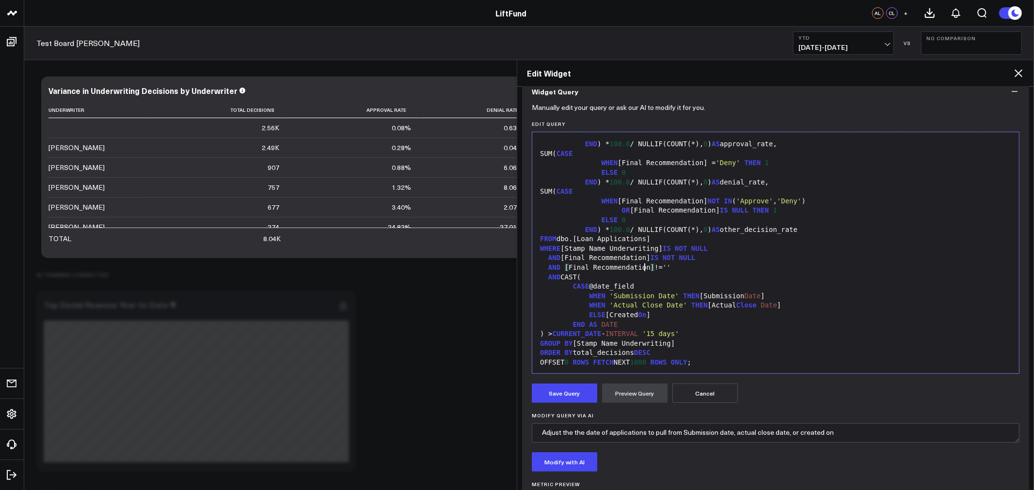
click at [644, 269] on div "AND [ Final Recommendation ] != ''" at bounding box center [775, 268] width 477 height 10
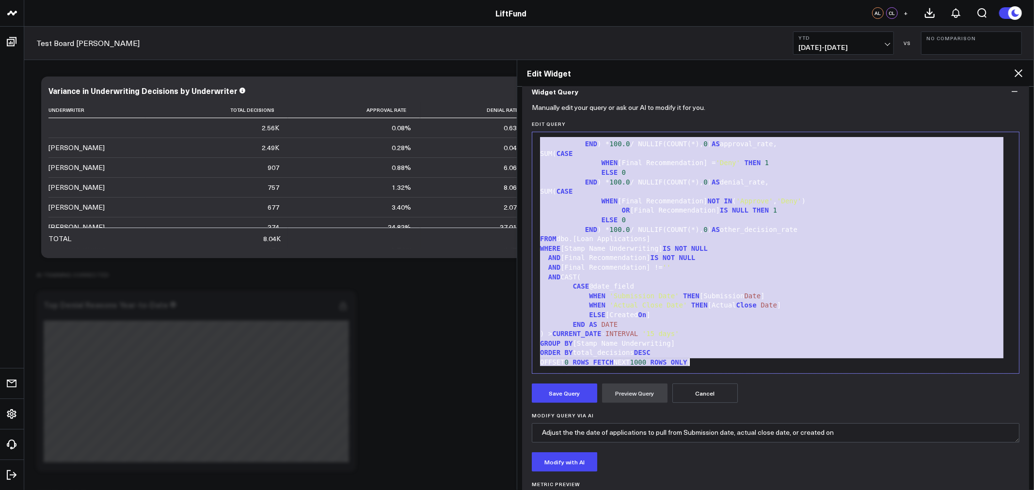
copy div "-- Allow user to select which date field to use for filtering (Submission Date,…"
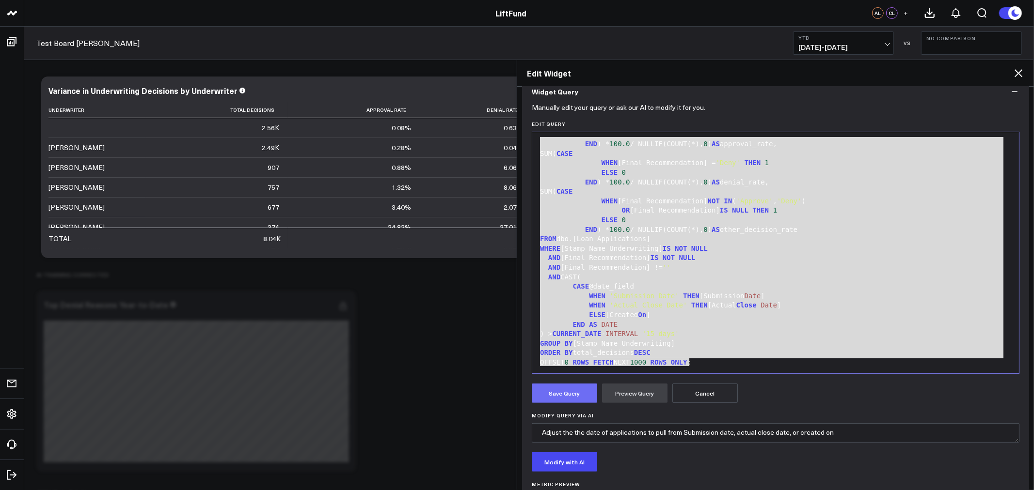
click at [558, 396] on button "Save Query" at bounding box center [564, 393] width 65 height 19
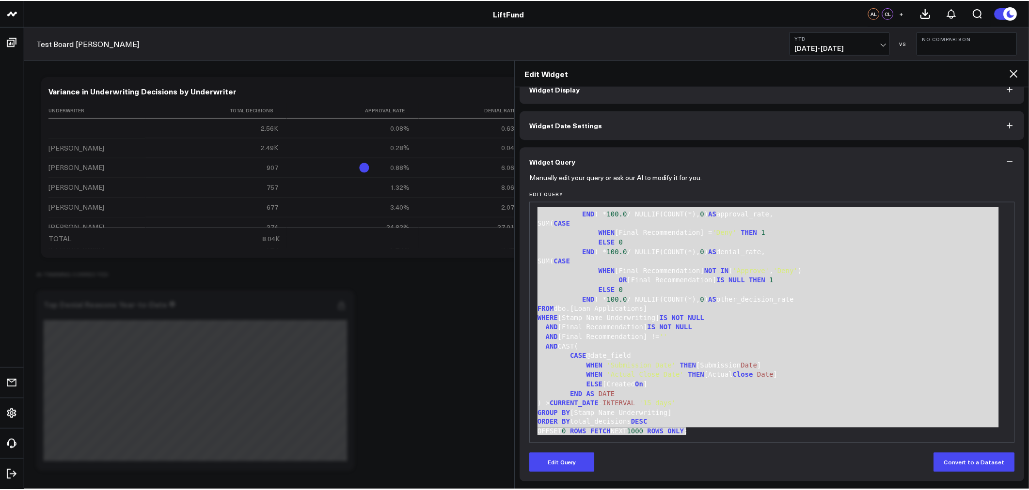
scroll to position [114, 0]
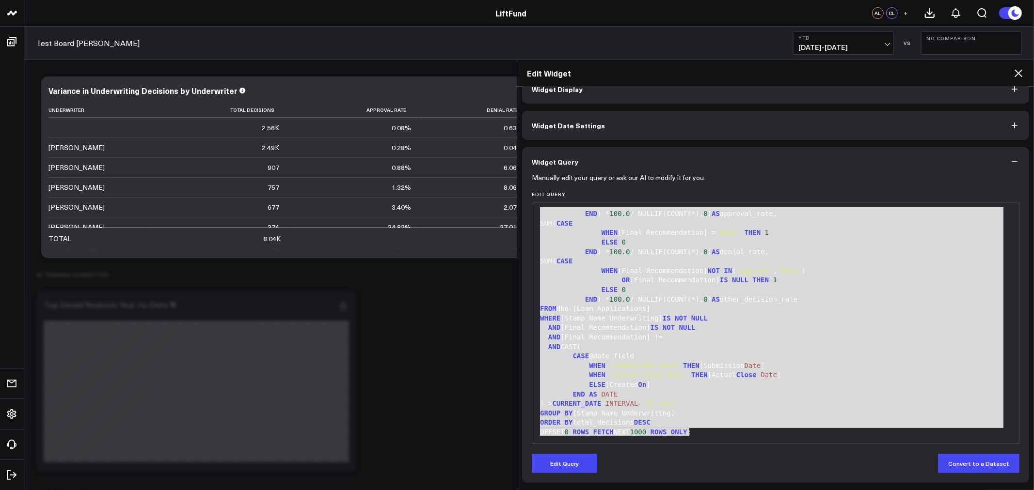
click at [1018, 74] on icon at bounding box center [1018, 73] width 8 height 8
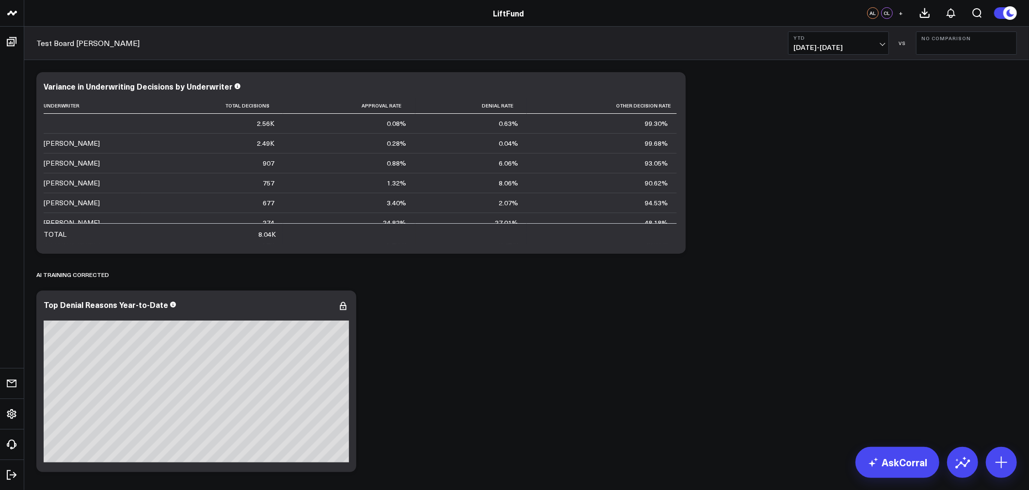
click at [931, 235] on div "Modify via AI Copy link to widget Ask support Remove Create linked copy Info an…" at bounding box center [527, 381] width 990 height 629
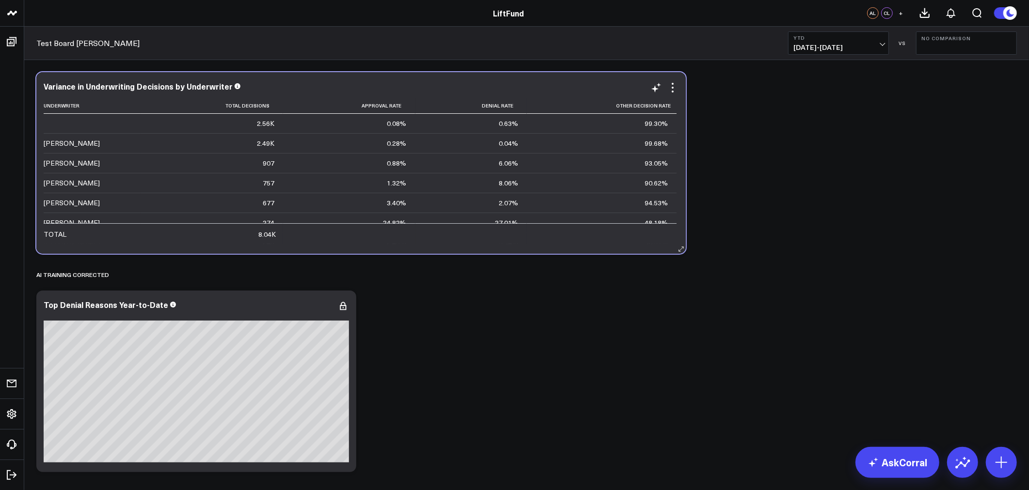
click at [440, 244] on div "Variance in Underwriting Decisions by Underwriter Underwriter Total Decisions A…" at bounding box center [360, 163] width 649 height 182
click at [520, 100] on th "Denial Rate" at bounding box center [470, 106] width 111 height 16
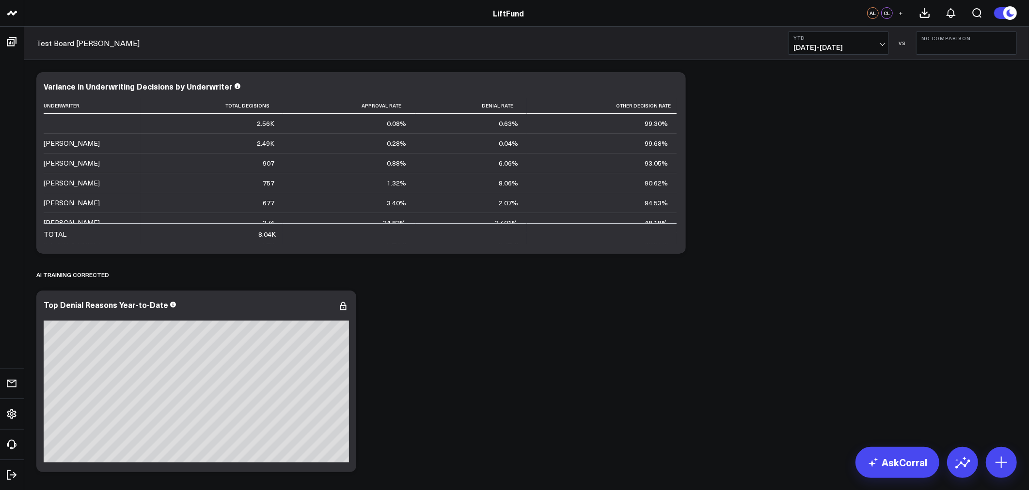
click at [856, 47] on span "[DATE] - [DATE]" at bounding box center [838, 48] width 90 height 8
click at [826, 84] on link "Last 7 Days" at bounding box center [839, 83] width 100 height 18
click at [674, 91] on icon at bounding box center [673, 92] width 2 height 2
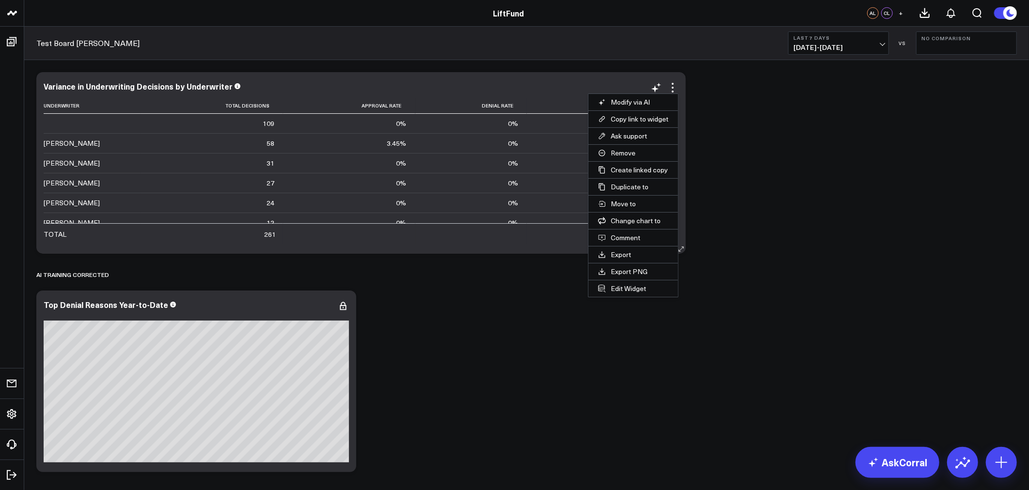
click at [632, 289] on button "Edit Widget" at bounding box center [633, 289] width 90 height 16
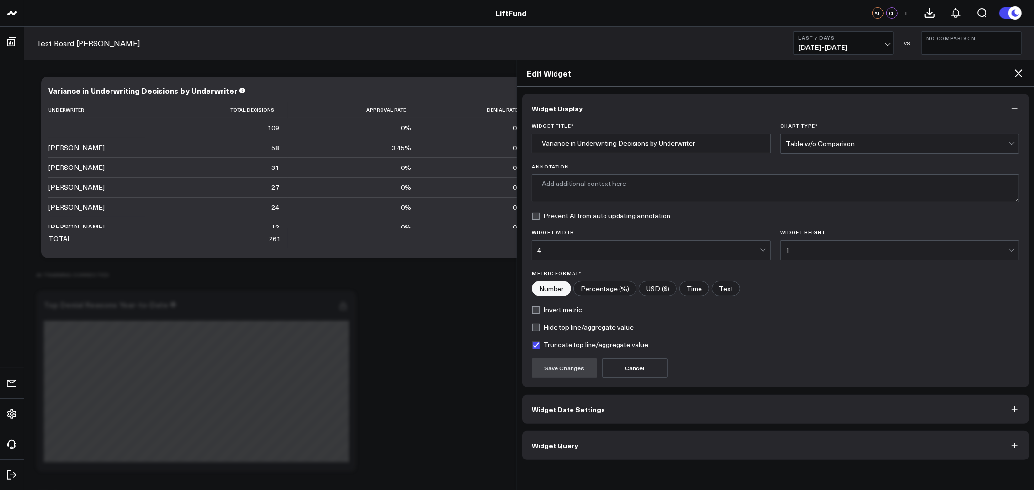
type textarea "This chart displays the total number of loan decisions made by each underwriter…"
click at [612, 448] on button "Widget Query" at bounding box center [775, 445] width 507 height 29
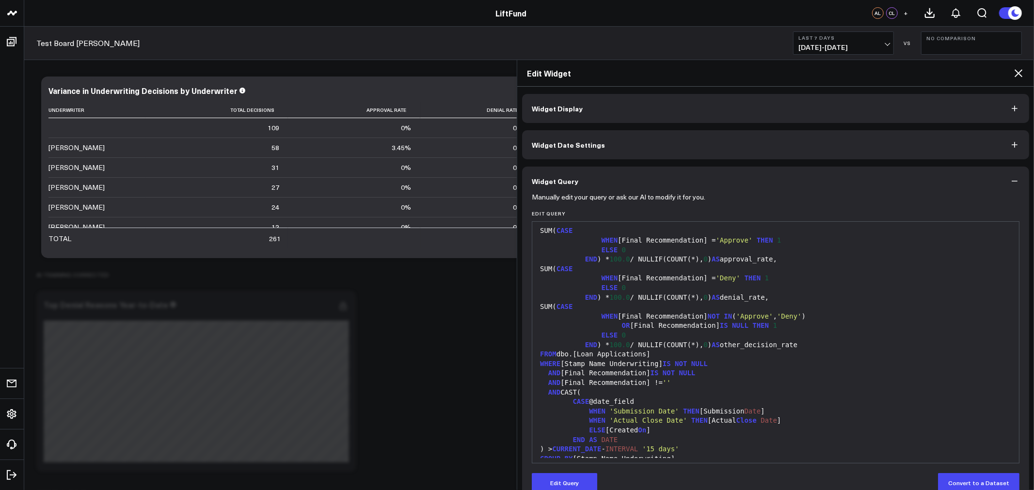
scroll to position [113, 0]
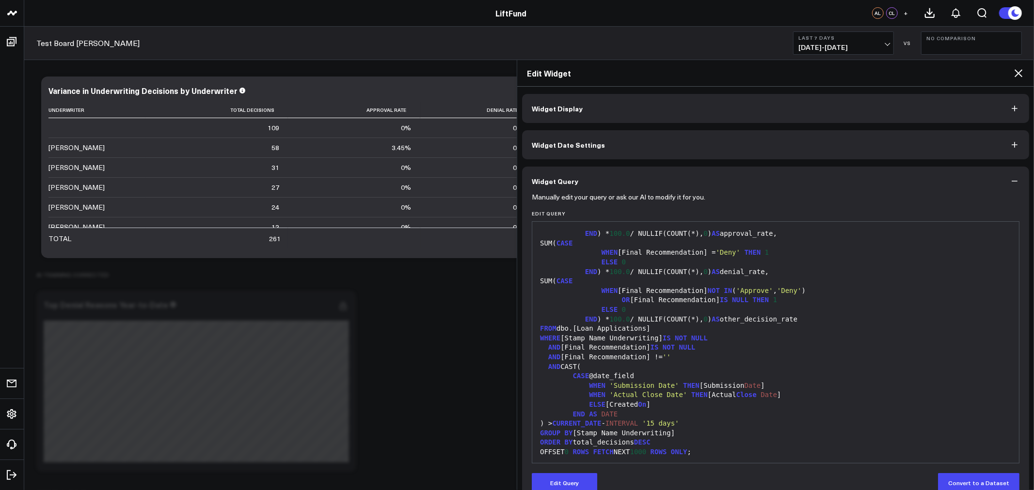
click at [760, 393] on span "Date" at bounding box center [768, 395] width 16 height 8
drag, startPoint x: 773, startPoint y: 397, endPoint x: 584, endPoint y: 395, distance: 188.5
click at [584, 395] on div "WHEN 'Actual Close Date' THEN [Actual Close Date ]" at bounding box center [775, 396] width 477 height 10
click at [646, 372] on div "CASE @date_field" at bounding box center [775, 377] width 477 height 10
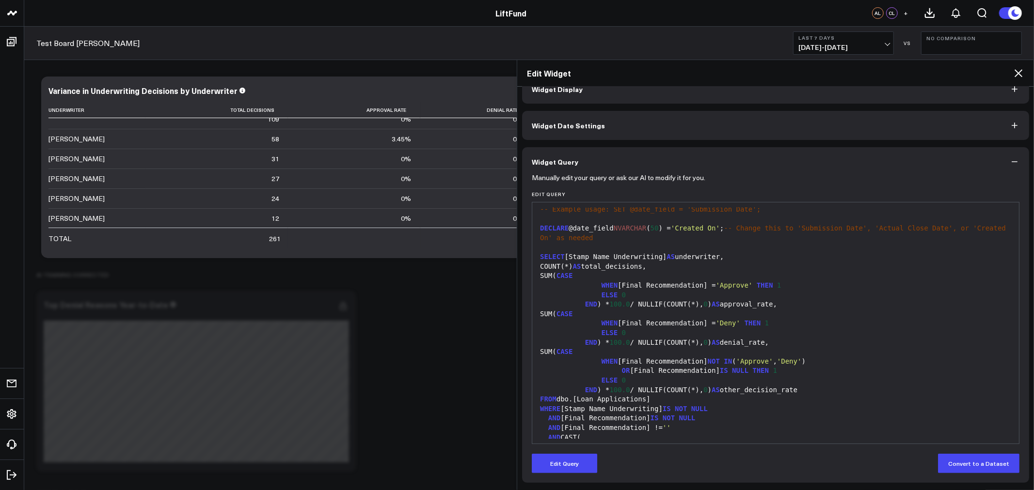
scroll to position [0, 0]
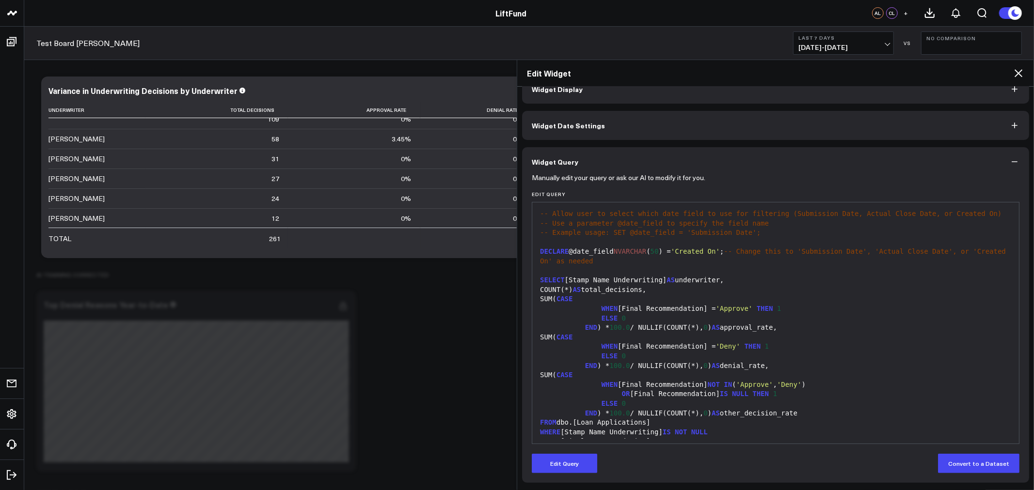
click at [908, 268] on div at bounding box center [775, 272] width 477 height 10
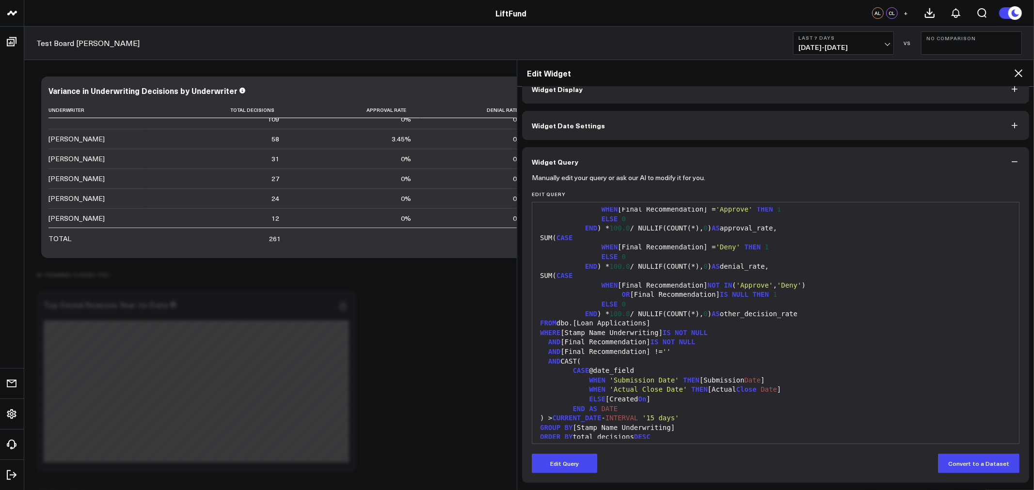
scroll to position [113, 0]
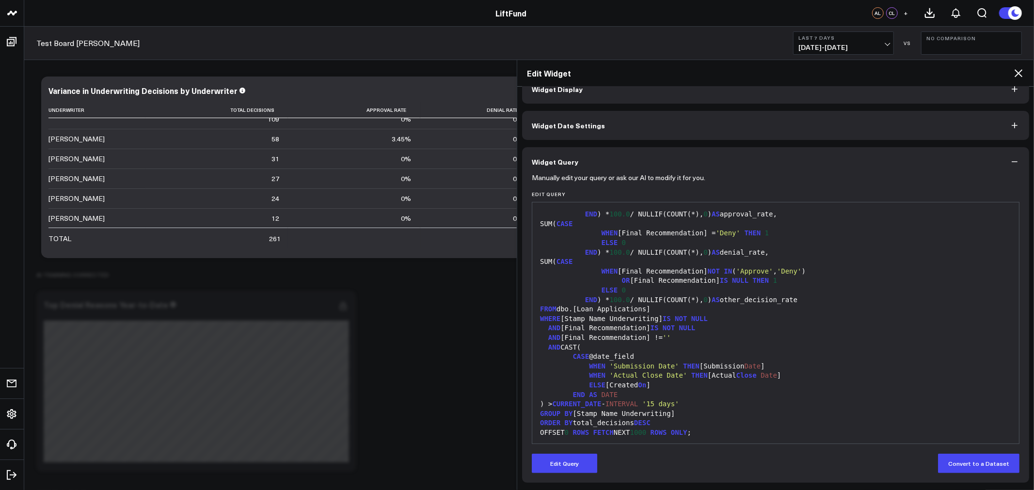
click at [379, 96] on div "Modify via AI Copy link to widget Ask support Remove Create linked copy Info an…" at bounding box center [527, 381] width 990 height 629
click at [1016, 69] on icon at bounding box center [1018, 73] width 12 height 12
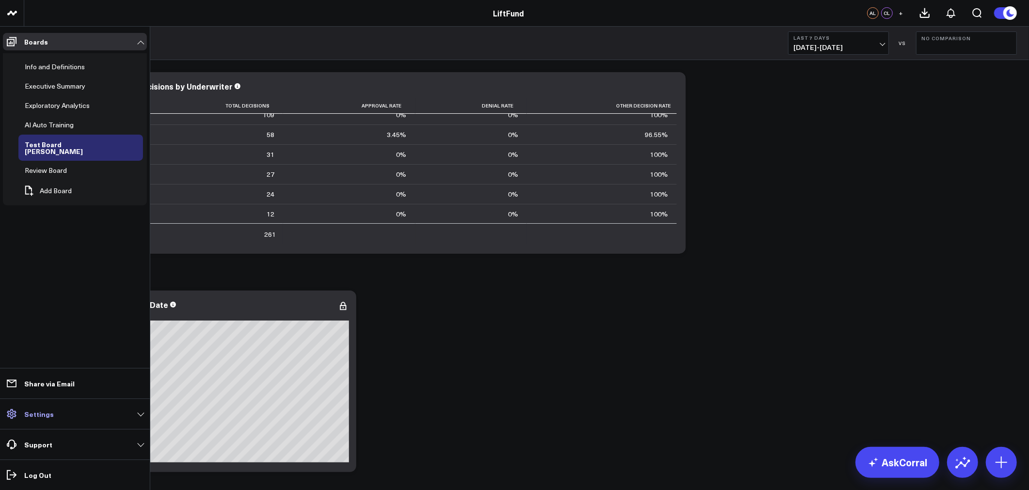
click at [47, 412] on p "Settings" at bounding box center [39, 415] width 30 height 8
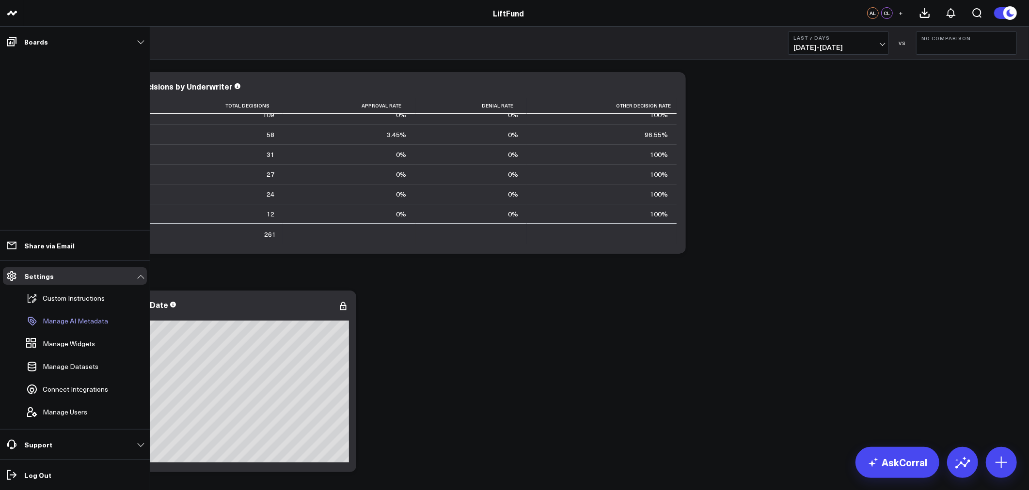
click at [76, 323] on p "Manage AI Metadata" at bounding box center [75, 321] width 65 height 8
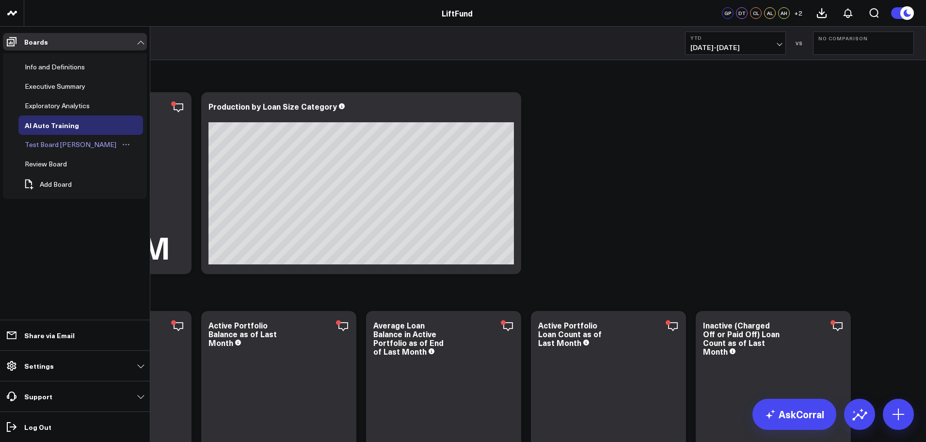
click at [44, 144] on div "Test Board [PERSON_NAME]" at bounding box center [70, 145] width 96 height 12
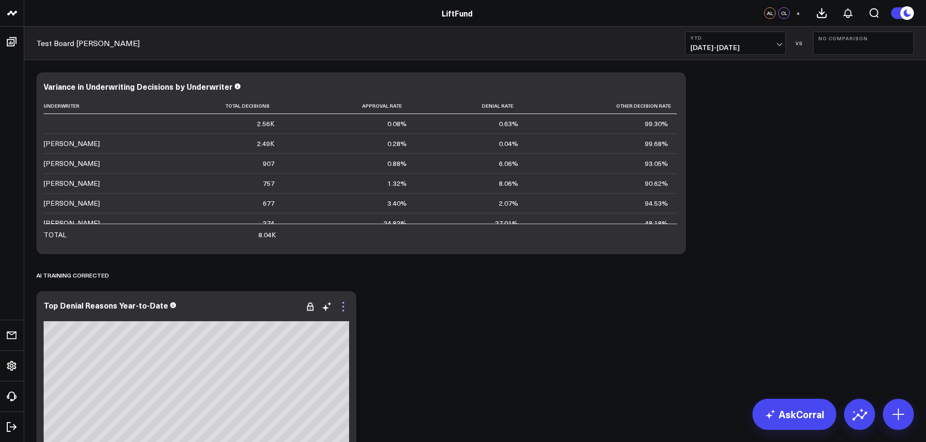
click at [342, 306] on icon at bounding box center [343, 306] width 2 height 2
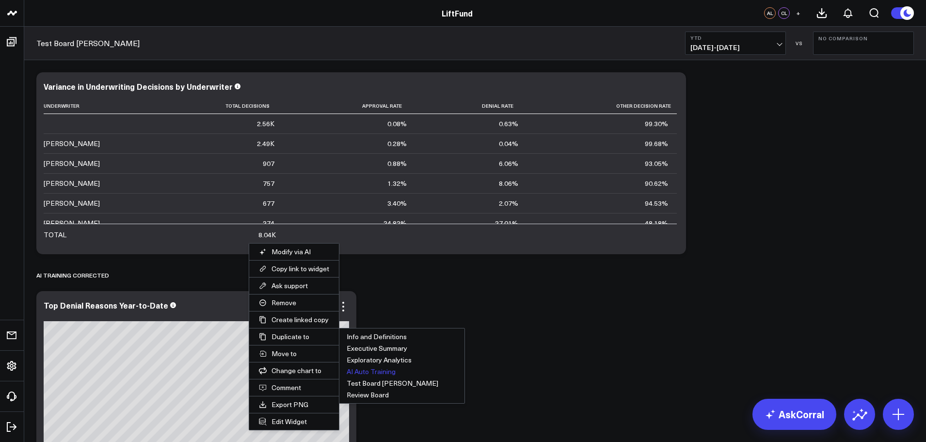
click at [369, 369] on button "AI Auto Training" at bounding box center [401, 371] width 125 height 12
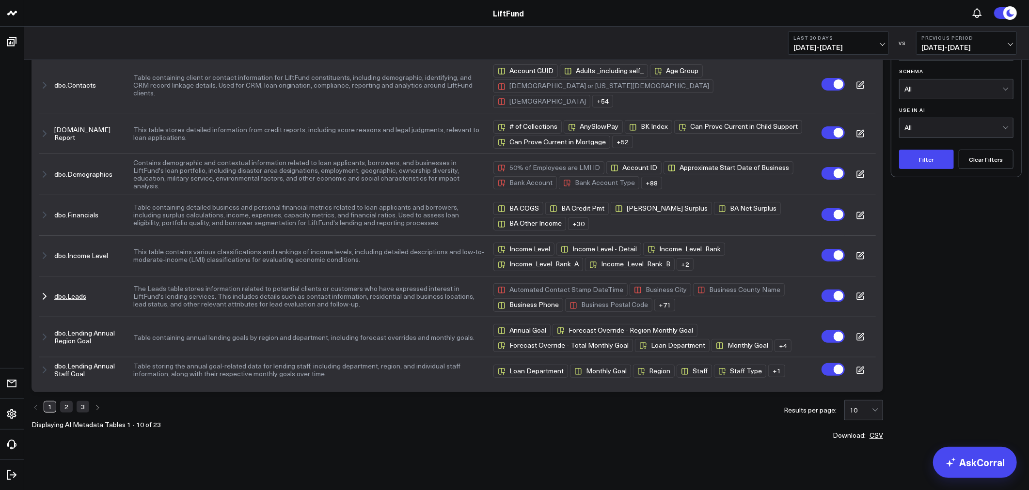
scroll to position [167, 0]
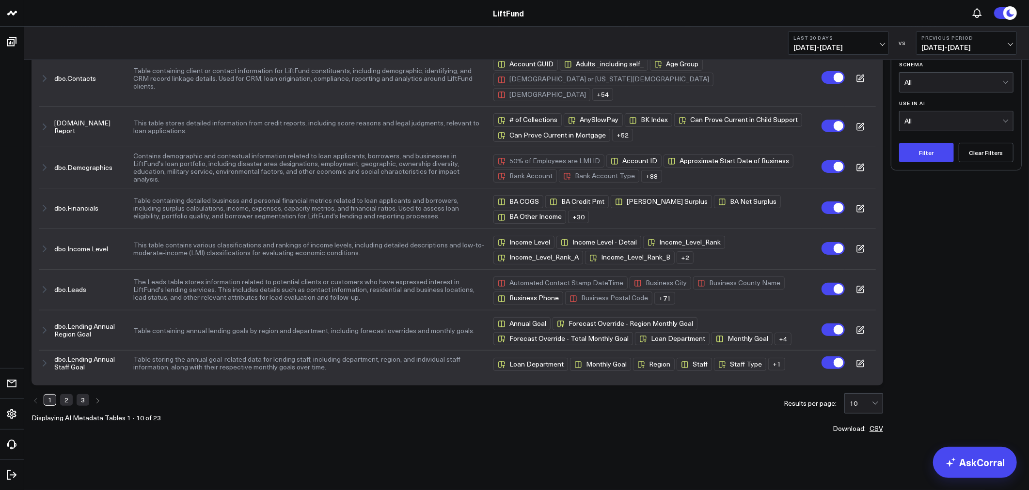
click at [64, 399] on link "2" at bounding box center [66, 401] width 13 height 12
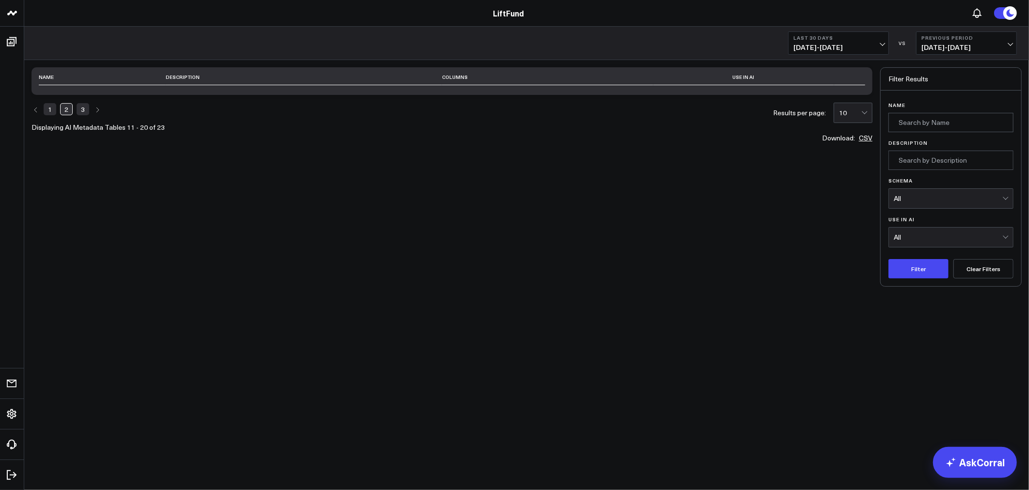
scroll to position [0, 0]
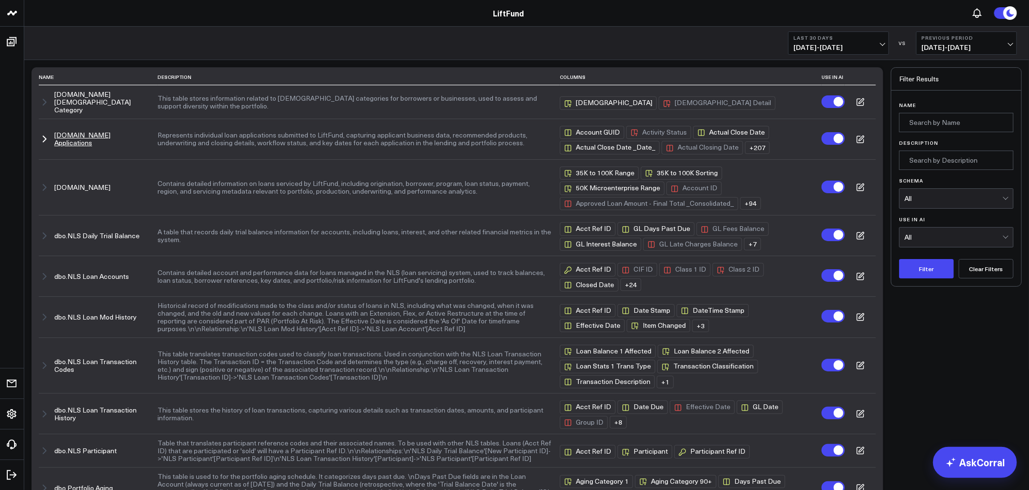
click at [75, 132] on button "dbo.Loan Applications" at bounding box center [101, 139] width 95 height 16
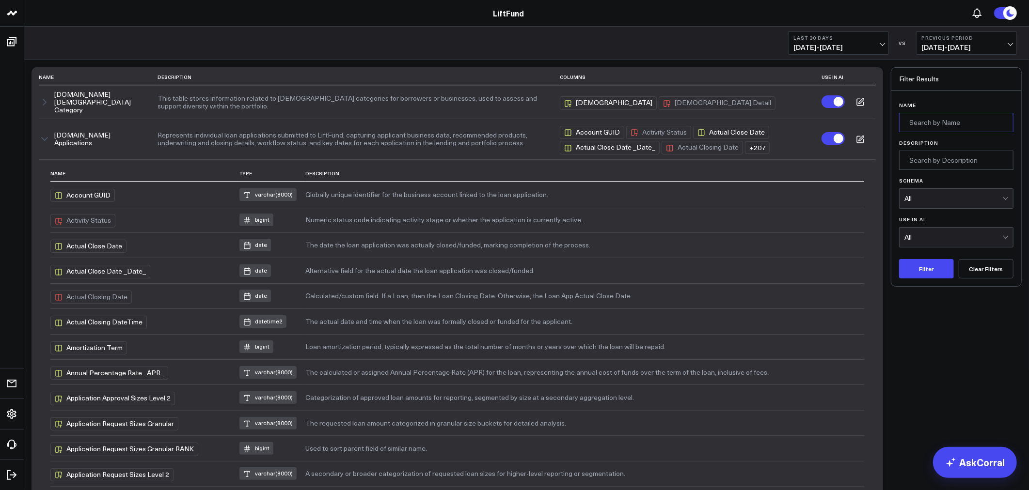
click at [945, 127] on input "Name" at bounding box center [956, 122] width 114 height 19
click at [899, 259] on button "Filter" at bounding box center [926, 268] width 55 height 19
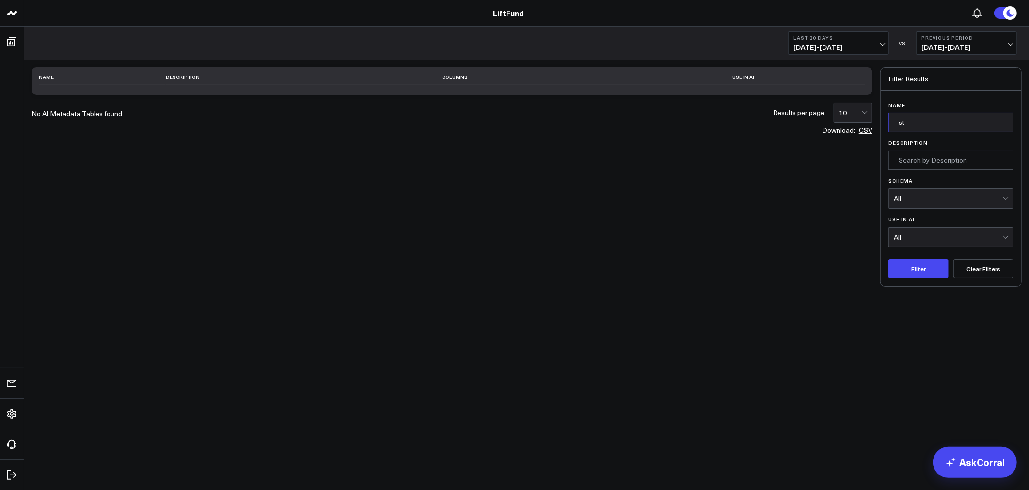
type input "s"
click at [981, 271] on button "Clear Filters" at bounding box center [983, 268] width 60 height 19
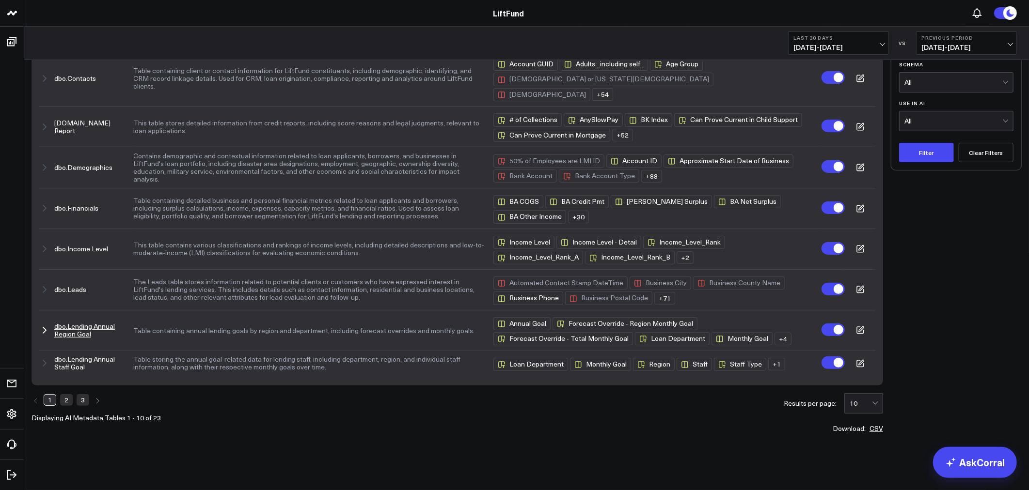
scroll to position [167, 0]
drag, startPoint x: 64, startPoint y: 402, endPoint x: 148, endPoint y: 7, distance: 403.8
click at [64, 401] on link "2" at bounding box center [66, 401] width 13 height 12
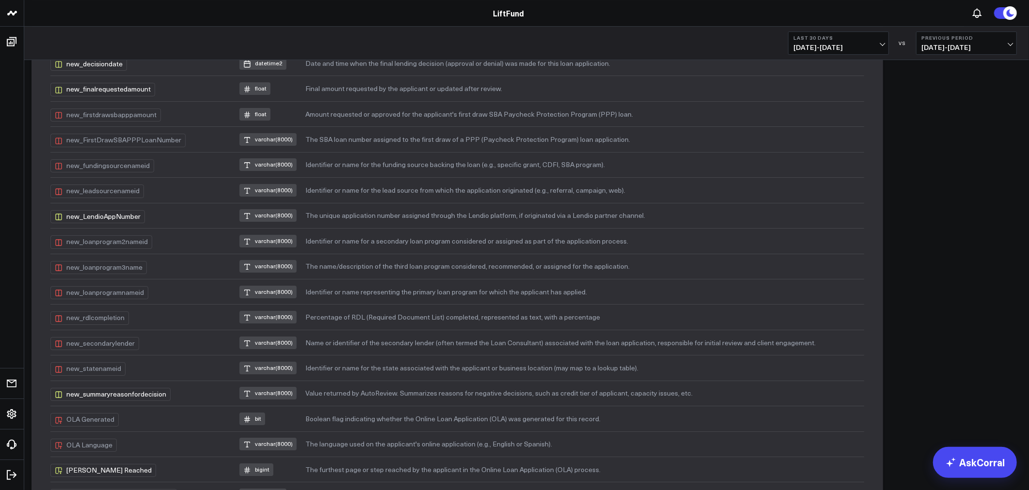
scroll to position [1884, 0]
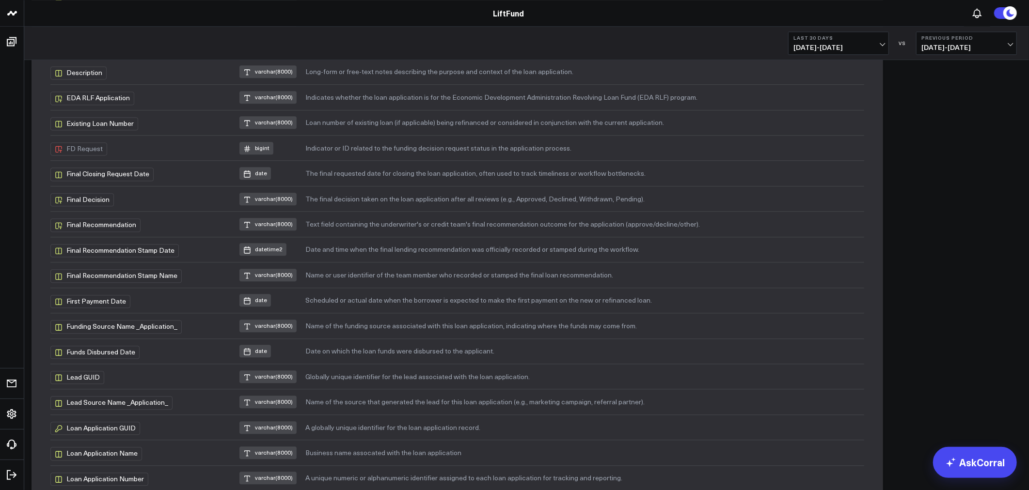
click at [214, 211] on td "Final Decision" at bounding box center [144, 198] width 189 height 25
click at [340, 210] on td "The final decision taken on the loan application after all reviews (e.g., Appro…" at bounding box center [584, 198] width 559 height 25
drag, startPoint x: 340, startPoint y: 210, endPoint x: 327, endPoint y: 213, distance: 13.4
click at [327, 211] on td "The final decision taken on the loan application after all reviews (e.g., Appro…" at bounding box center [584, 198] width 559 height 25
click at [307, 211] on td "The final decision taken on the loan application after all reviews (e.g., Appro…" at bounding box center [584, 198] width 559 height 25
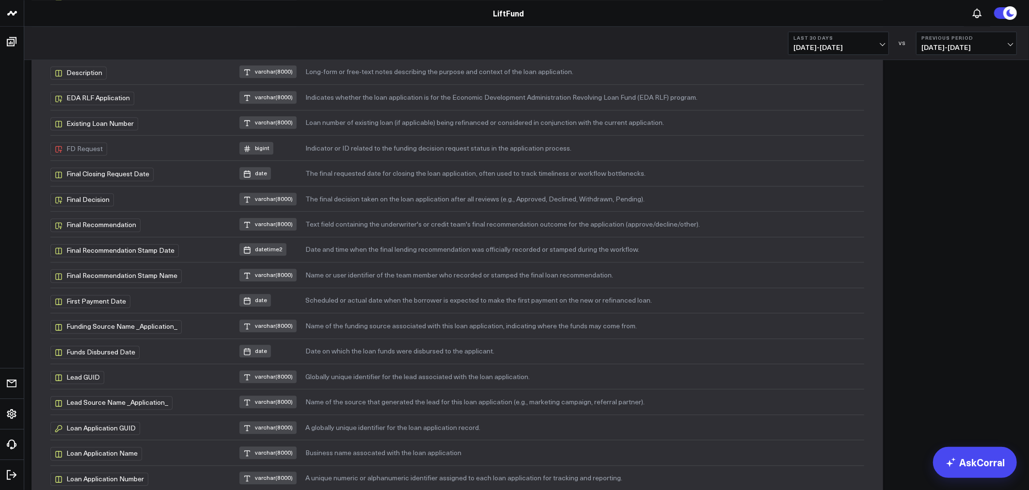
click at [309, 210] on td "The final decision taken on the loan application after all reviews (e.g., Appro…" at bounding box center [584, 198] width 559 height 25
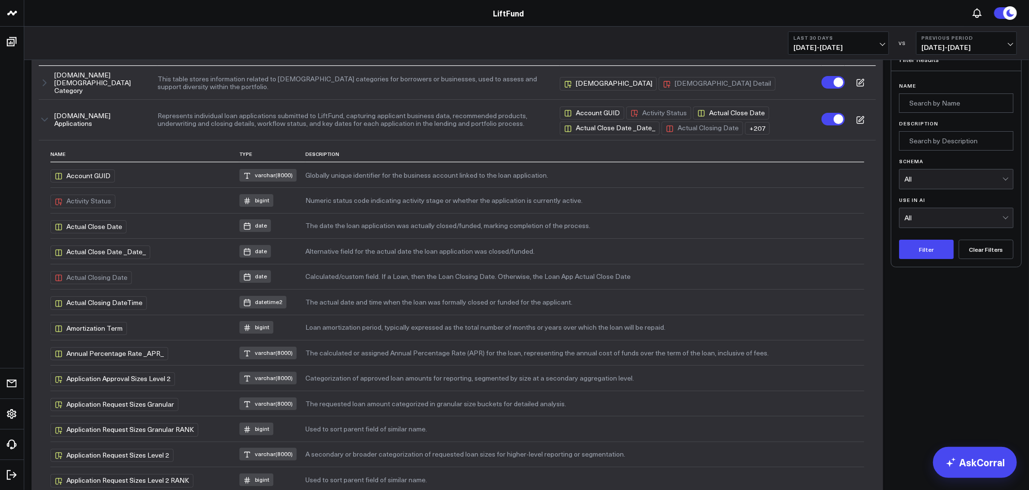
scroll to position [0, 0]
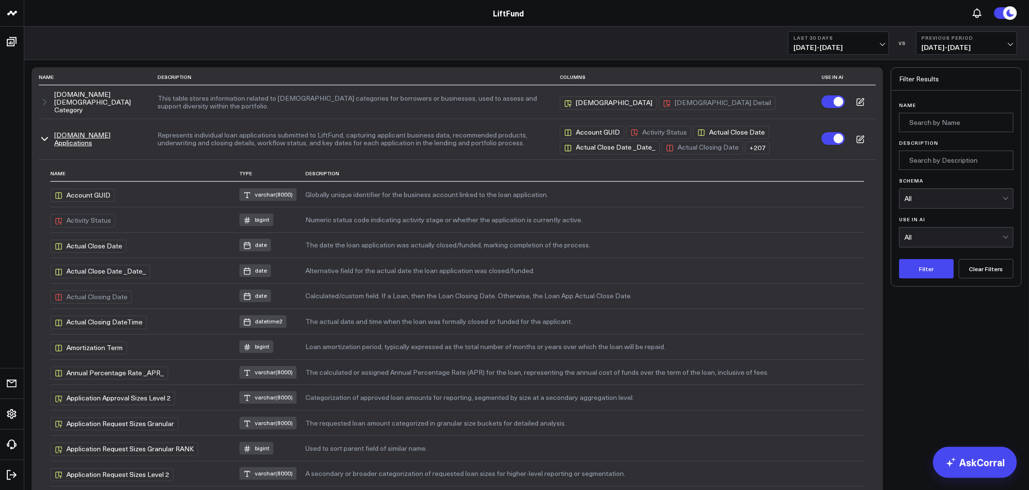
click at [859, 135] on icon at bounding box center [860, 139] width 9 height 9
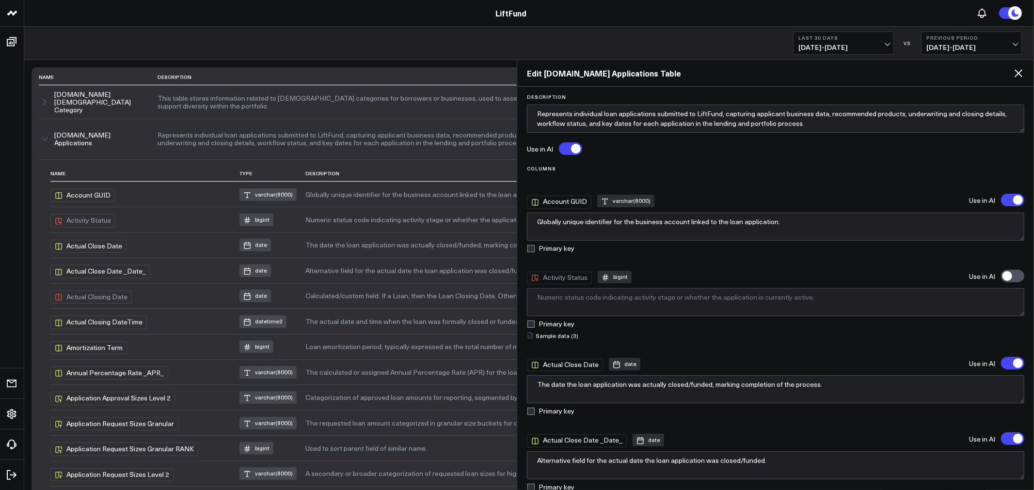
click at [1020, 73] on icon at bounding box center [1018, 73] width 12 height 12
